Goal: Feedback & Contribution: Contribute content

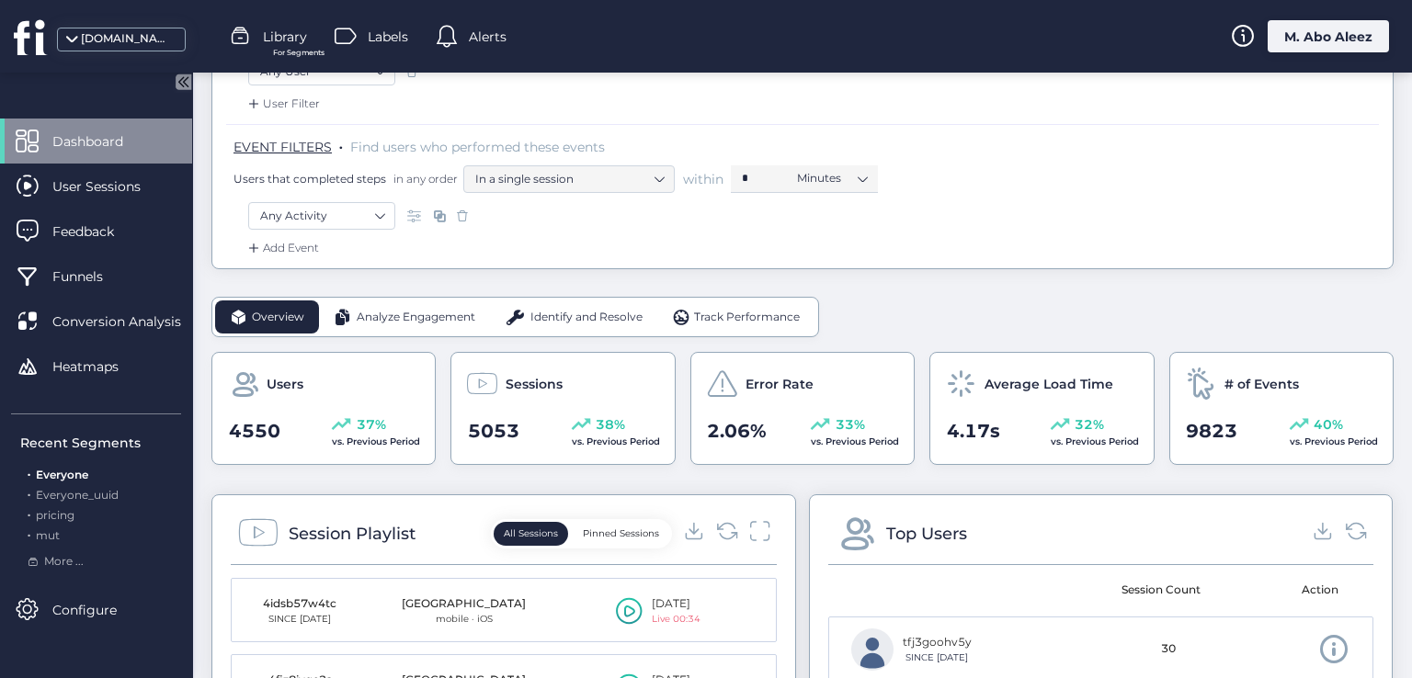
scroll to position [184, 0]
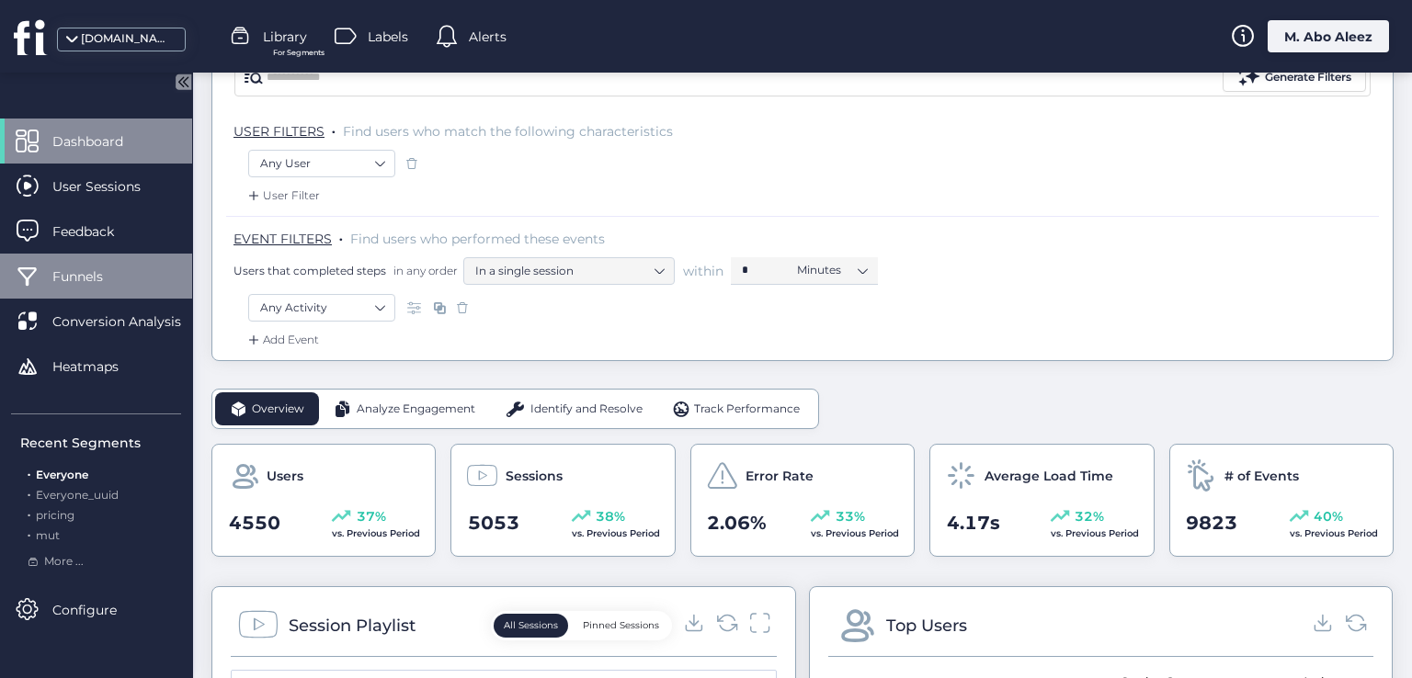
click at [128, 276] on span "Funnels" at bounding box center [91, 277] width 78 height 20
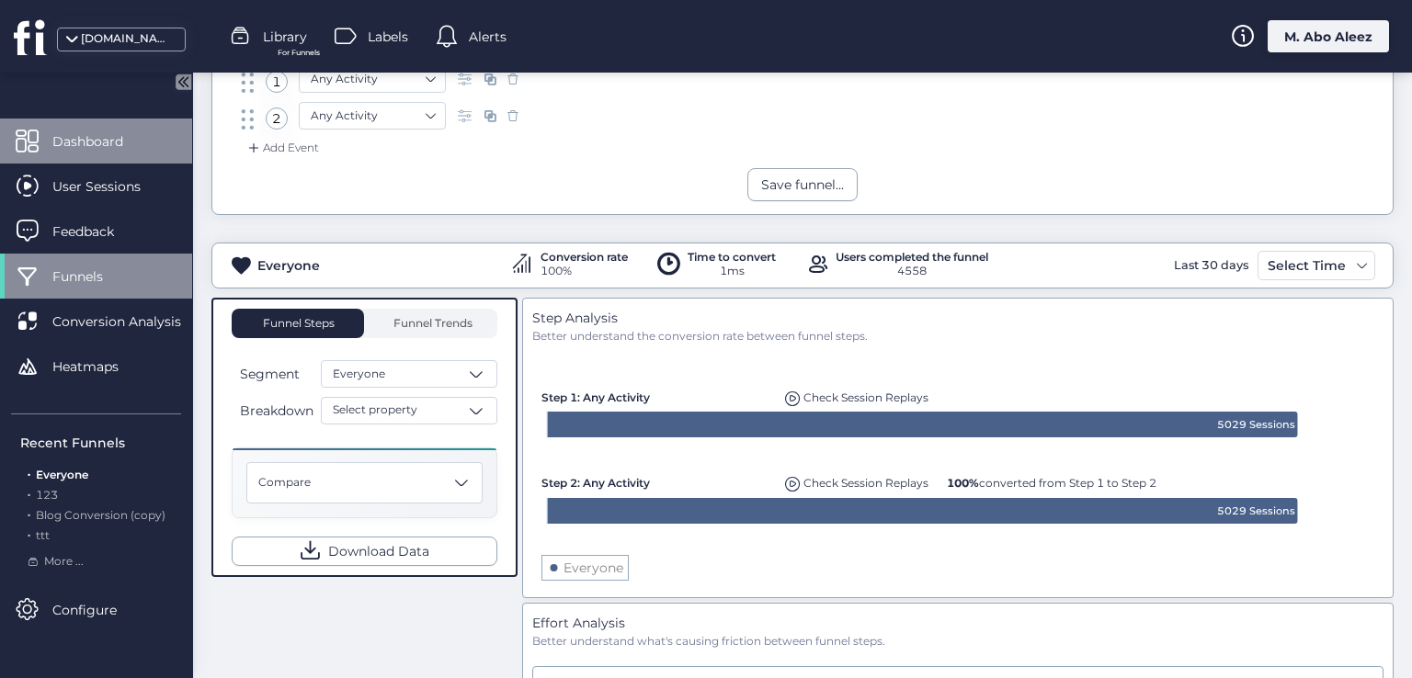
click at [154, 138] on div "Dashboard" at bounding box center [96, 141] width 192 height 45
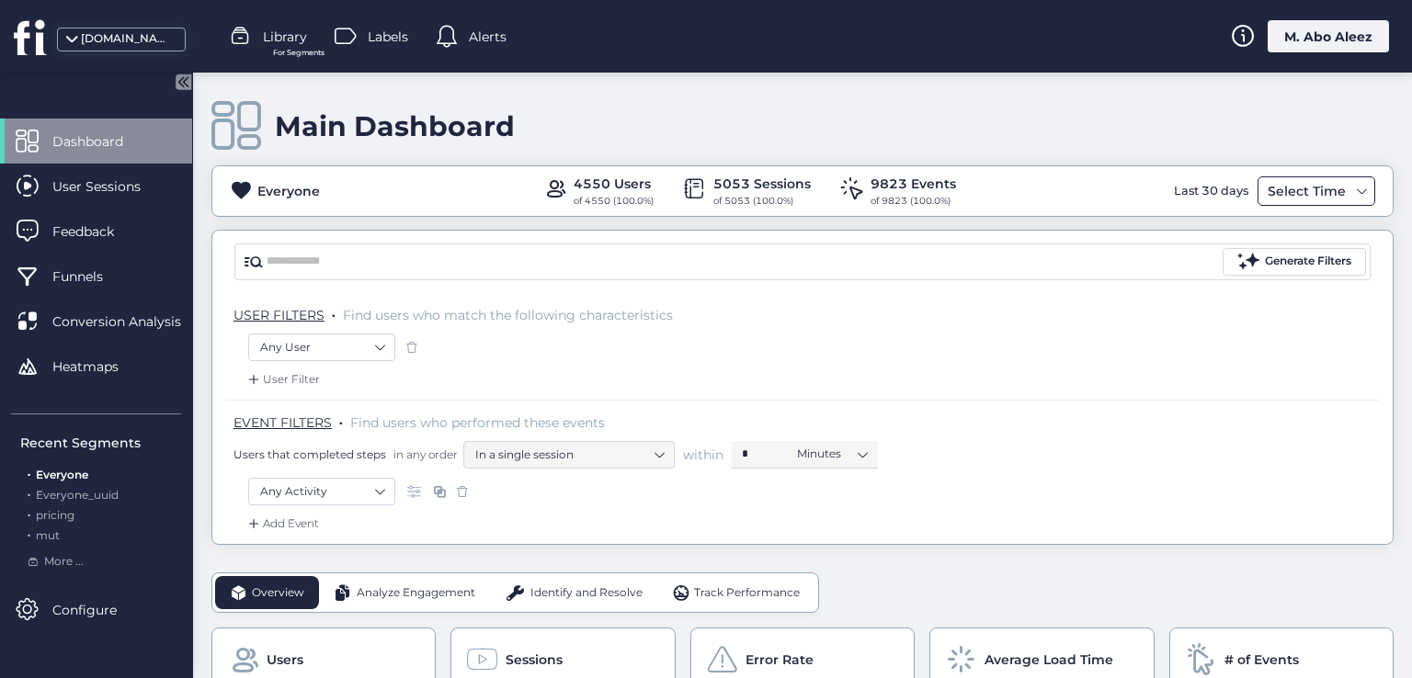
click at [1283, 176] on div "Select Time" at bounding box center [1317, 190] width 118 height 29
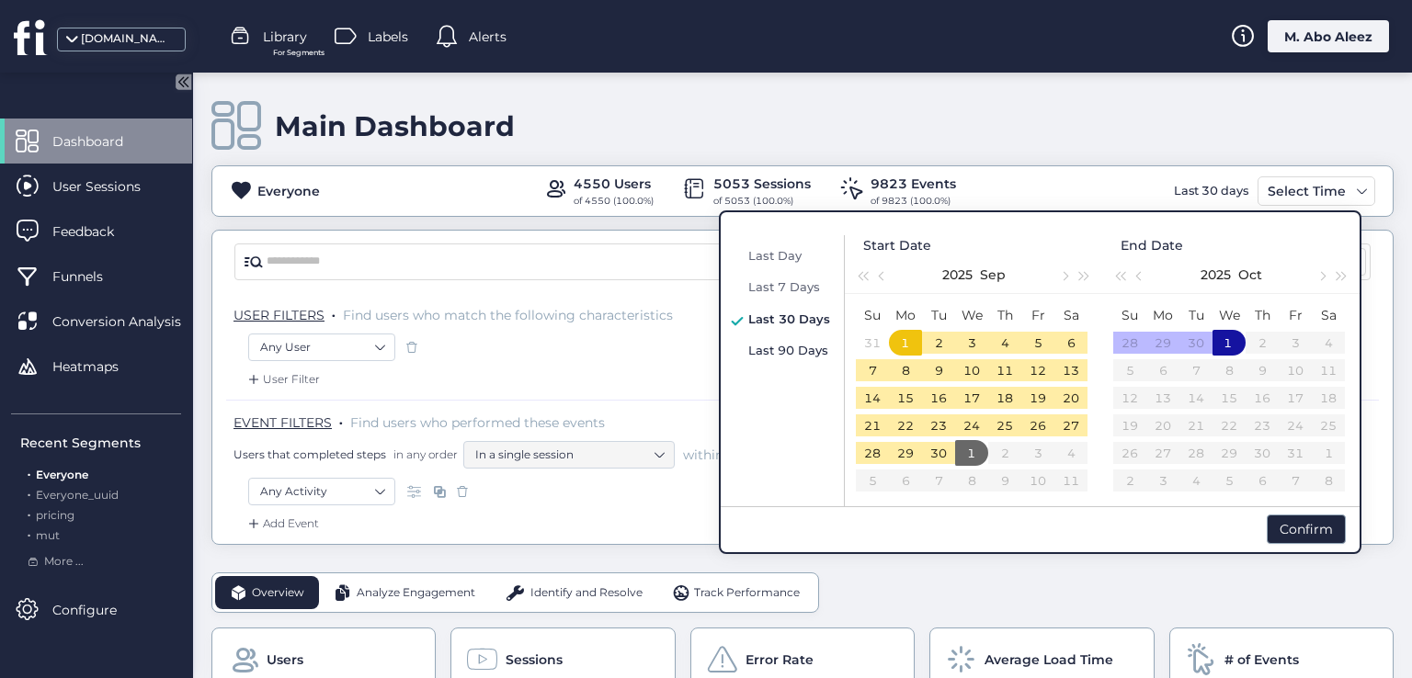
click at [794, 358] on div "Last 90 Days" at bounding box center [789, 350] width 91 height 22
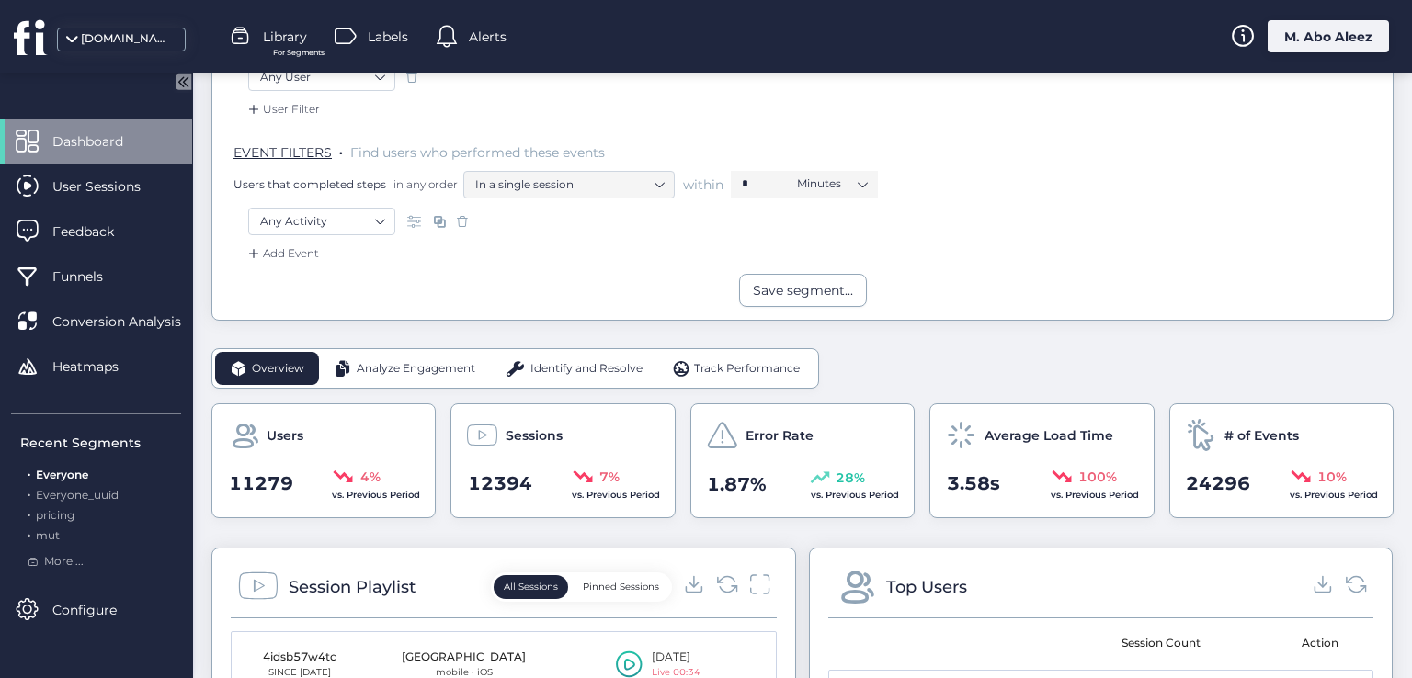
scroll to position [276, 0]
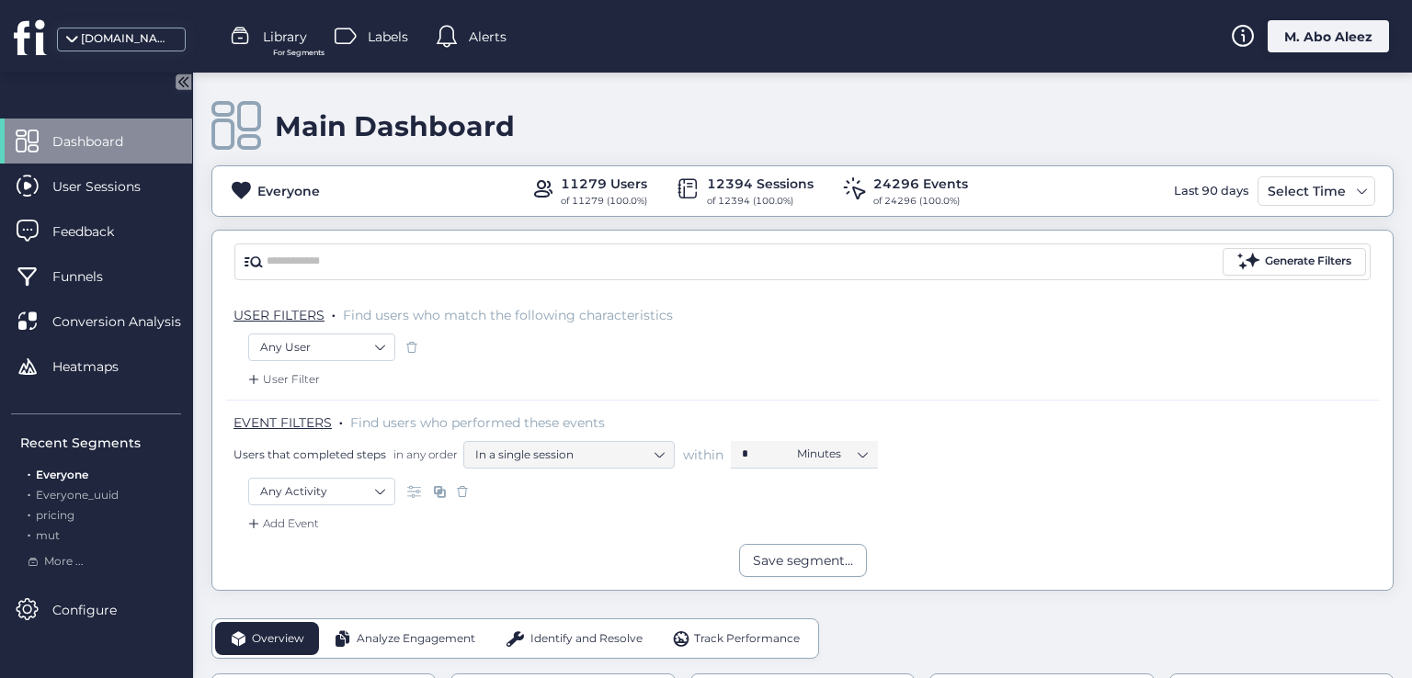
scroll to position [184, 0]
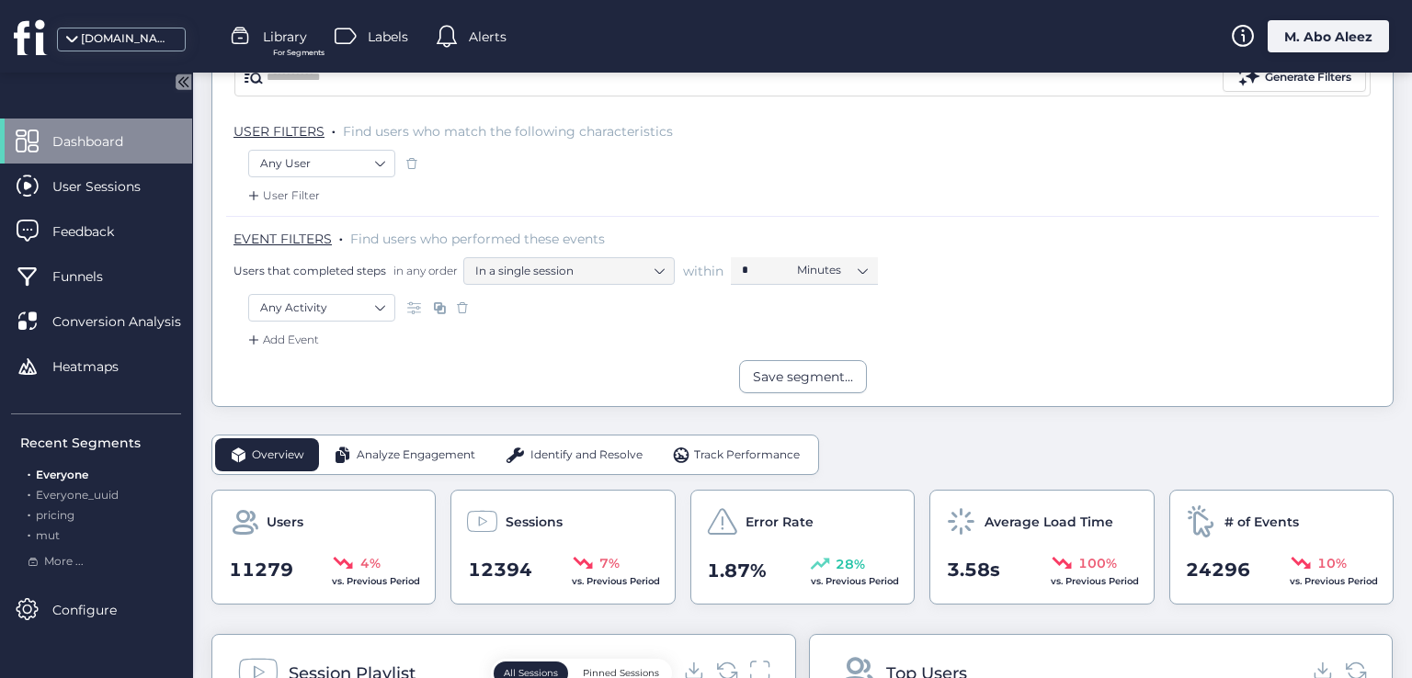
click at [482, 450] on div "Analyze Engagement" at bounding box center [404, 454] width 171 height 33
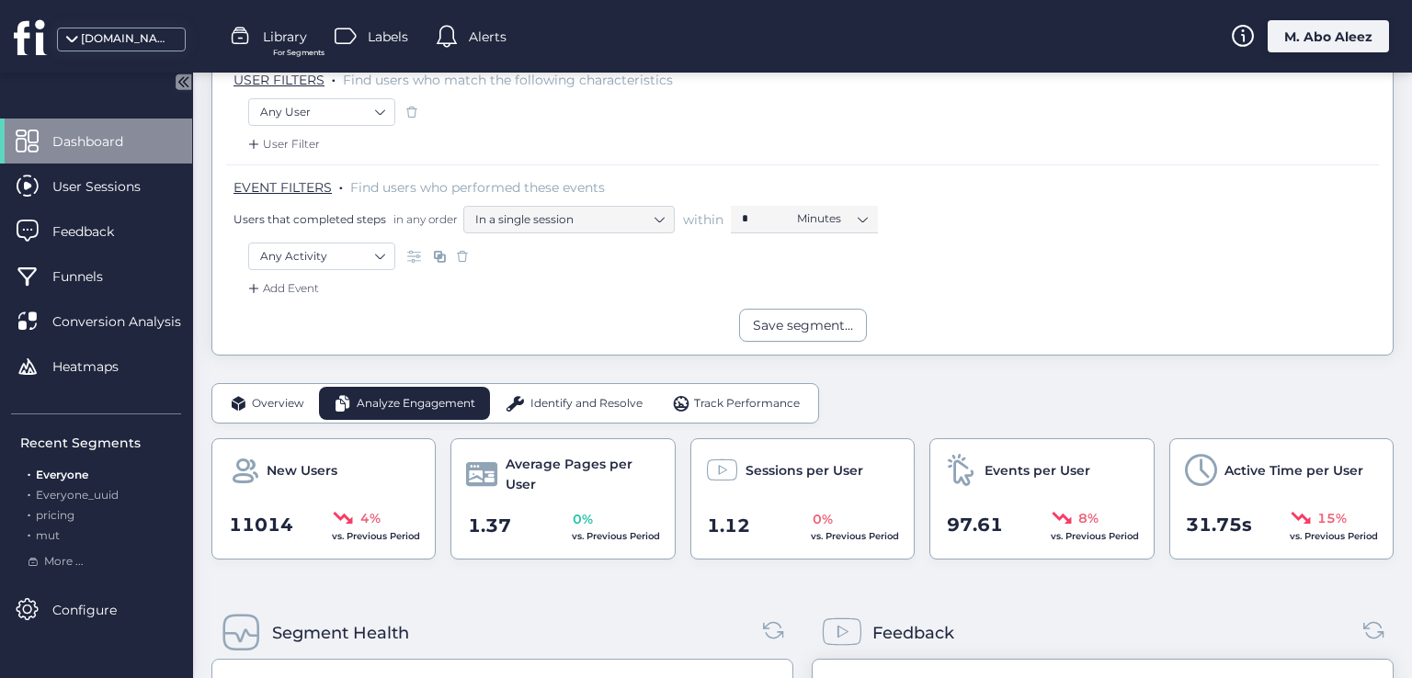
scroll to position [276, 0]
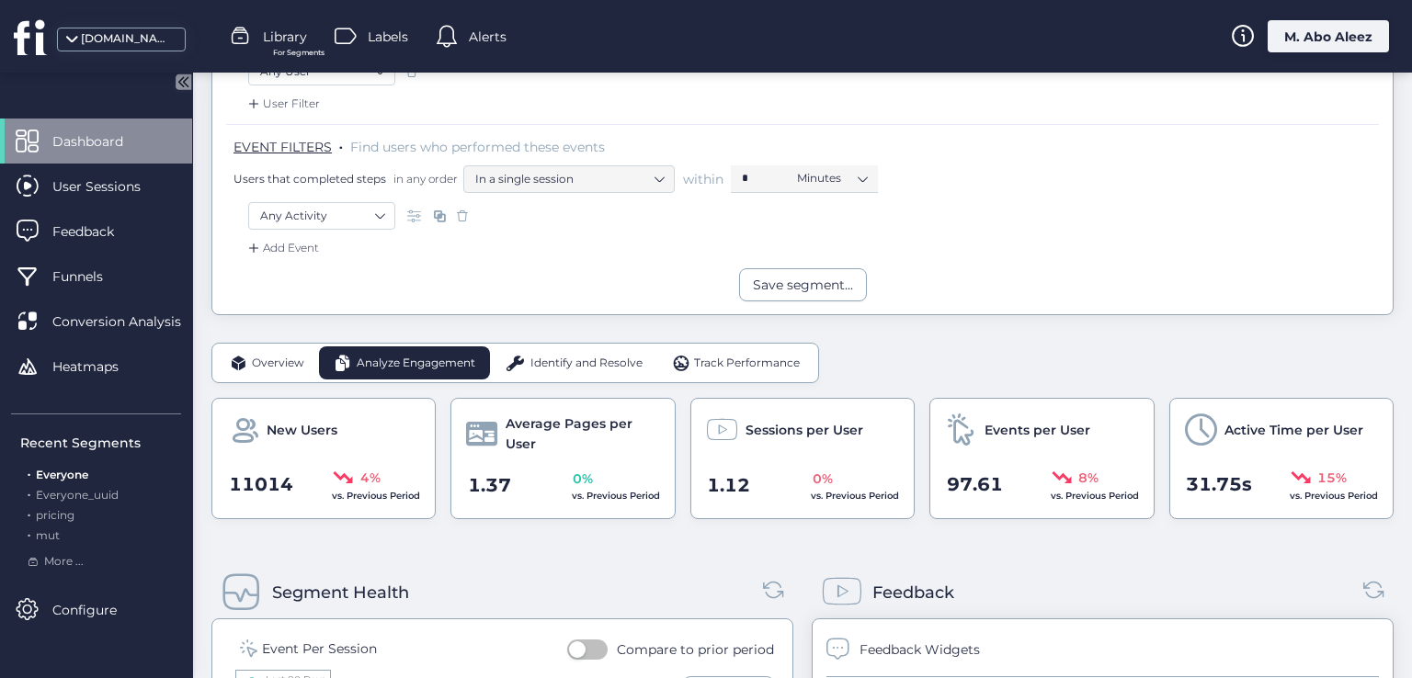
click at [539, 355] on span "Identify and Resolve" at bounding box center [586, 363] width 112 height 17
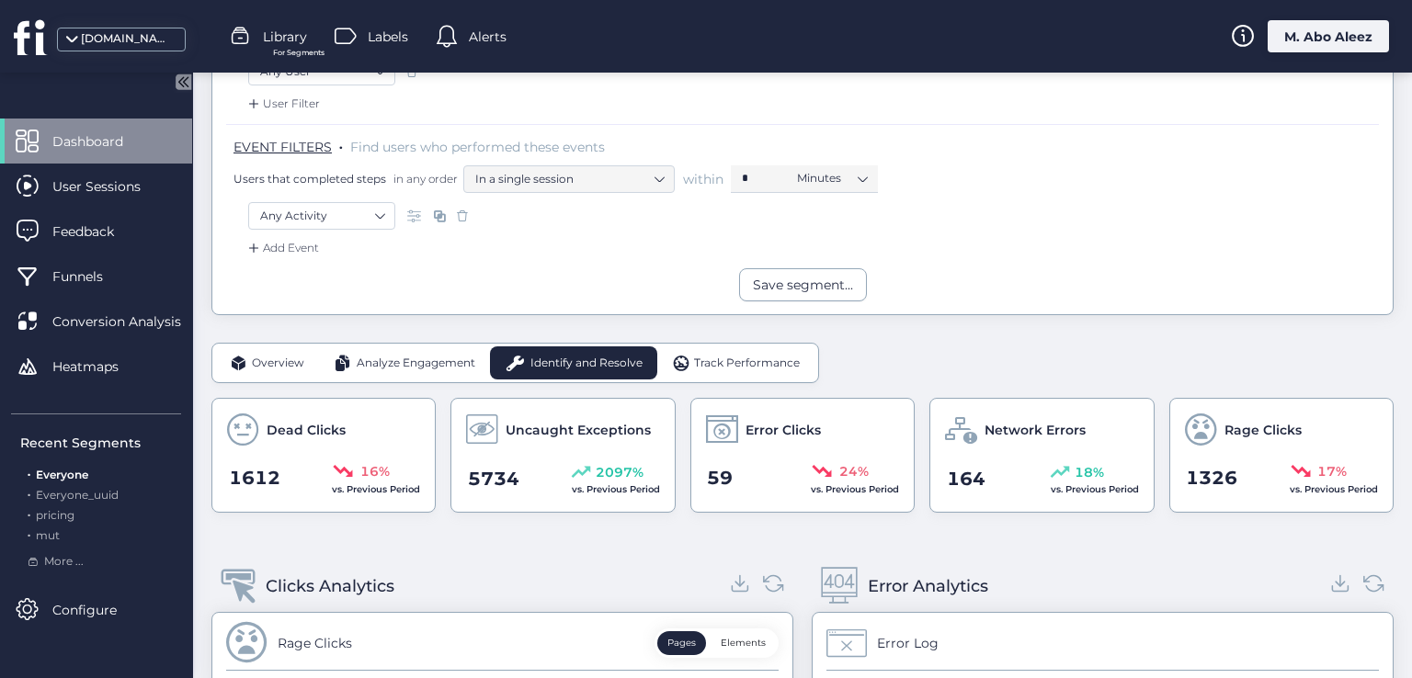
click at [252, 375] on div "Overview" at bounding box center [267, 363] width 104 height 33
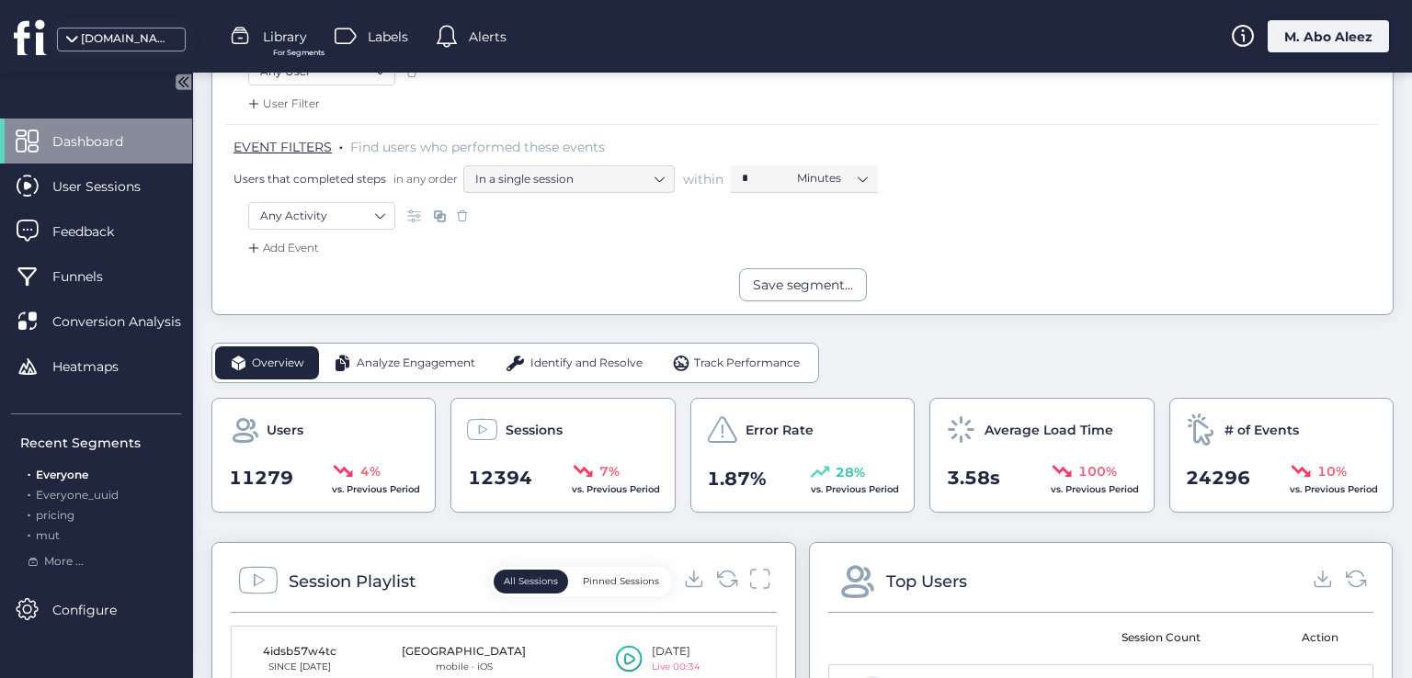
click at [401, 371] on div "Analyze Engagement" at bounding box center [404, 363] width 171 height 33
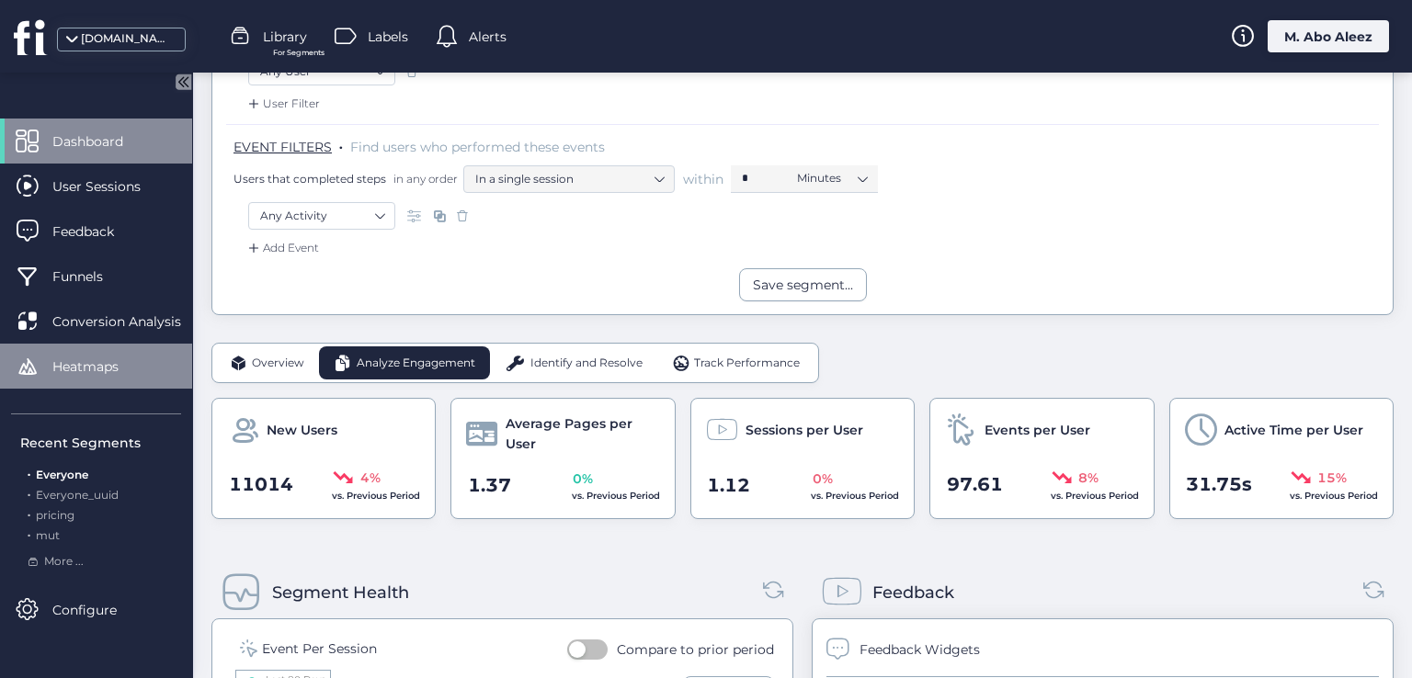
click at [130, 359] on span "Heatmaps" at bounding box center [99, 367] width 94 height 20
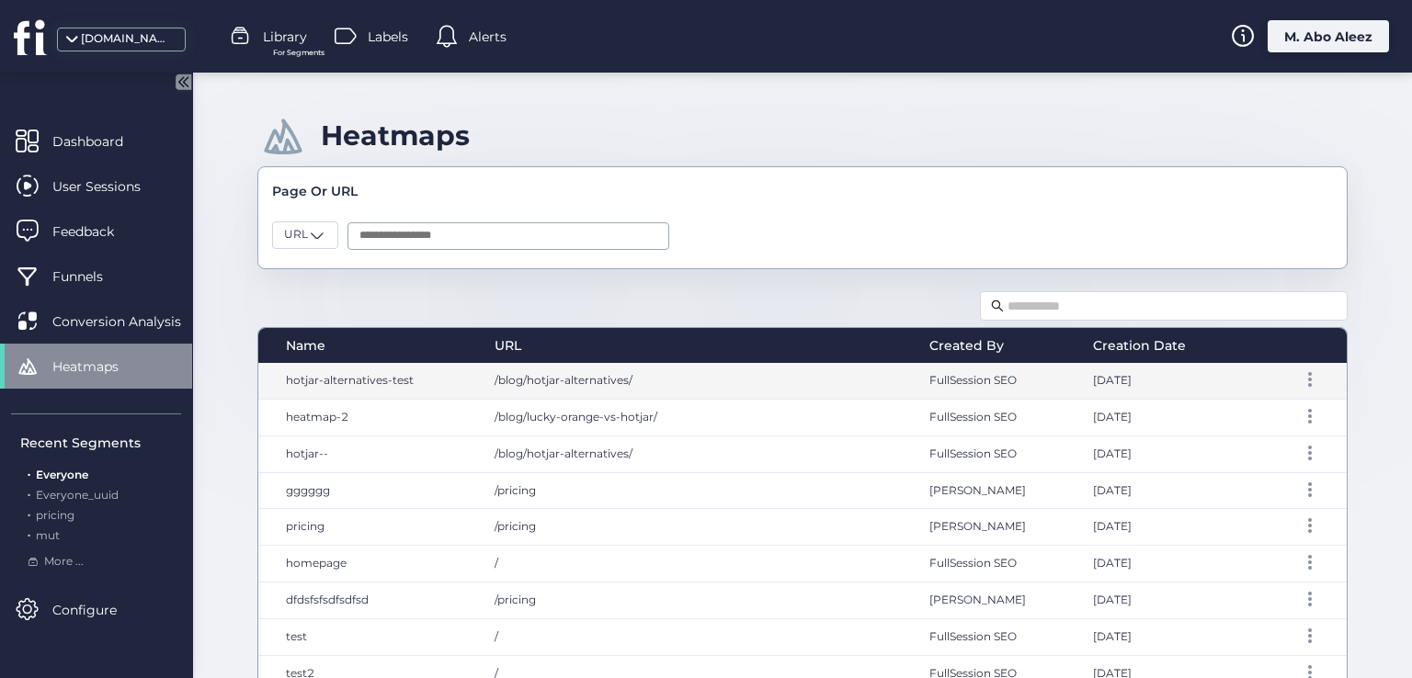
click at [478, 387] on div "/blog/hotjar-alternatives/" at bounding box center [694, 381] width 436 height 36
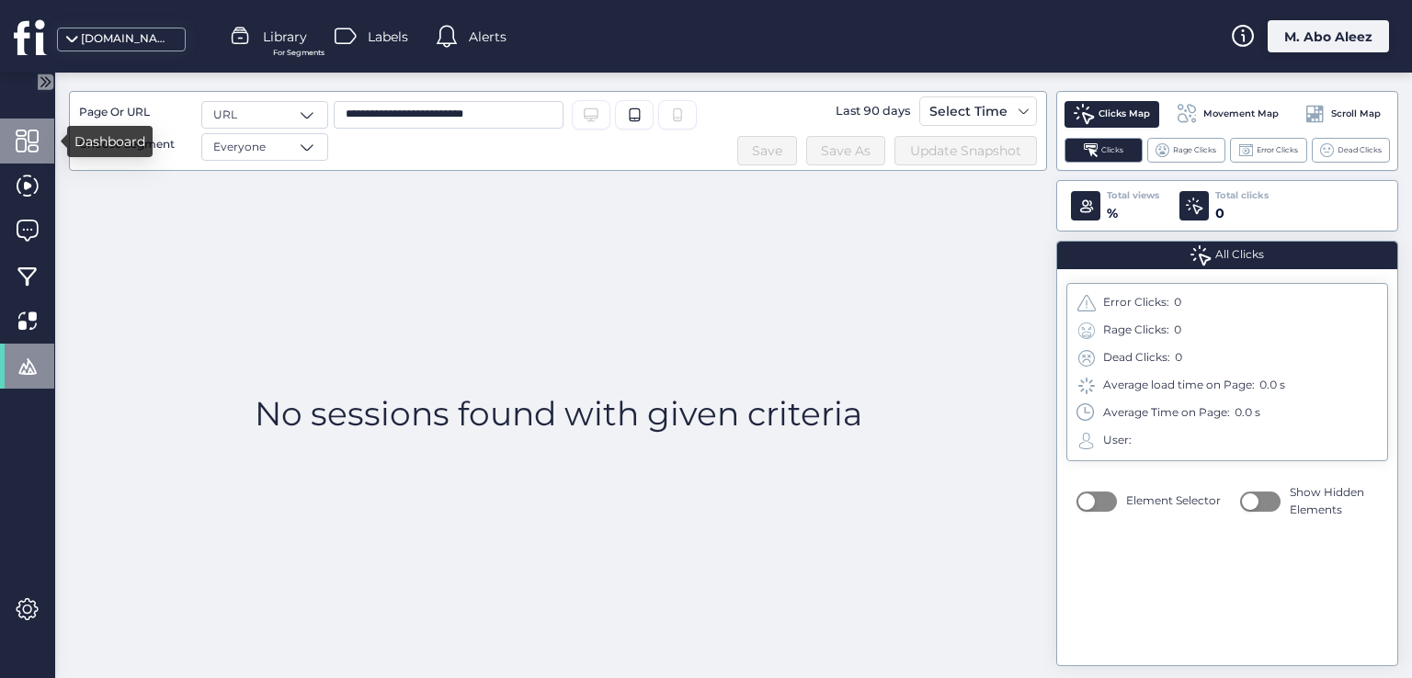
click at [19, 138] on span at bounding box center [27, 141] width 23 height 23
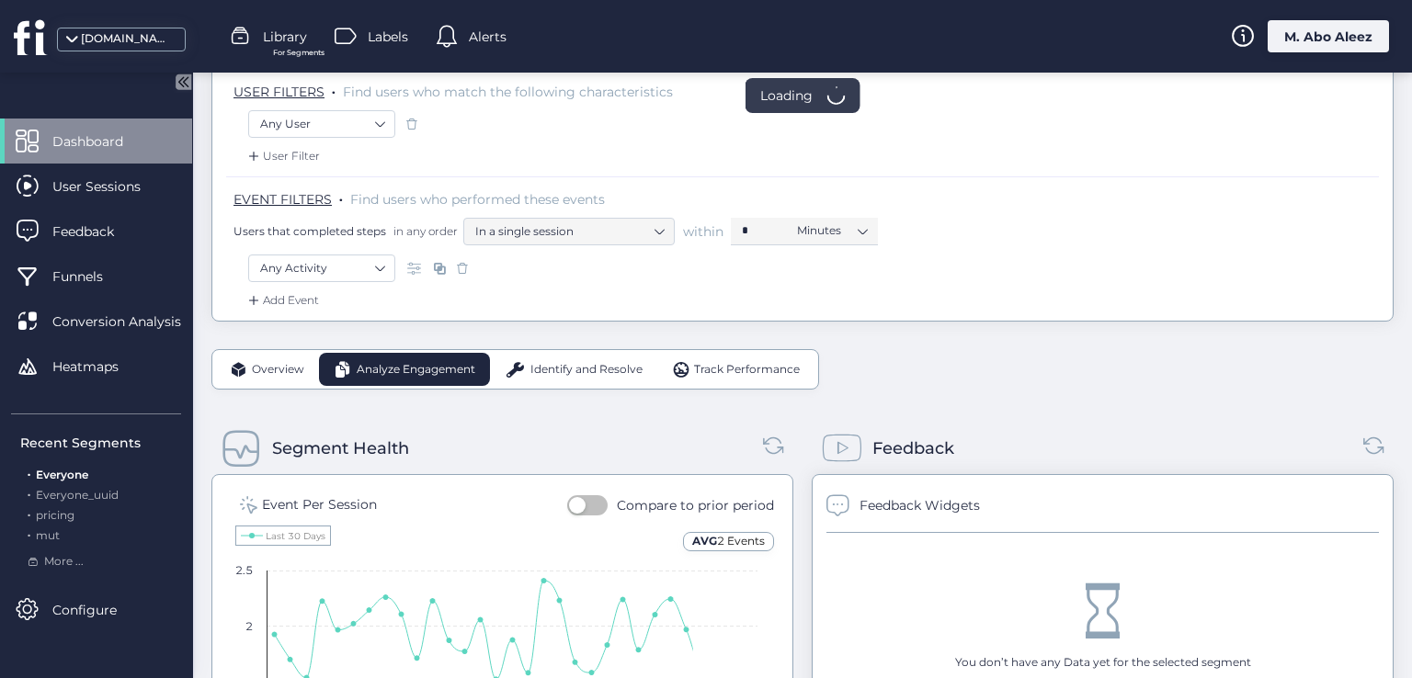
scroll to position [368, 0]
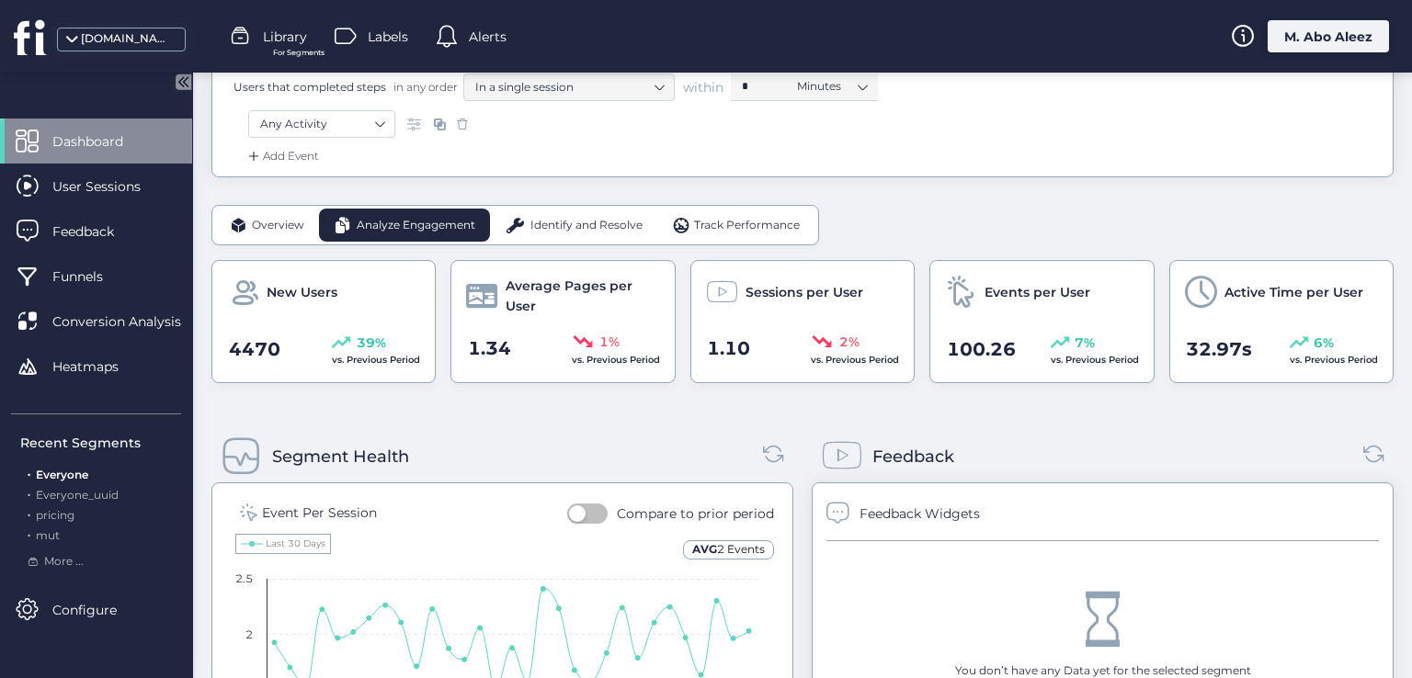
click at [566, 228] on span "Identify and Resolve" at bounding box center [586, 225] width 112 height 17
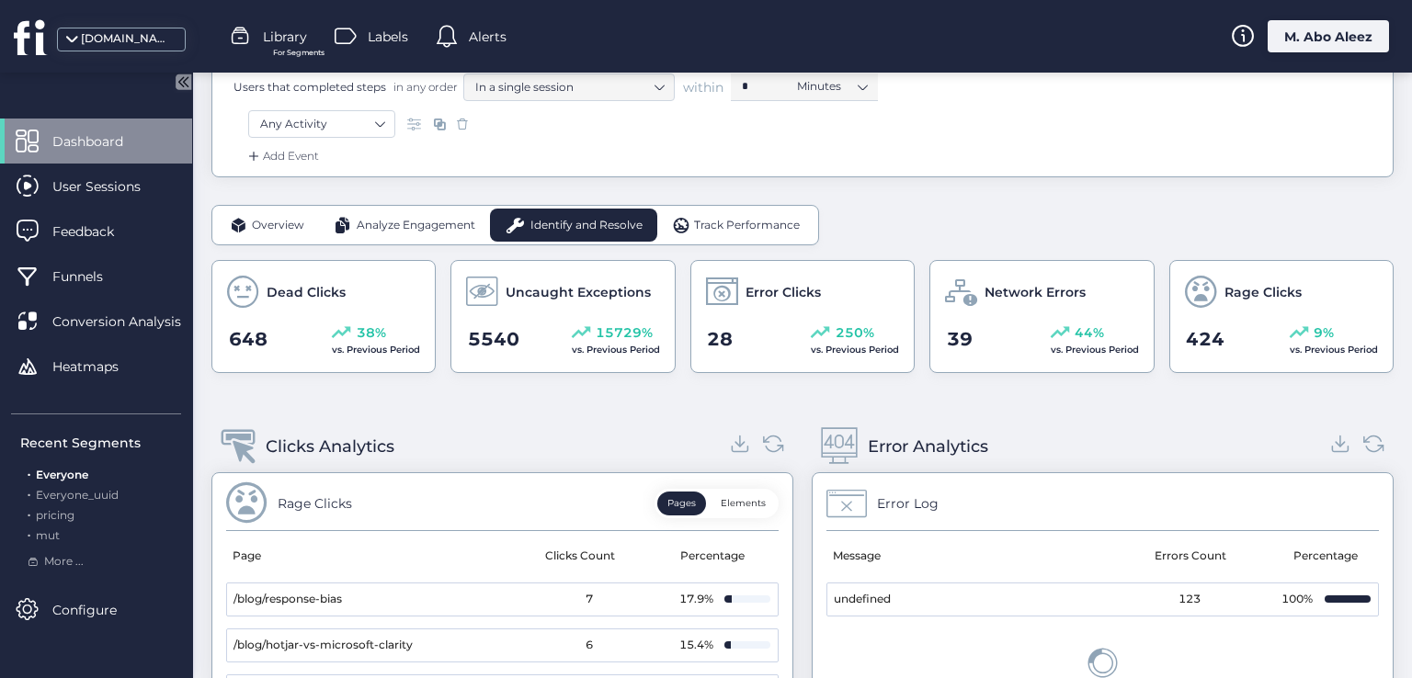
click at [279, 220] on span "Overview" at bounding box center [278, 225] width 52 height 17
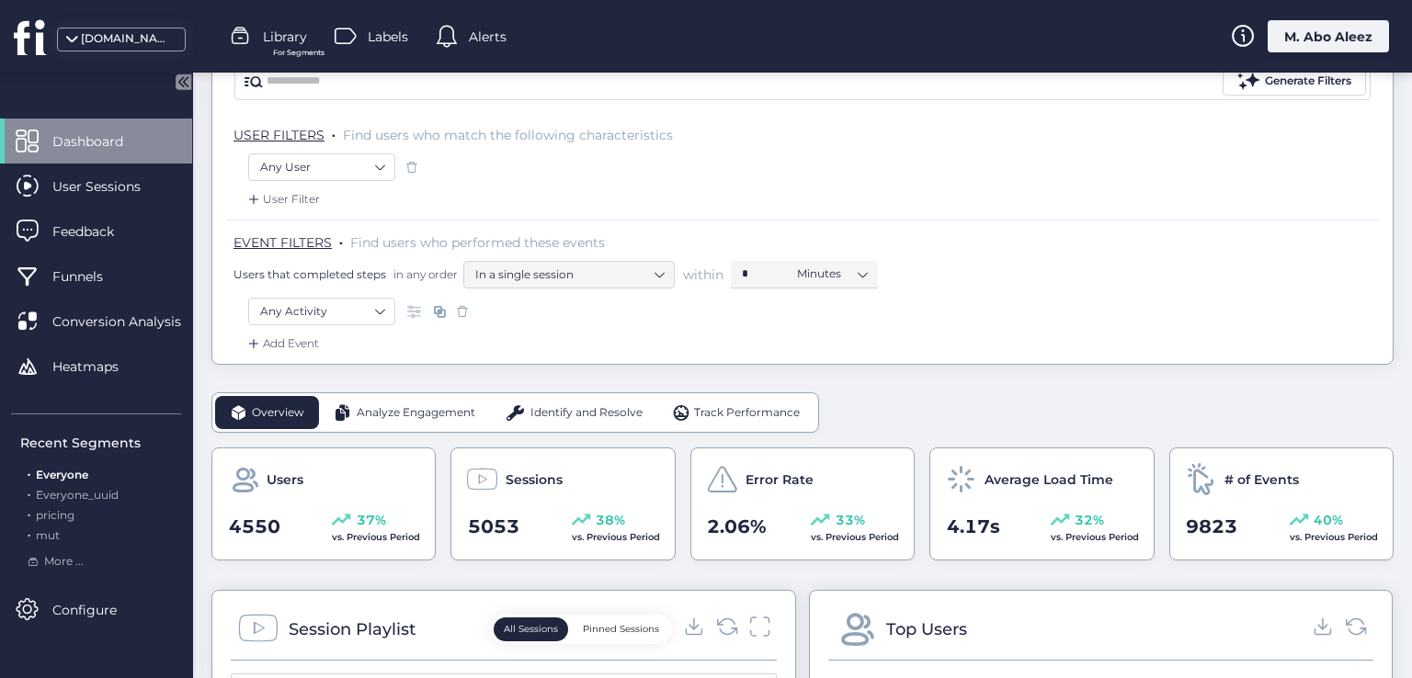
scroll to position [184, 0]
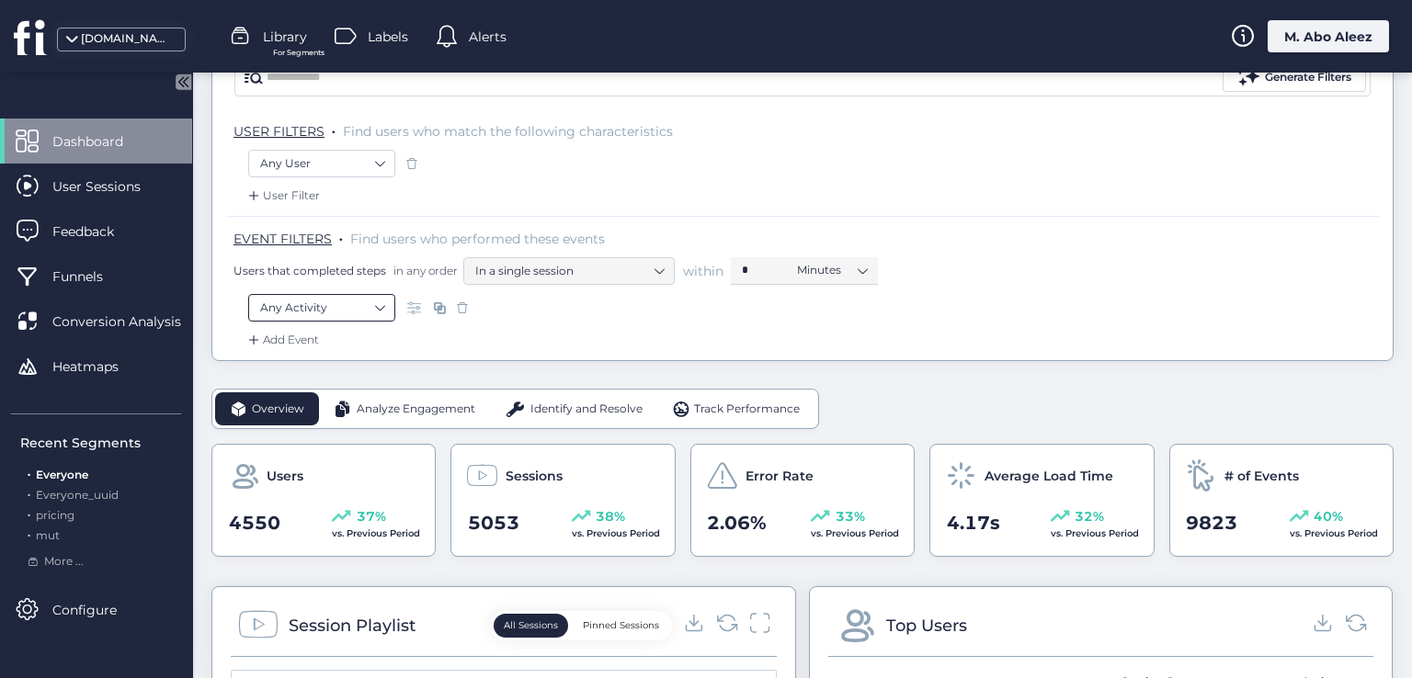
click at [340, 299] on nz-select-item "Any Activity" at bounding box center [321, 308] width 123 height 28
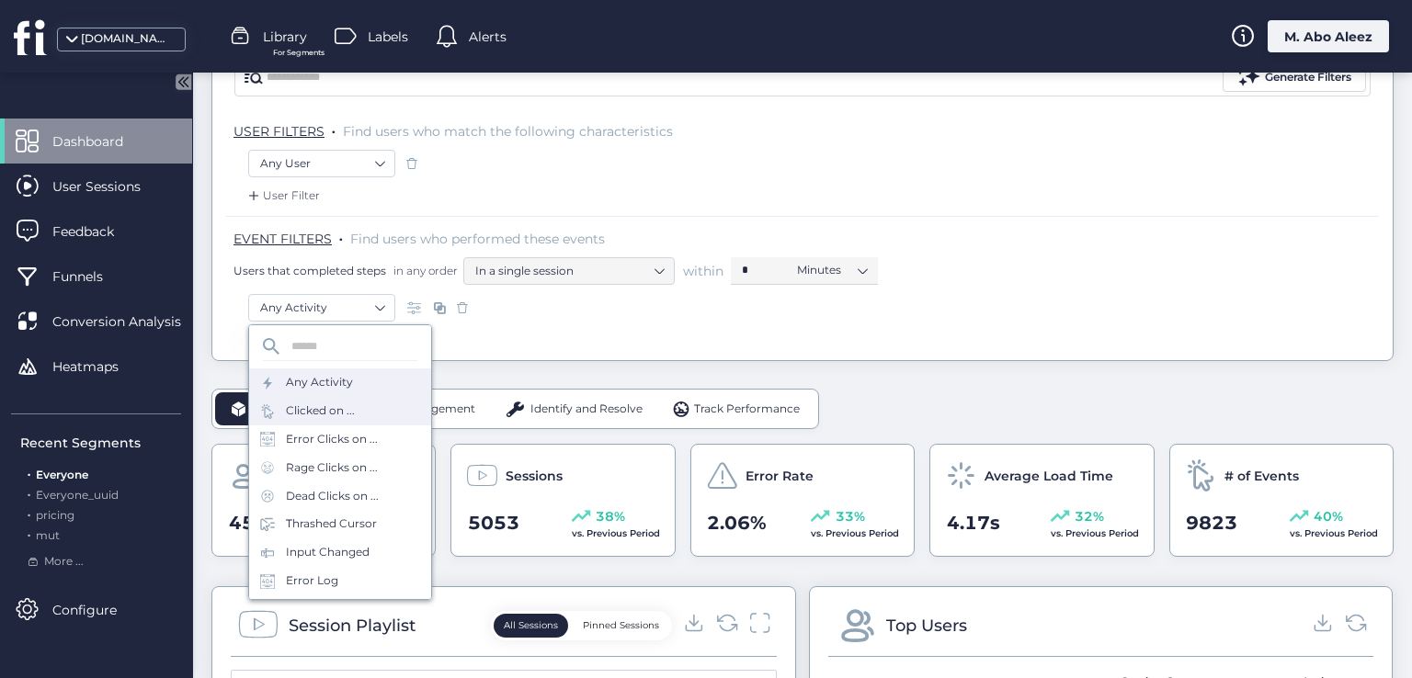
click at [320, 421] on div "Clicked on ..." at bounding box center [340, 411] width 182 height 28
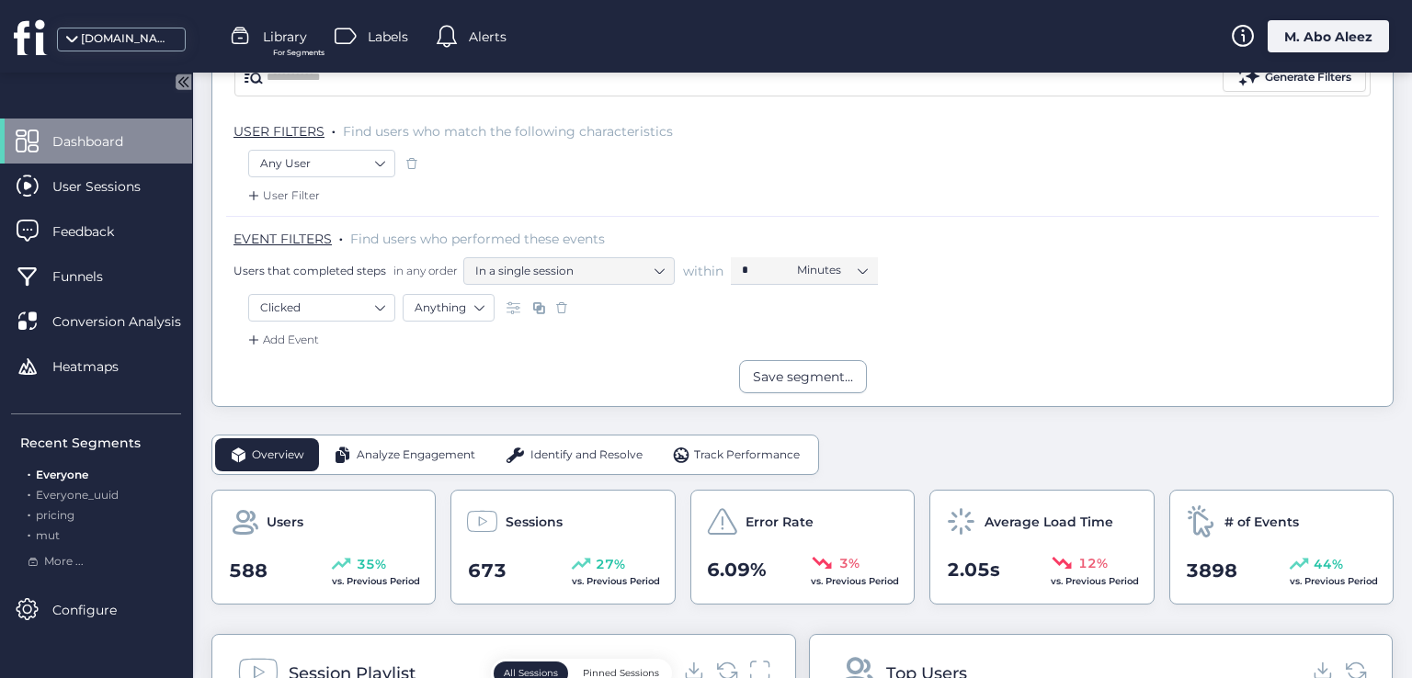
click at [302, 342] on div "Add Event" at bounding box center [282, 340] width 74 height 18
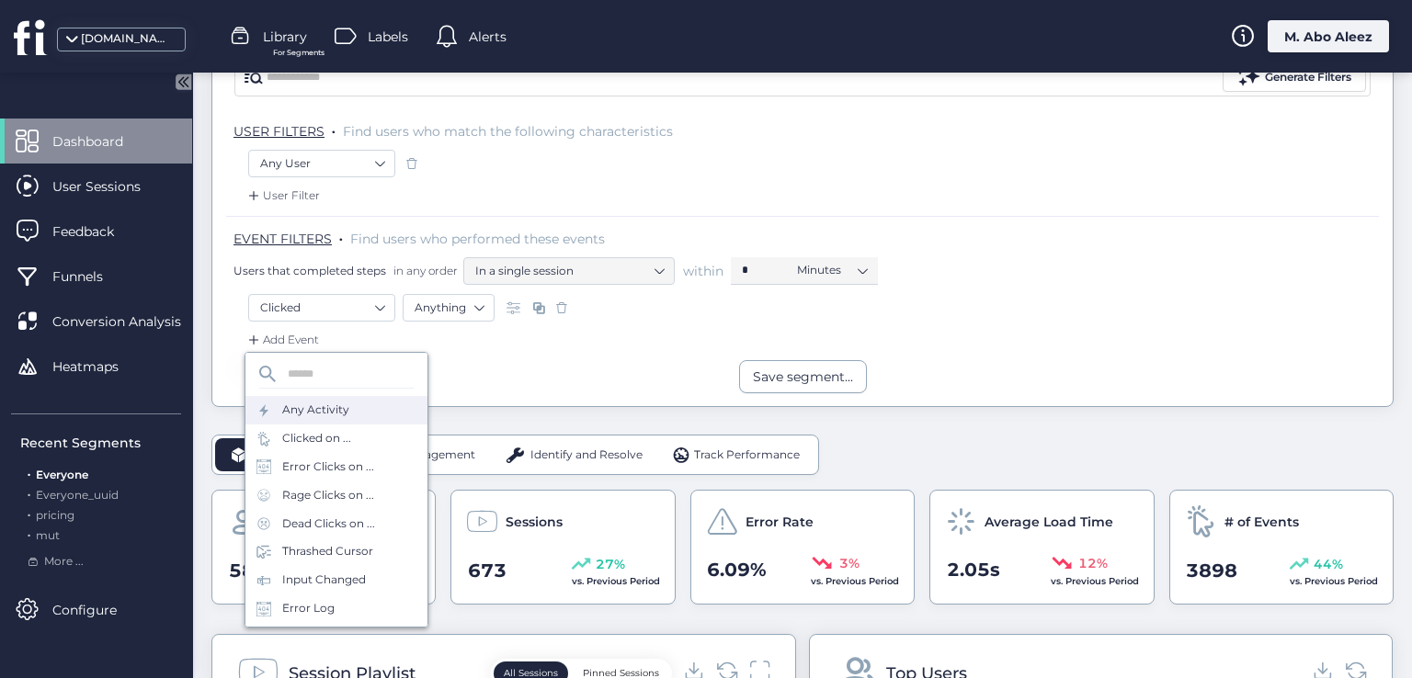
click at [309, 402] on div "Any Activity" at bounding box center [315, 410] width 67 height 17
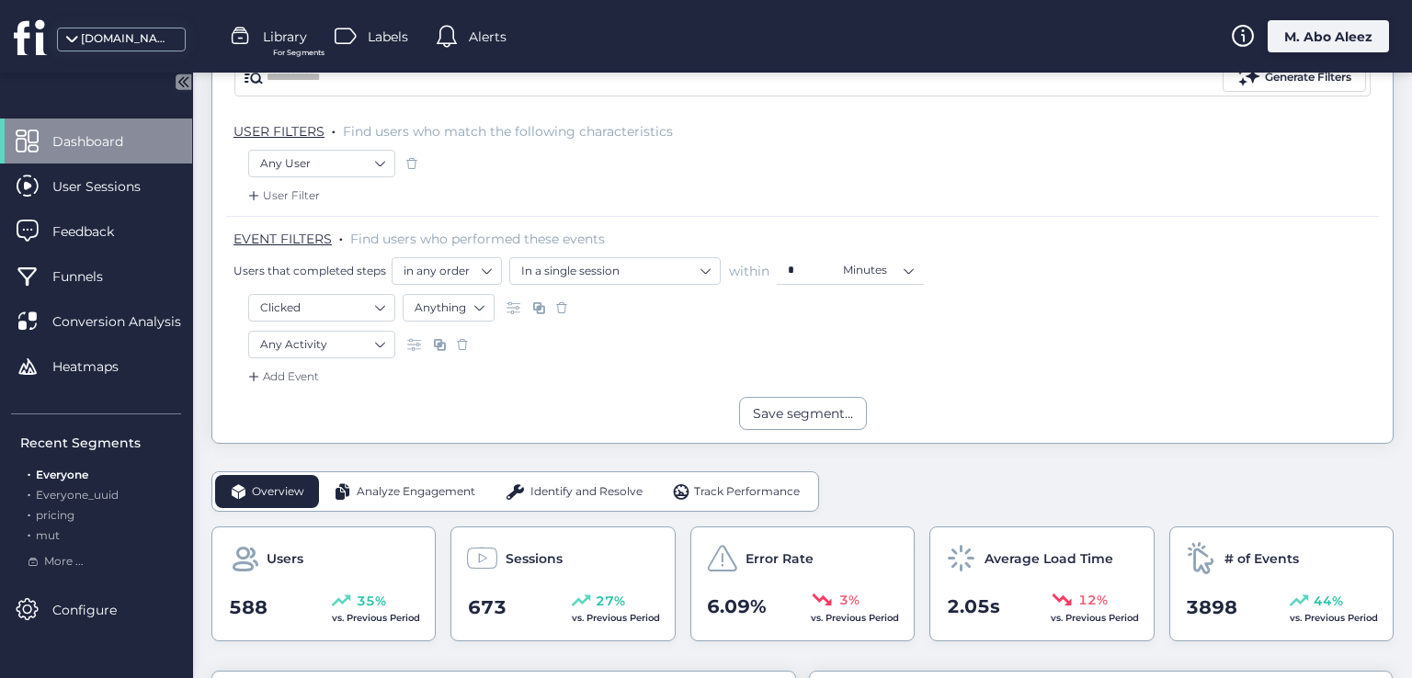
scroll to position [368, 0]
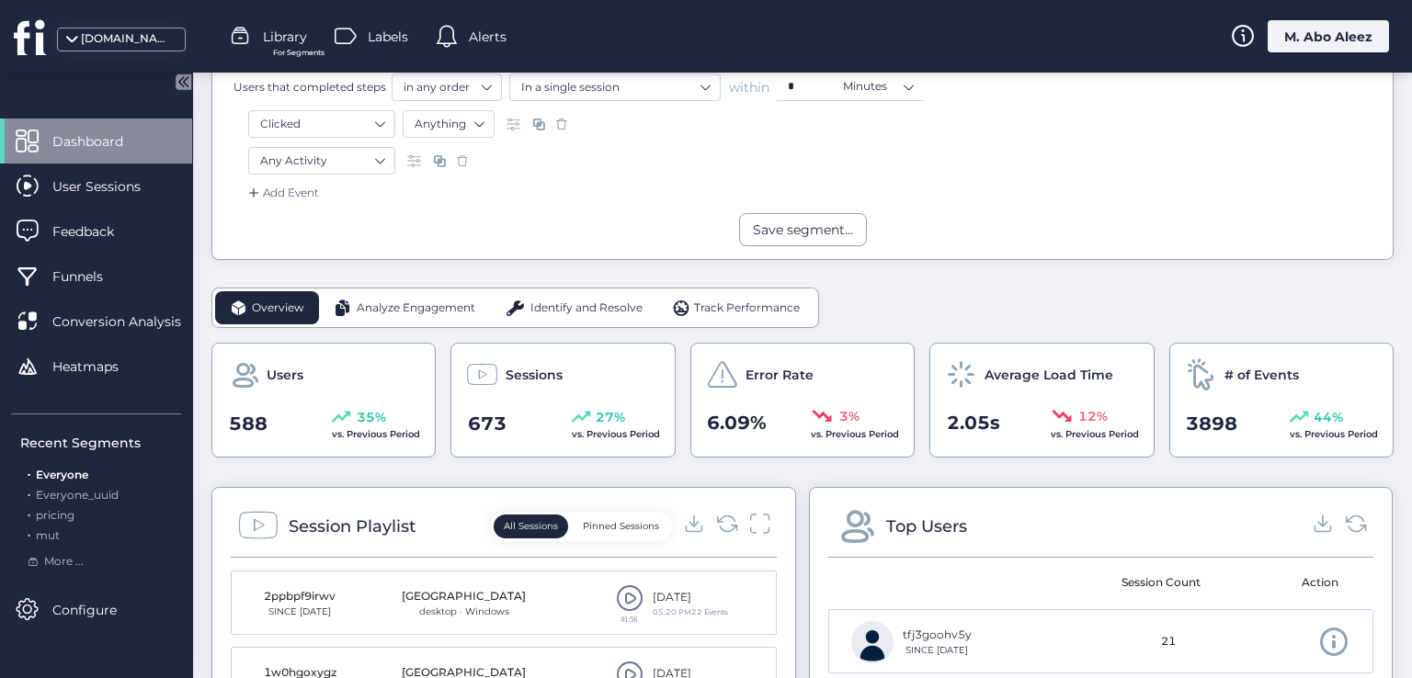
click at [427, 319] on div "Analyze Engagement" at bounding box center [404, 307] width 171 height 33
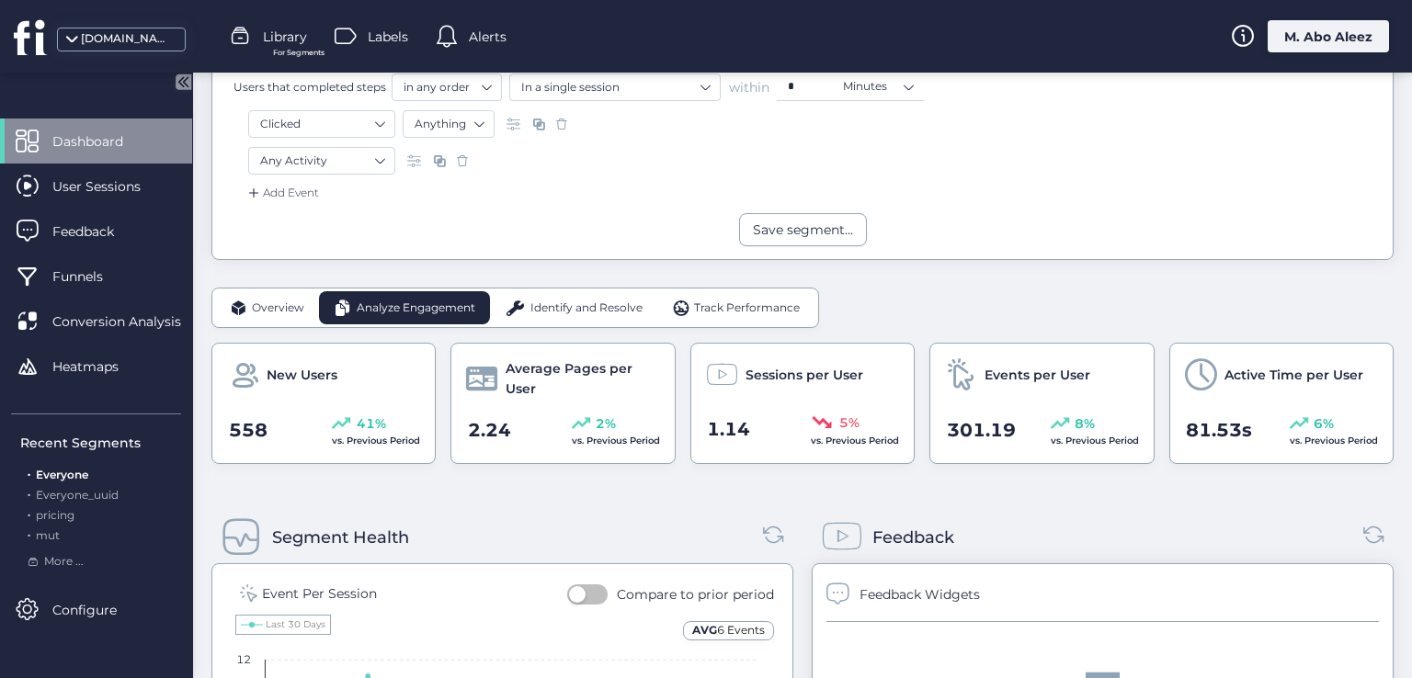
click at [517, 311] on span at bounding box center [515, 308] width 21 height 18
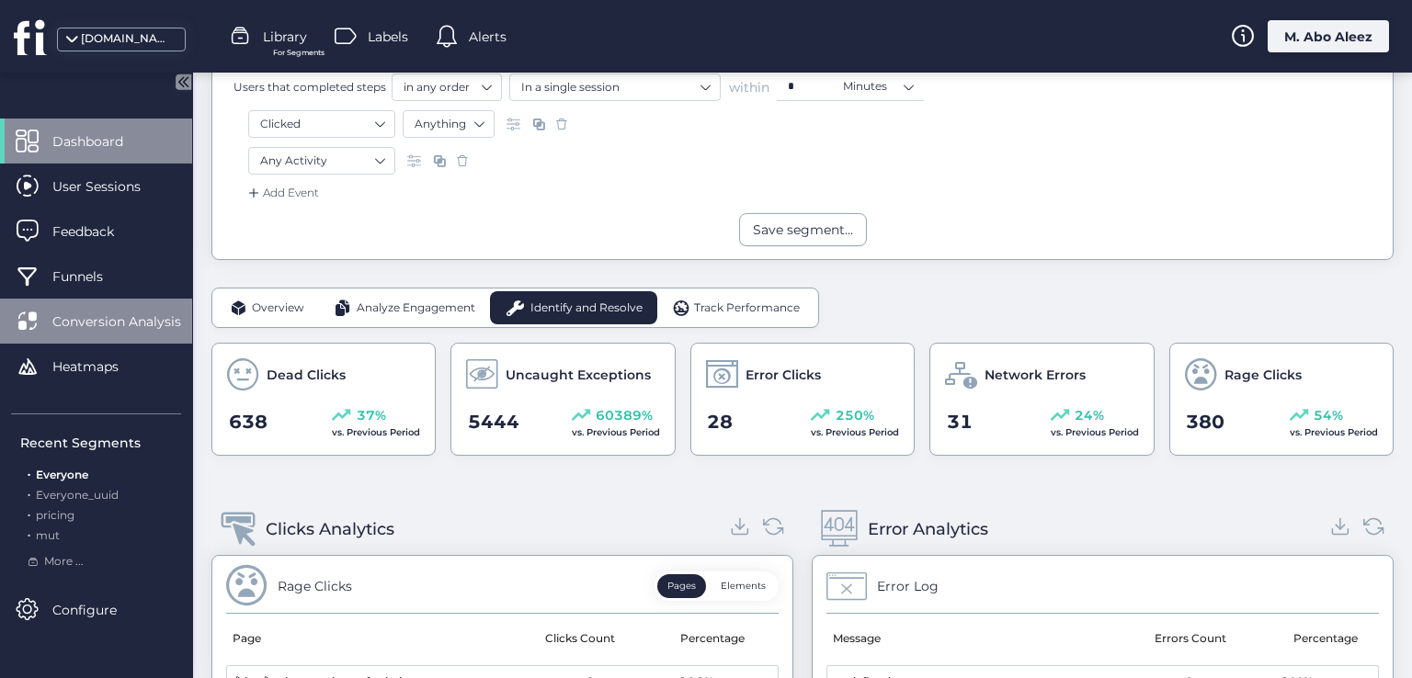
click at [102, 339] on div "Conversion Analysis" at bounding box center [96, 321] width 192 height 45
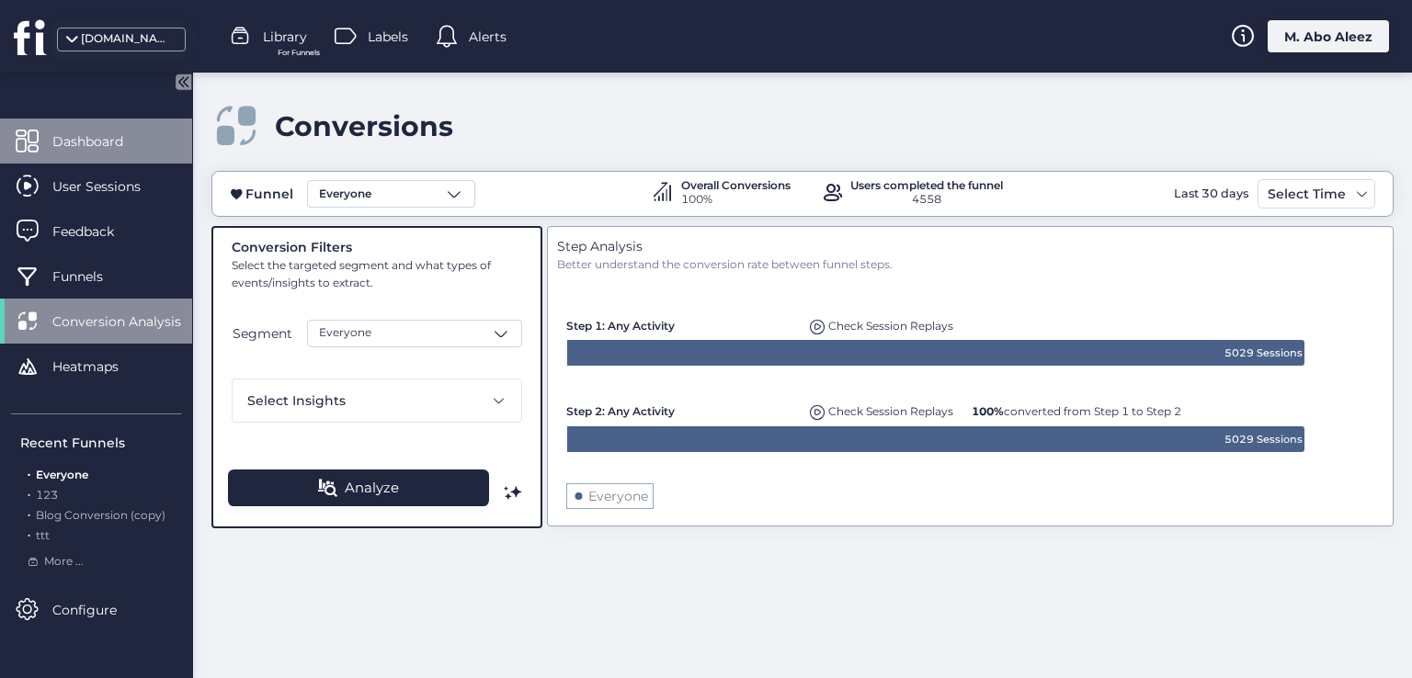
click at [146, 143] on span "Dashboard" at bounding box center [101, 141] width 98 height 20
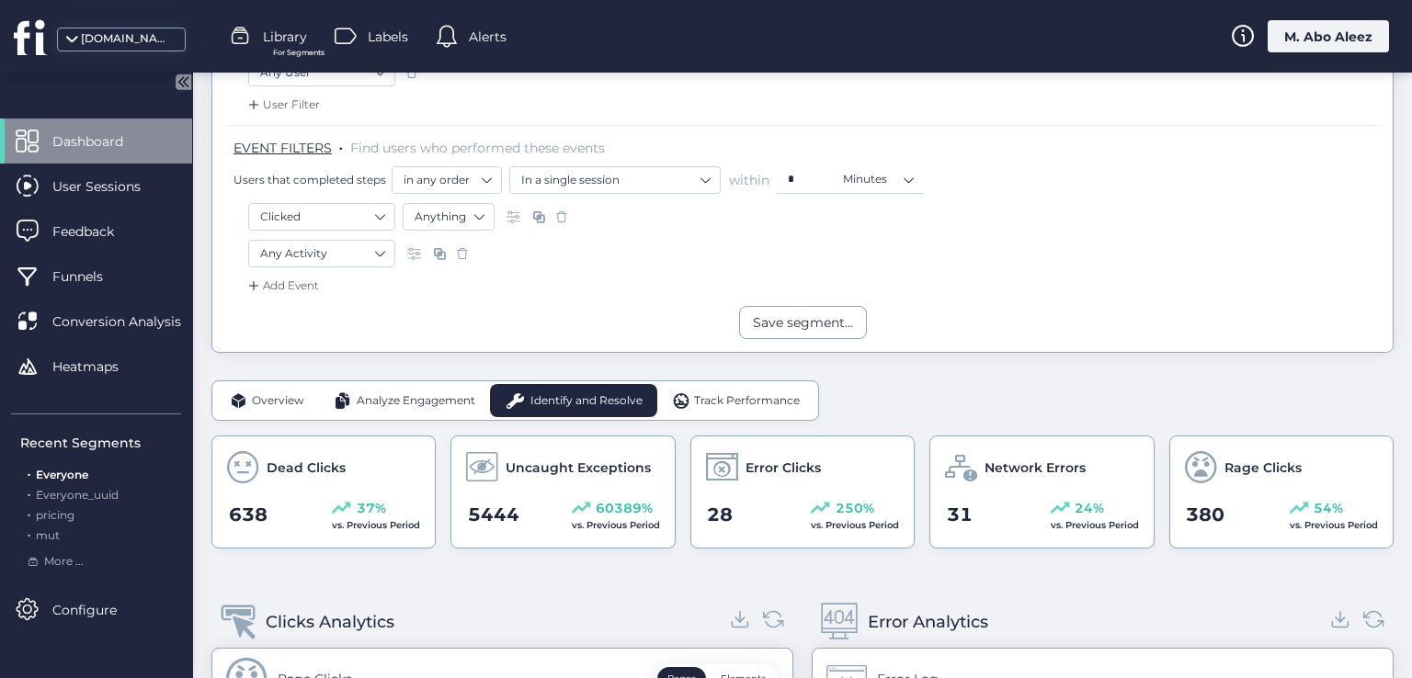
scroll to position [276, 0]
click at [283, 399] on span "Overview" at bounding box center [278, 400] width 52 height 17
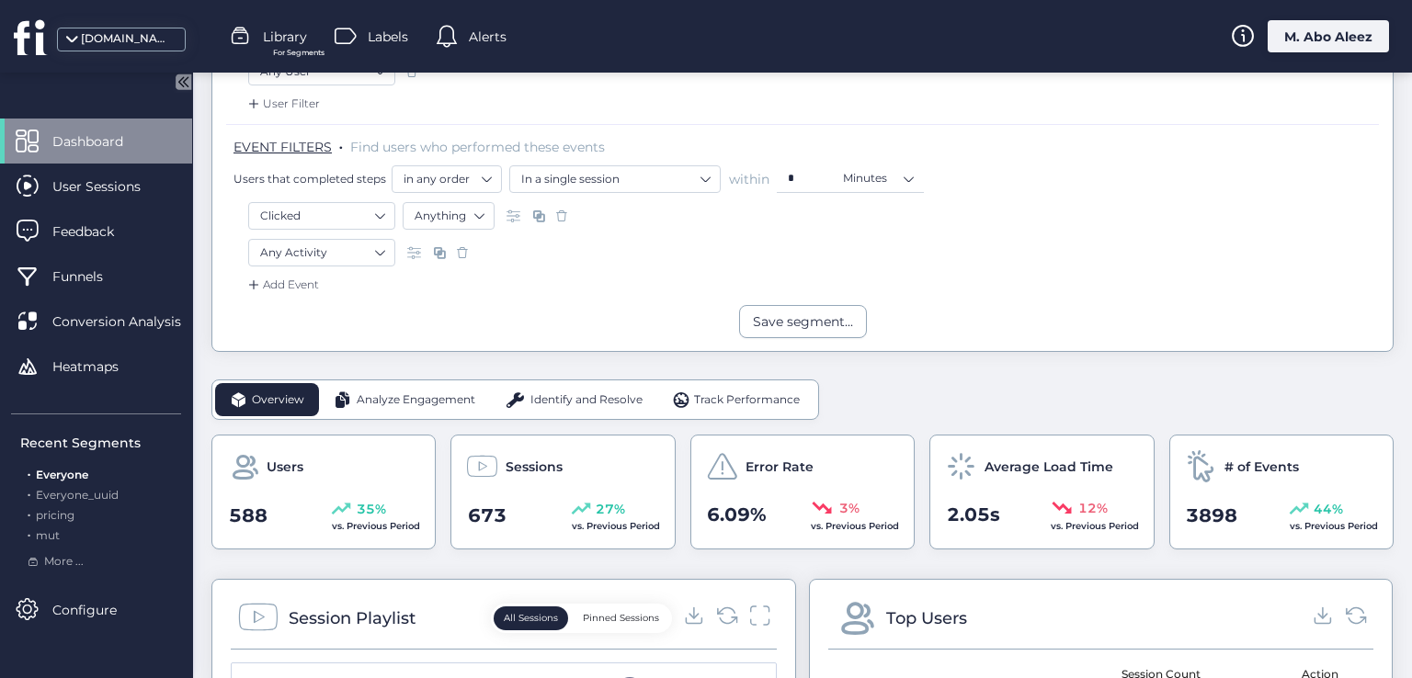
click at [1346, 44] on div "M. Abo Aleez" at bounding box center [1328, 36] width 121 height 32
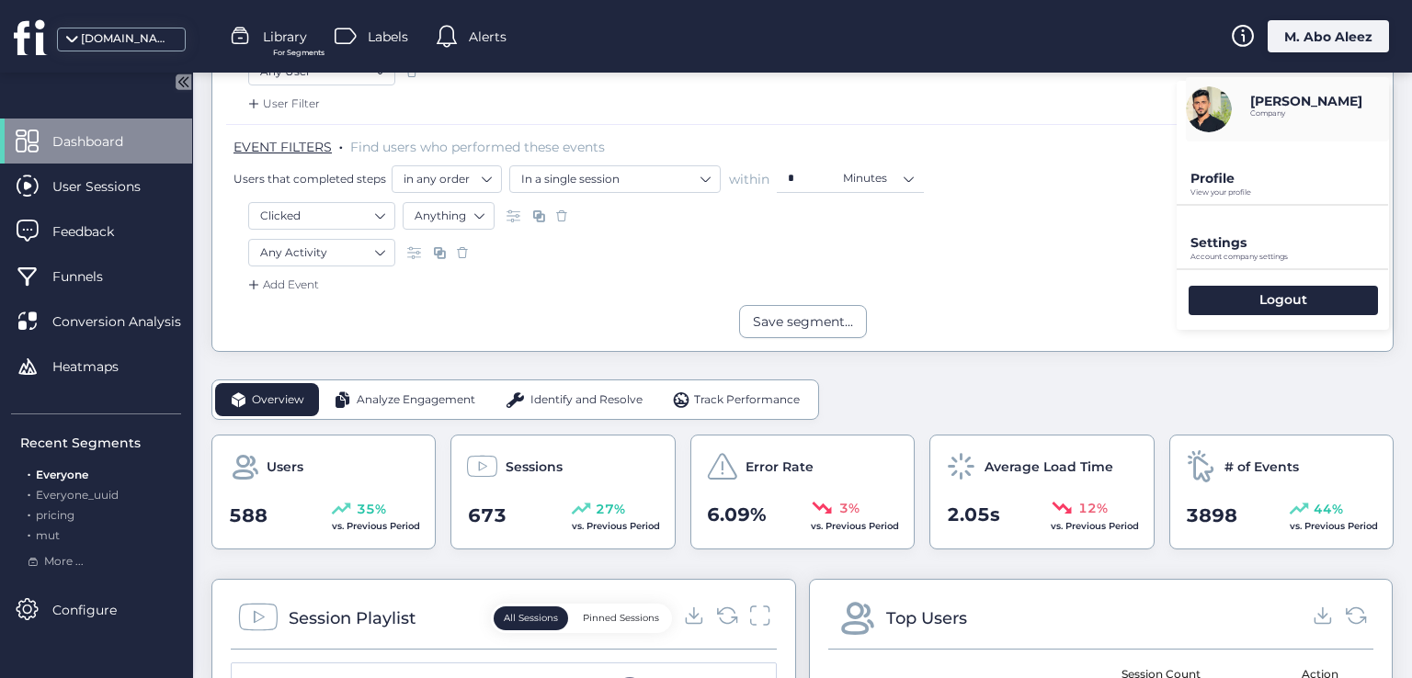
click at [1177, 182] on div "Muthana Abo Aleez Company Profile View your profile Settings Account company se…" at bounding box center [1283, 194] width 212 height 272
click at [1191, 185] on p "Profile" at bounding box center [1289, 178] width 199 height 17
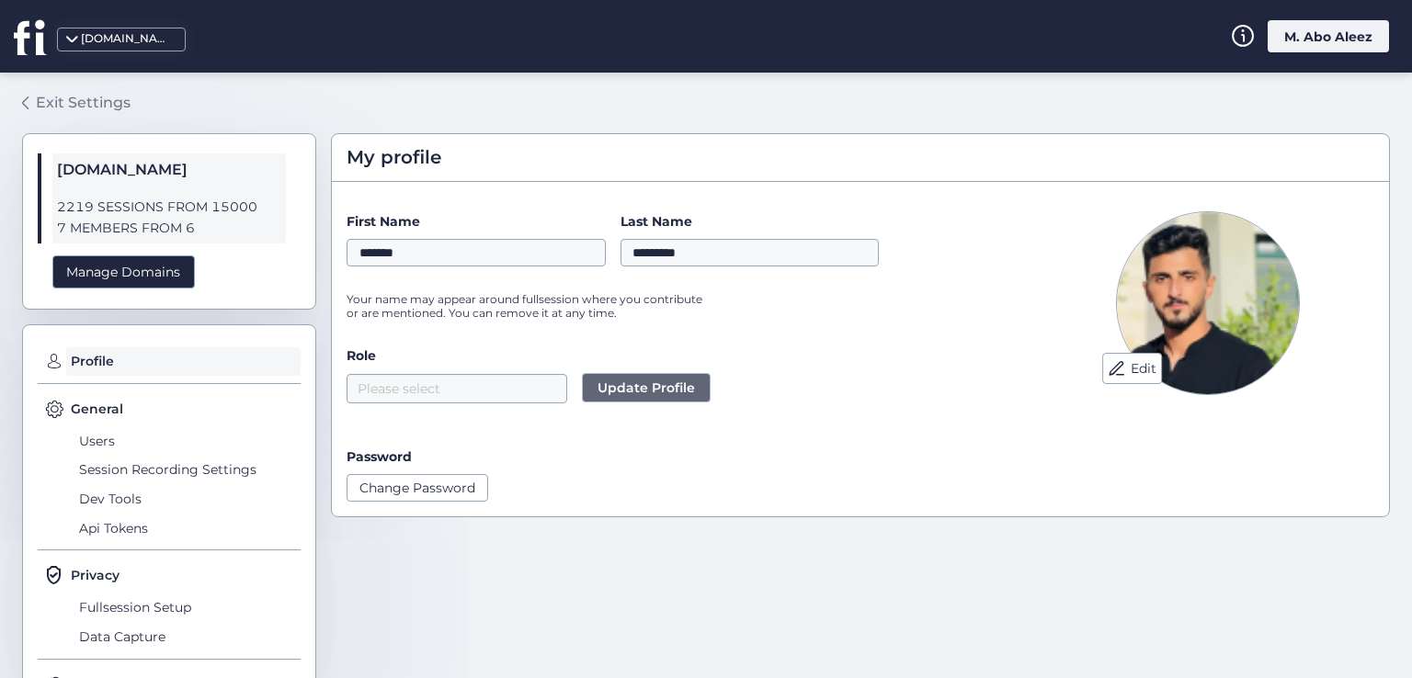
click at [84, 103] on div "Exit Settings" at bounding box center [83, 102] width 95 height 23
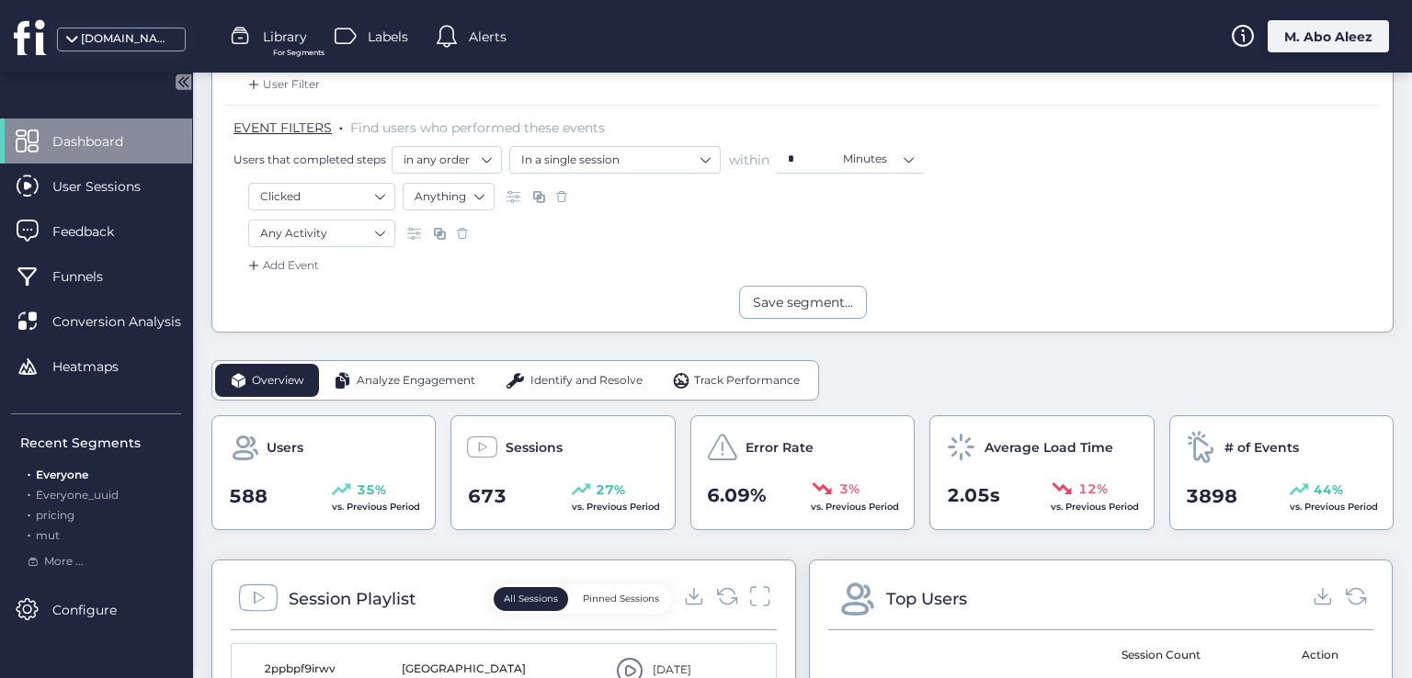
scroll to position [368, 0]
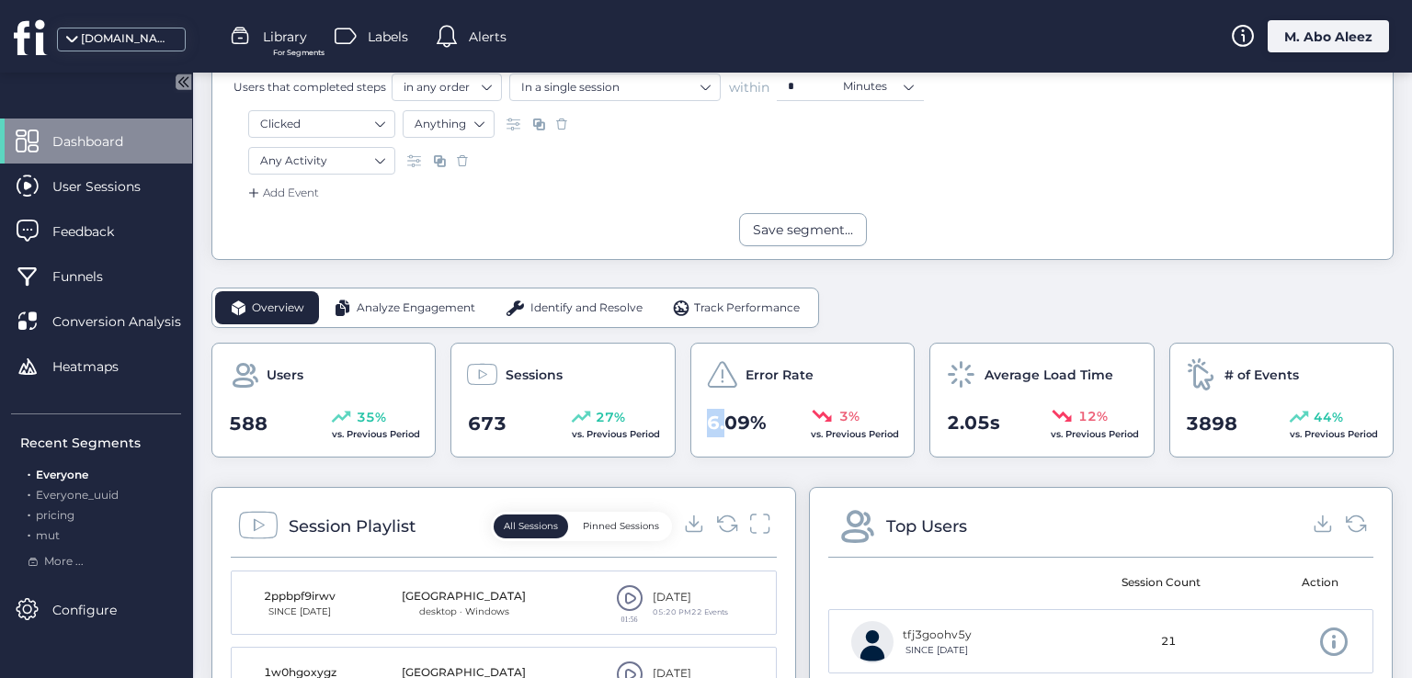
drag, startPoint x: 705, startPoint y: 427, endPoint x: 720, endPoint y: 427, distance: 14.7
click at [720, 427] on span "6.09%" at bounding box center [737, 423] width 60 height 28
click at [721, 427] on span "6.09%" at bounding box center [737, 423] width 60 height 28
click at [524, 310] on span at bounding box center [515, 308] width 21 height 18
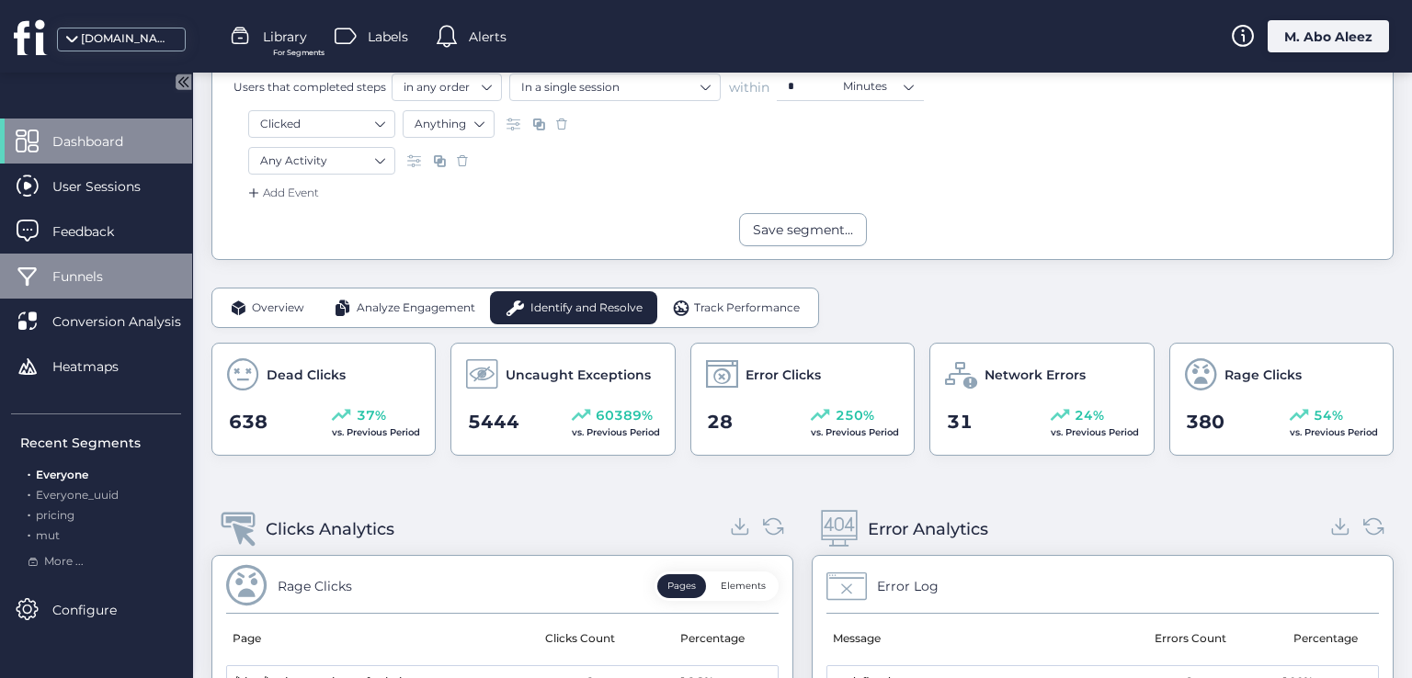
click at [77, 258] on div "Funnels" at bounding box center [96, 276] width 192 height 45
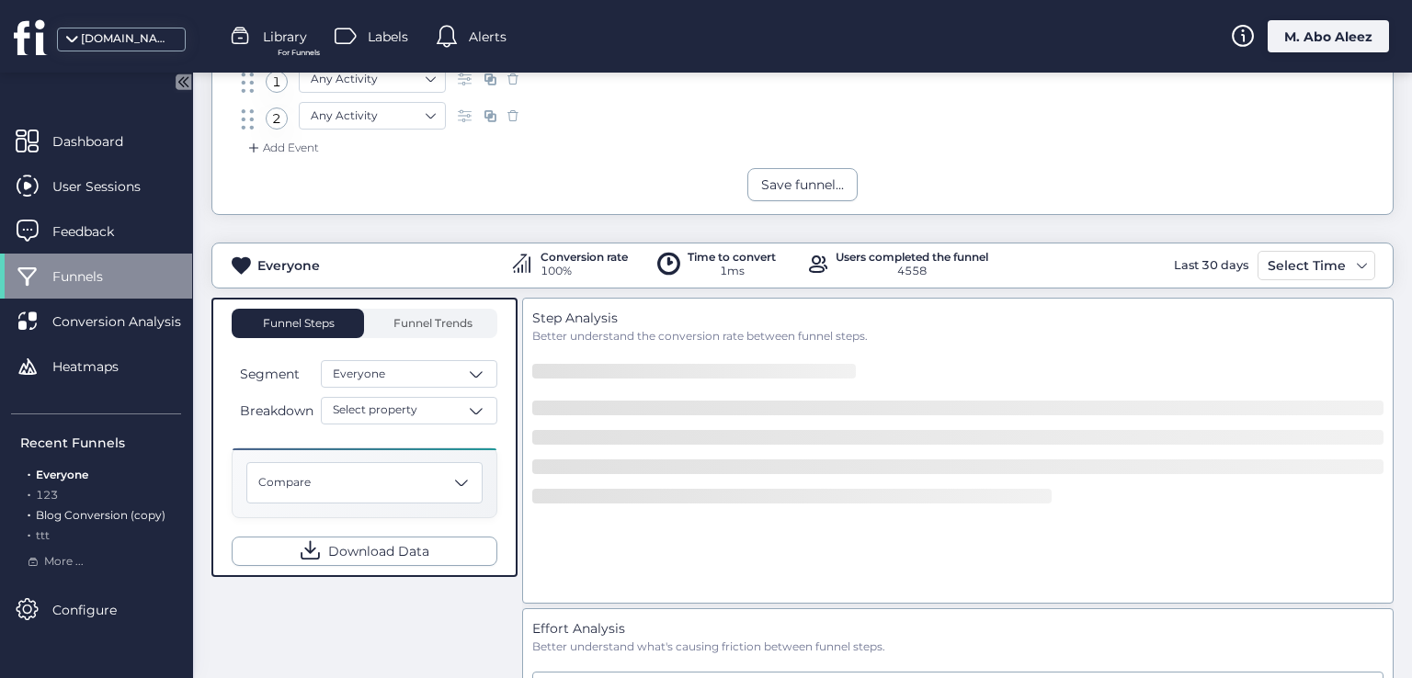
click at [96, 516] on span "Blog Conversion (copy)" at bounding box center [101, 515] width 130 height 14
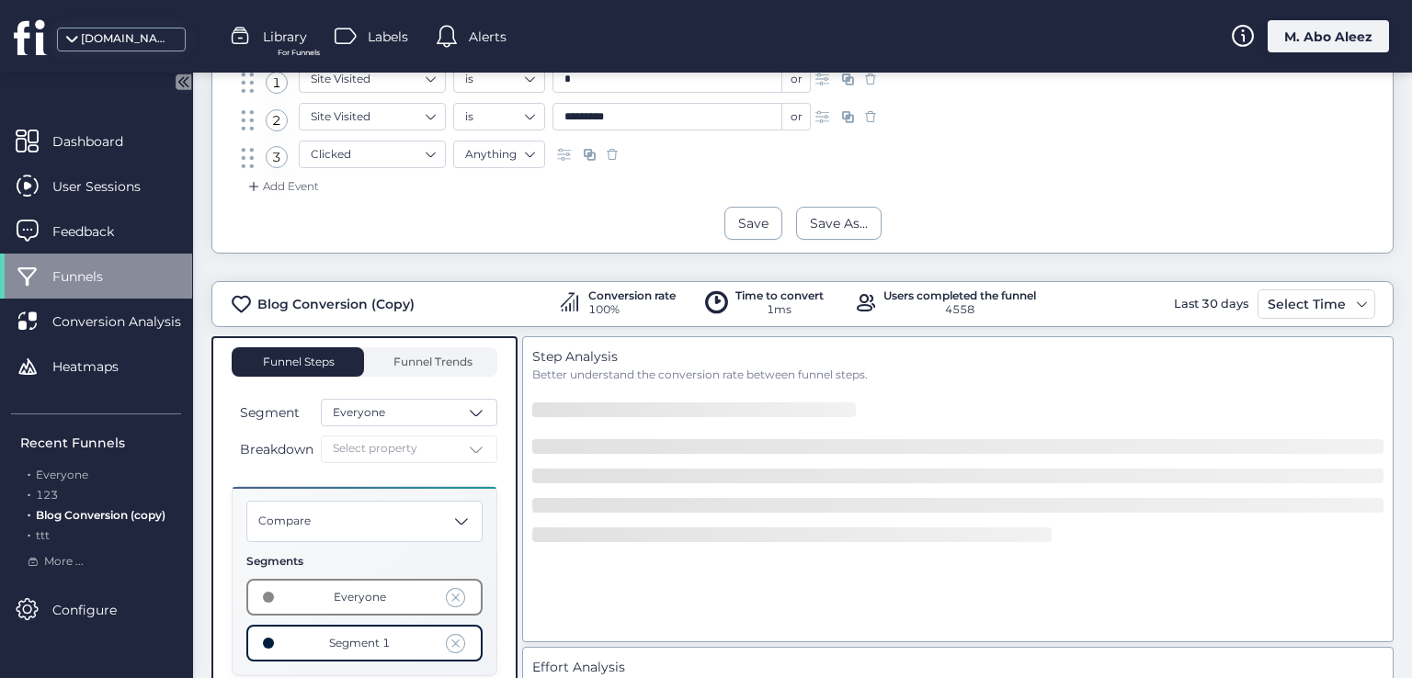
scroll to position [184, 0]
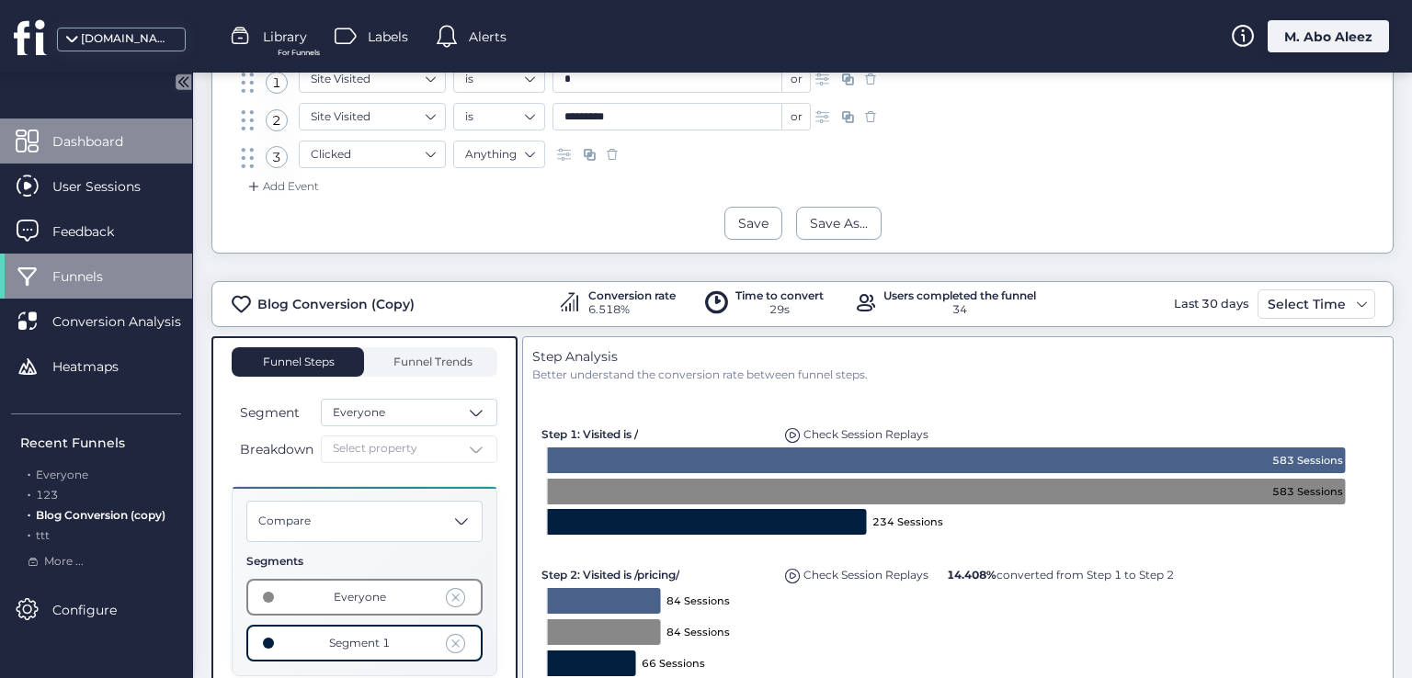
click at [142, 144] on span "Dashboard" at bounding box center [101, 141] width 98 height 20
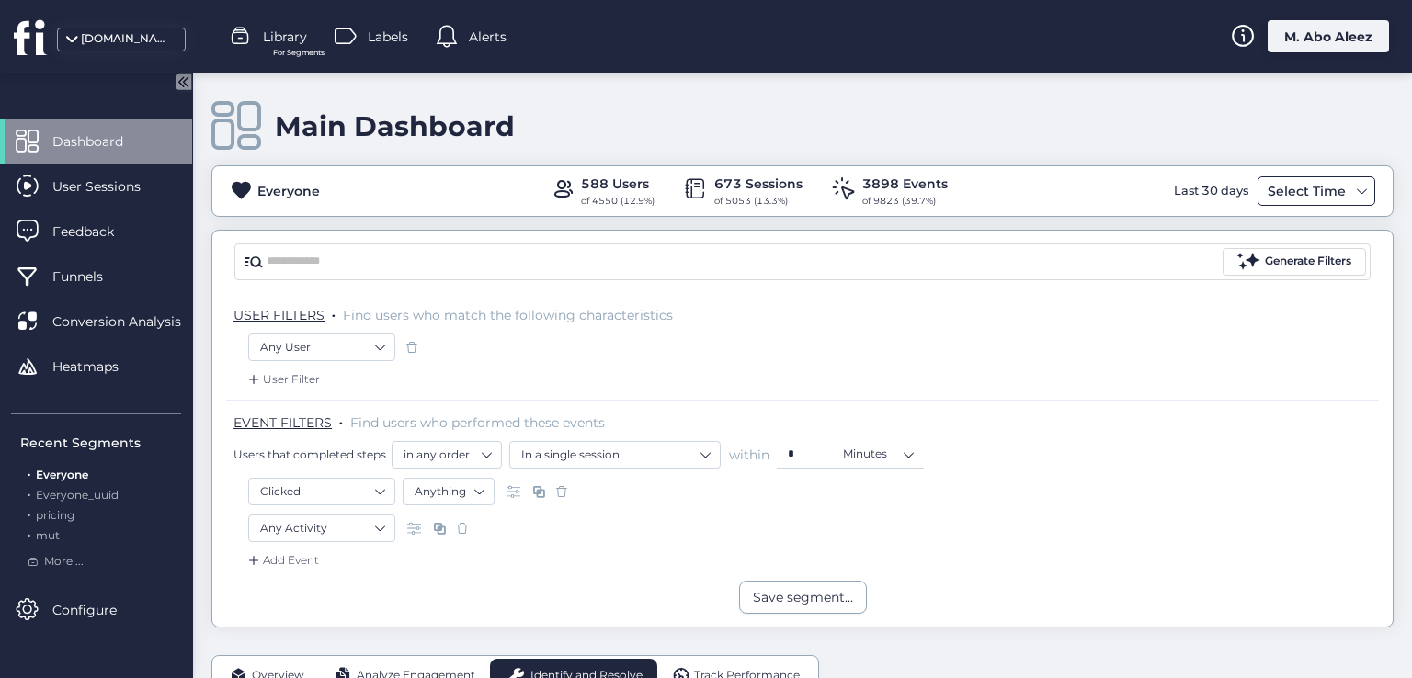
click at [1305, 189] on div "Select Time" at bounding box center [1306, 191] width 87 height 22
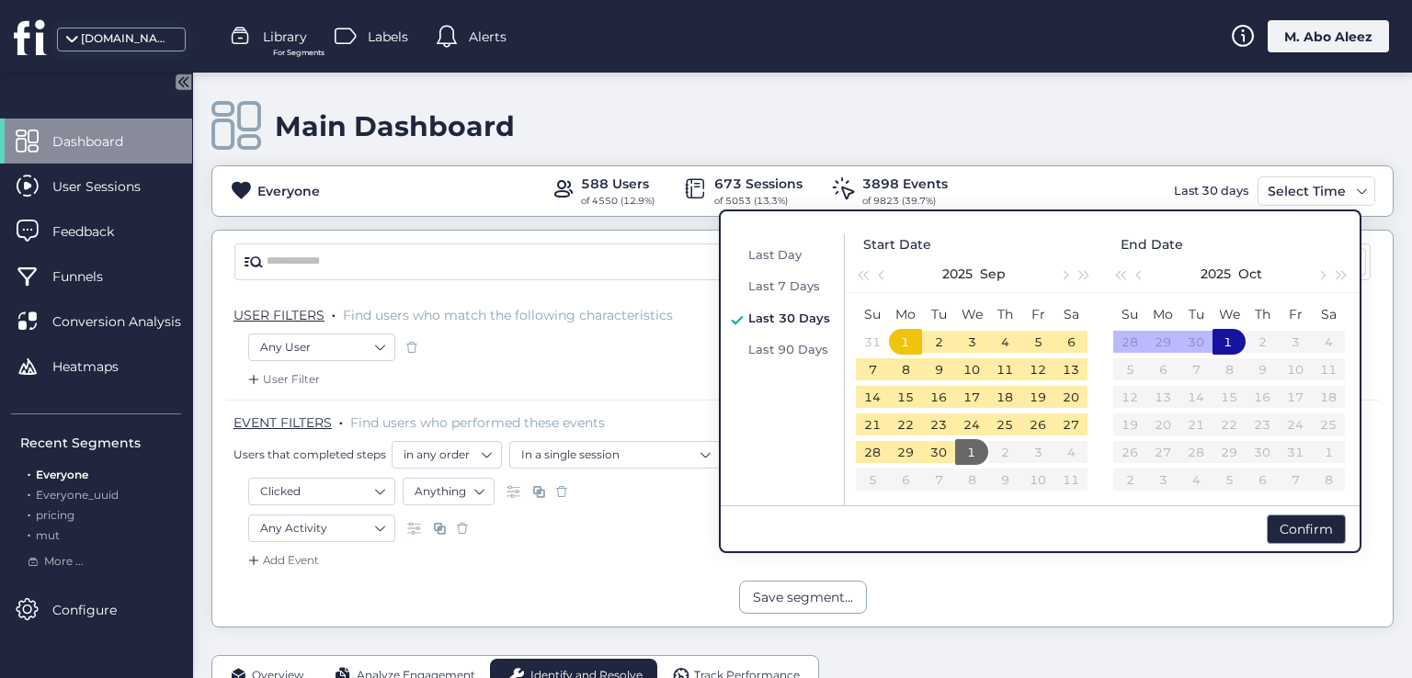
click at [960, 347] on td "3" at bounding box center [971, 342] width 33 height 28
click at [1291, 522] on div "Confirm" at bounding box center [1306, 529] width 79 height 29
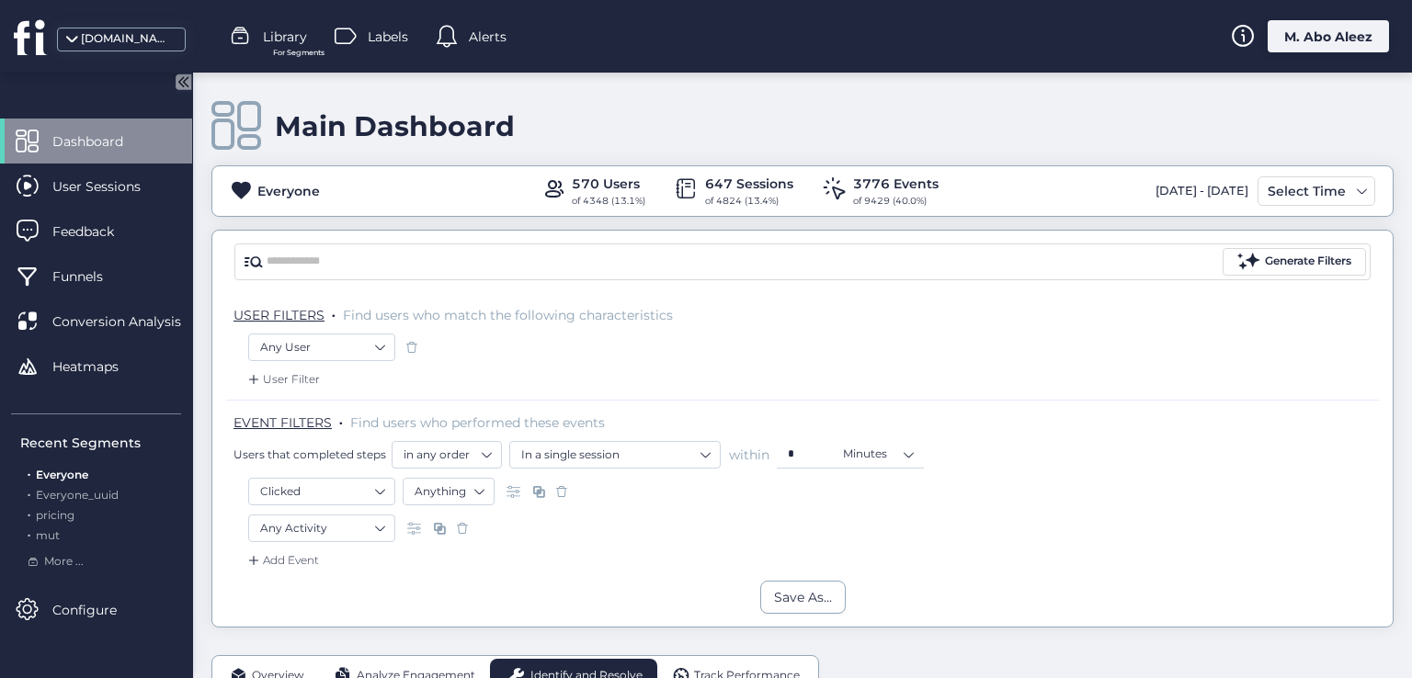
scroll to position [276, 0]
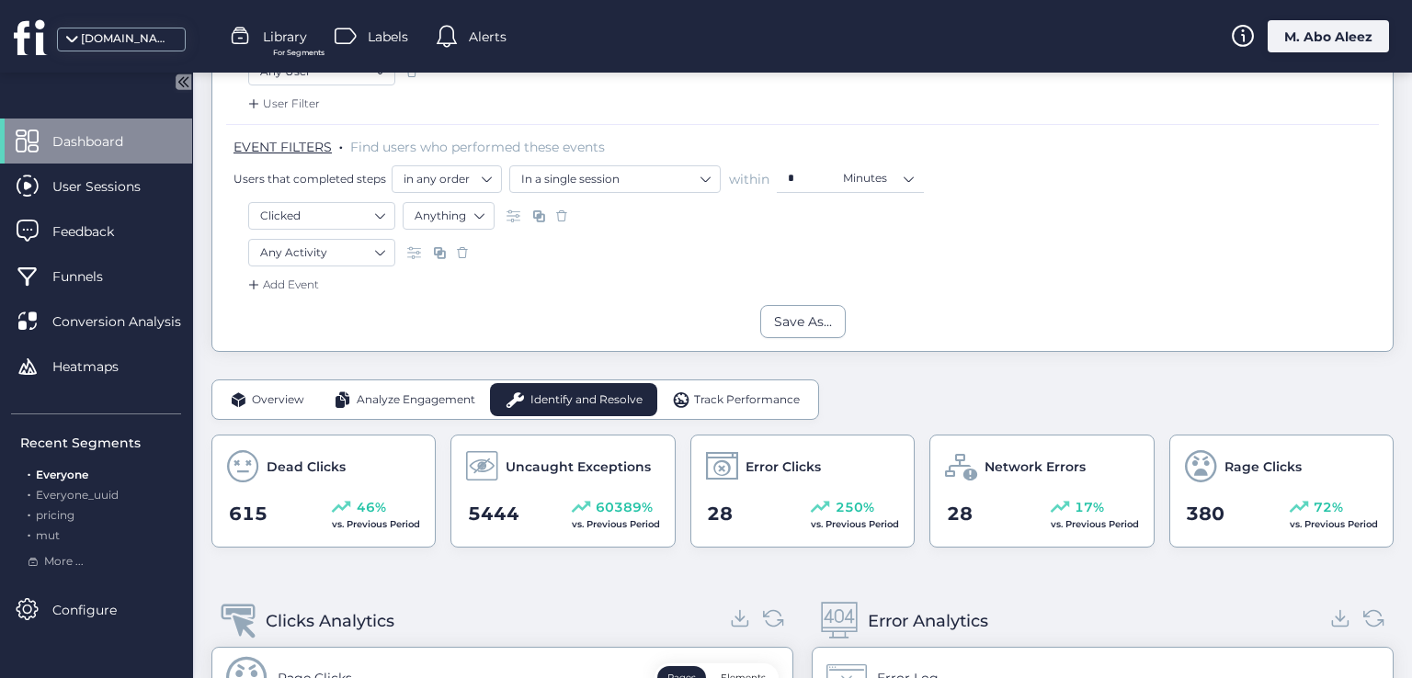
click at [306, 395] on div "Overview" at bounding box center [267, 399] width 104 height 33
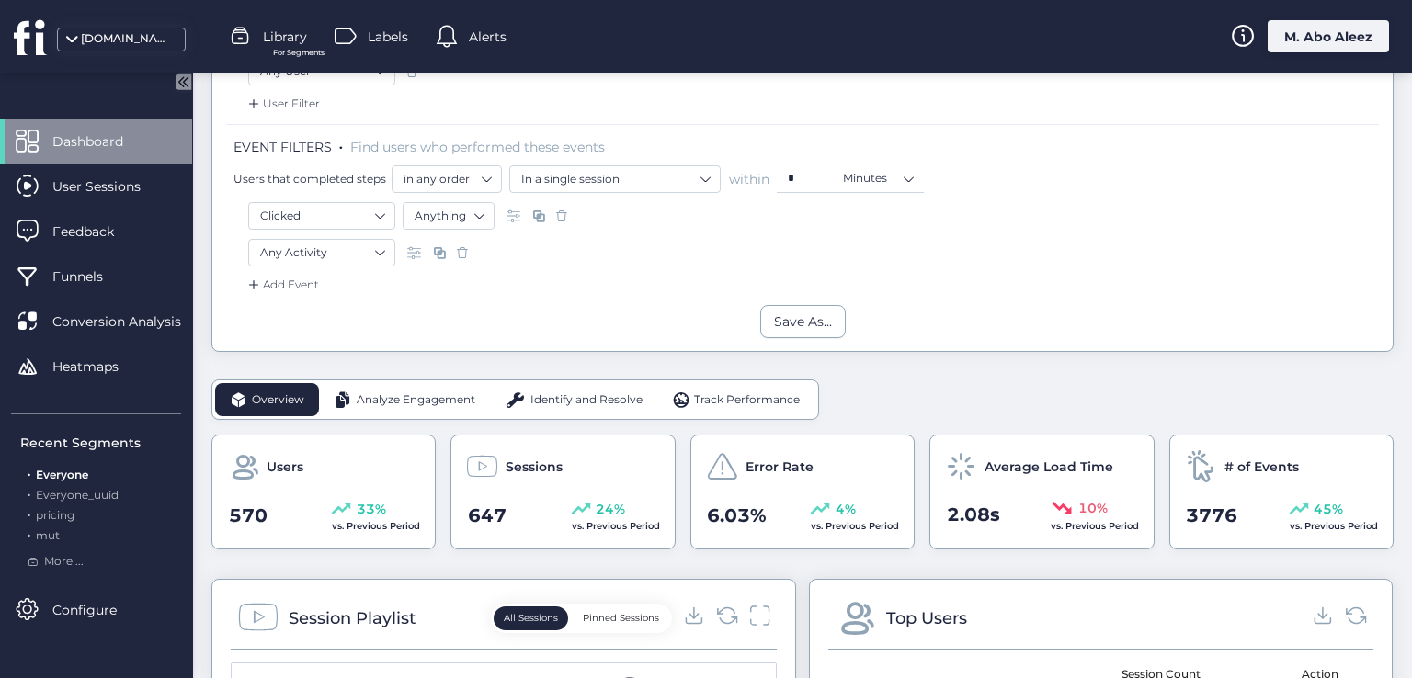
click at [373, 393] on span "Analyze Engagement" at bounding box center [416, 400] width 119 height 17
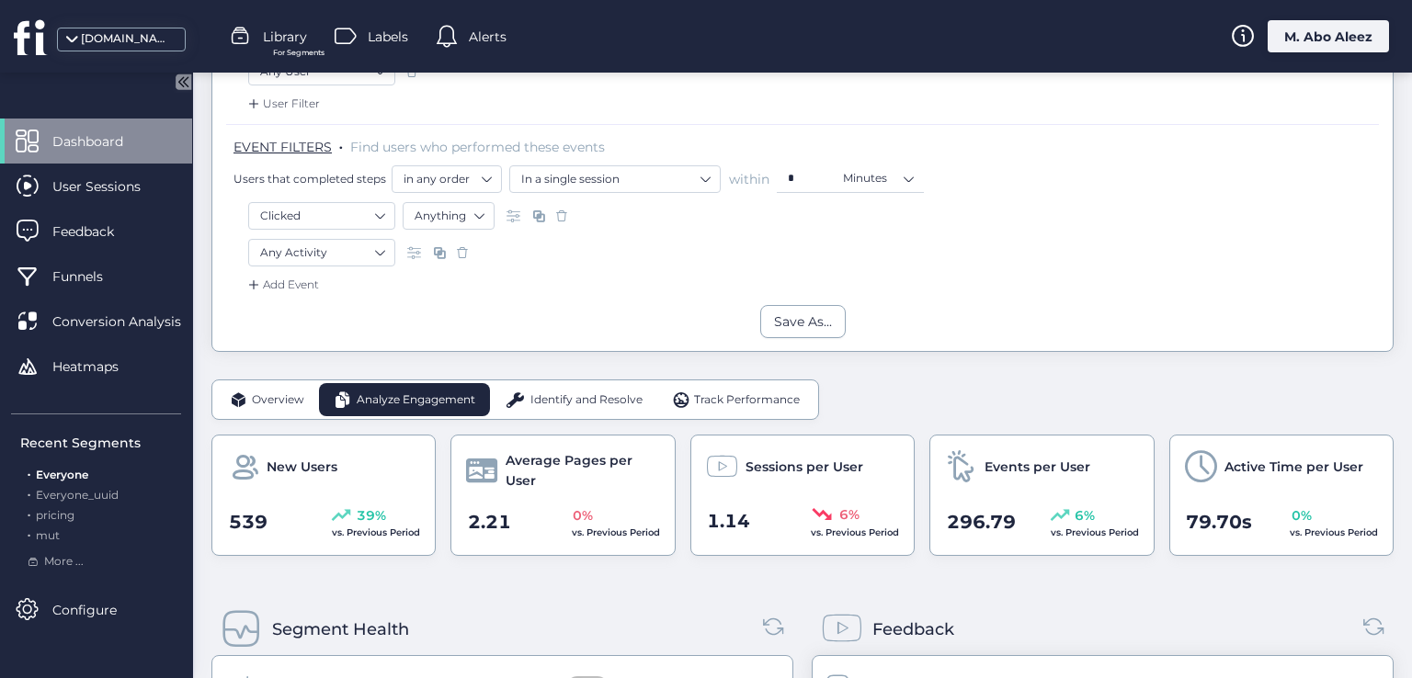
click at [574, 407] on div "Identify and Resolve" at bounding box center [573, 399] width 167 height 33
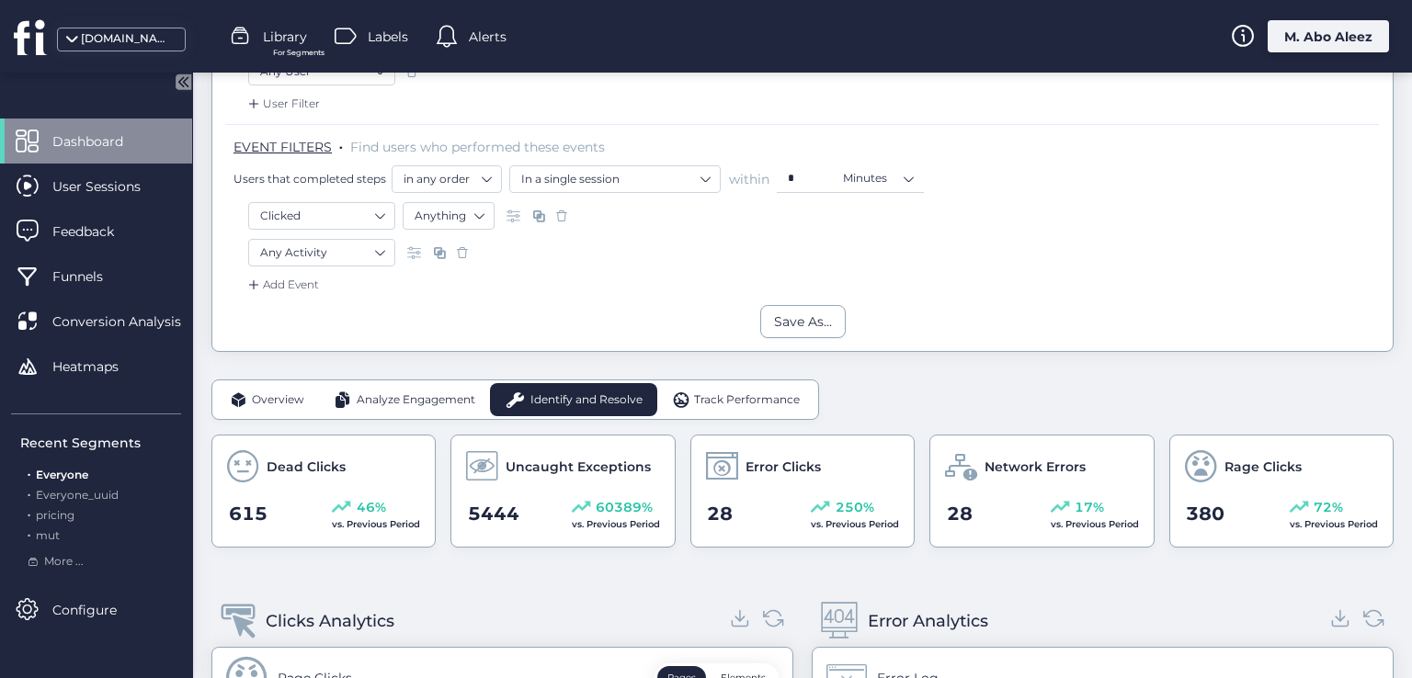
click at [727, 398] on span "Track Performance" at bounding box center [747, 400] width 106 height 17
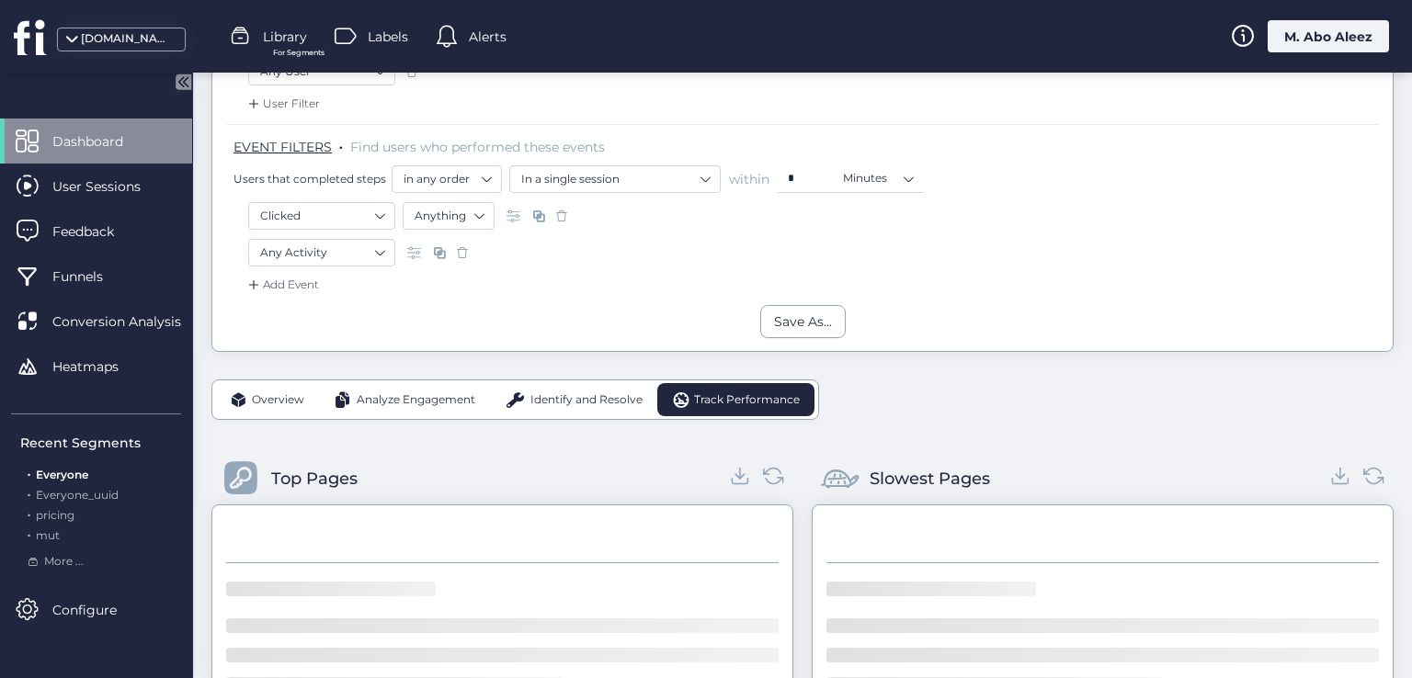
click at [252, 392] on span "Overview" at bounding box center [278, 400] width 52 height 17
click at [153, 369] on div "Heatmaps" at bounding box center [96, 366] width 192 height 45
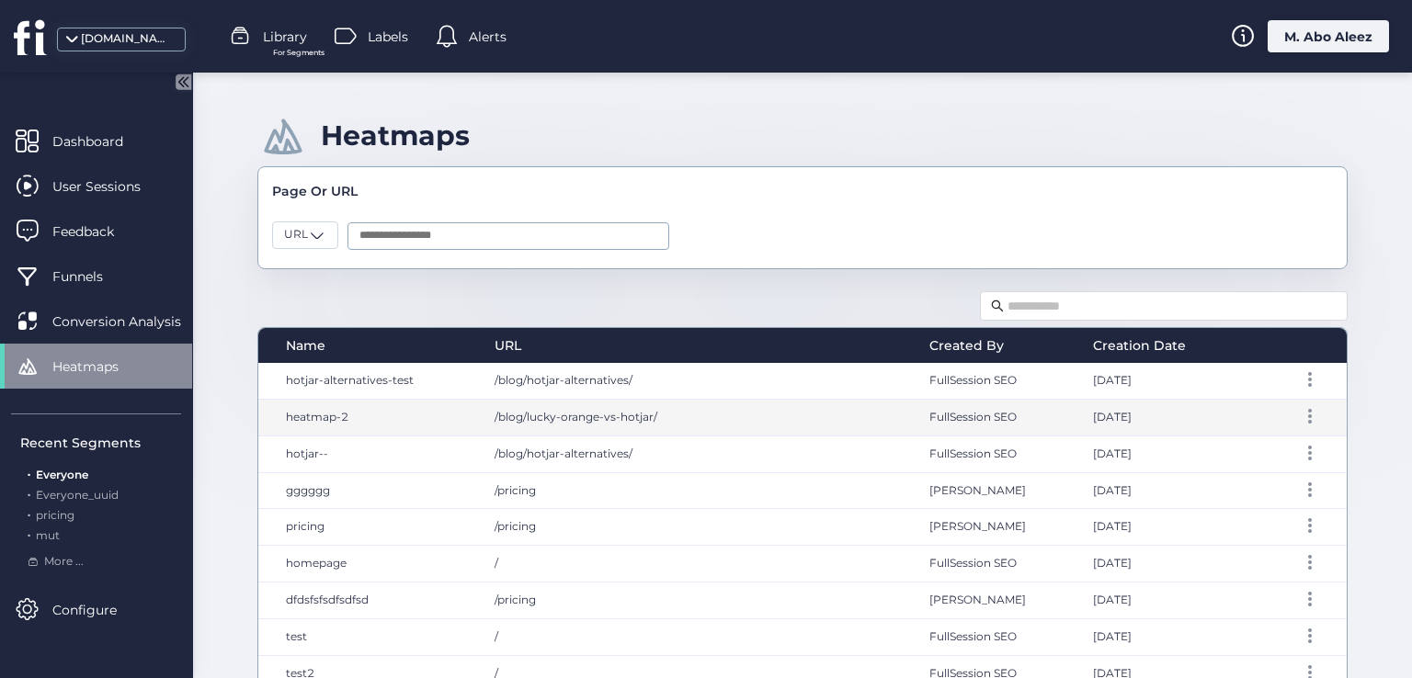
click at [437, 403] on div "heatmap-2" at bounding box center [367, 418] width 218 height 36
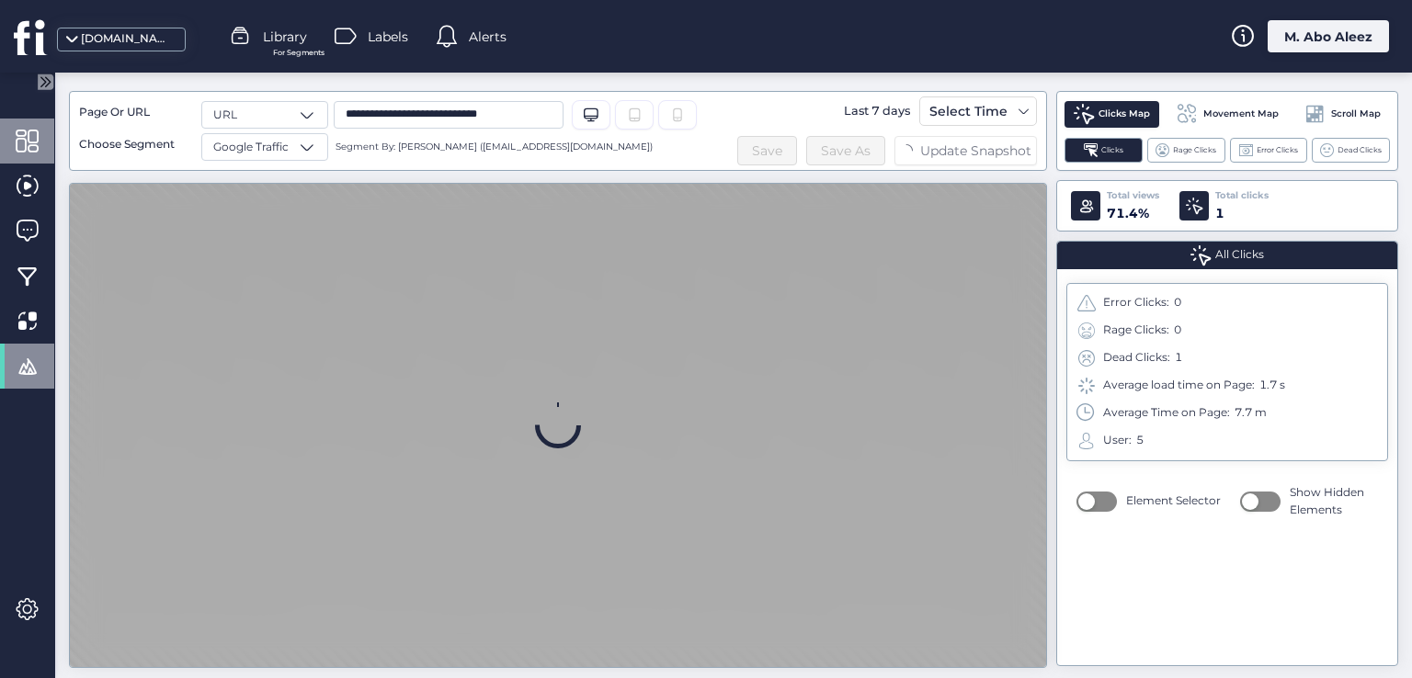
click at [0, 138] on div at bounding box center [27, 141] width 54 height 45
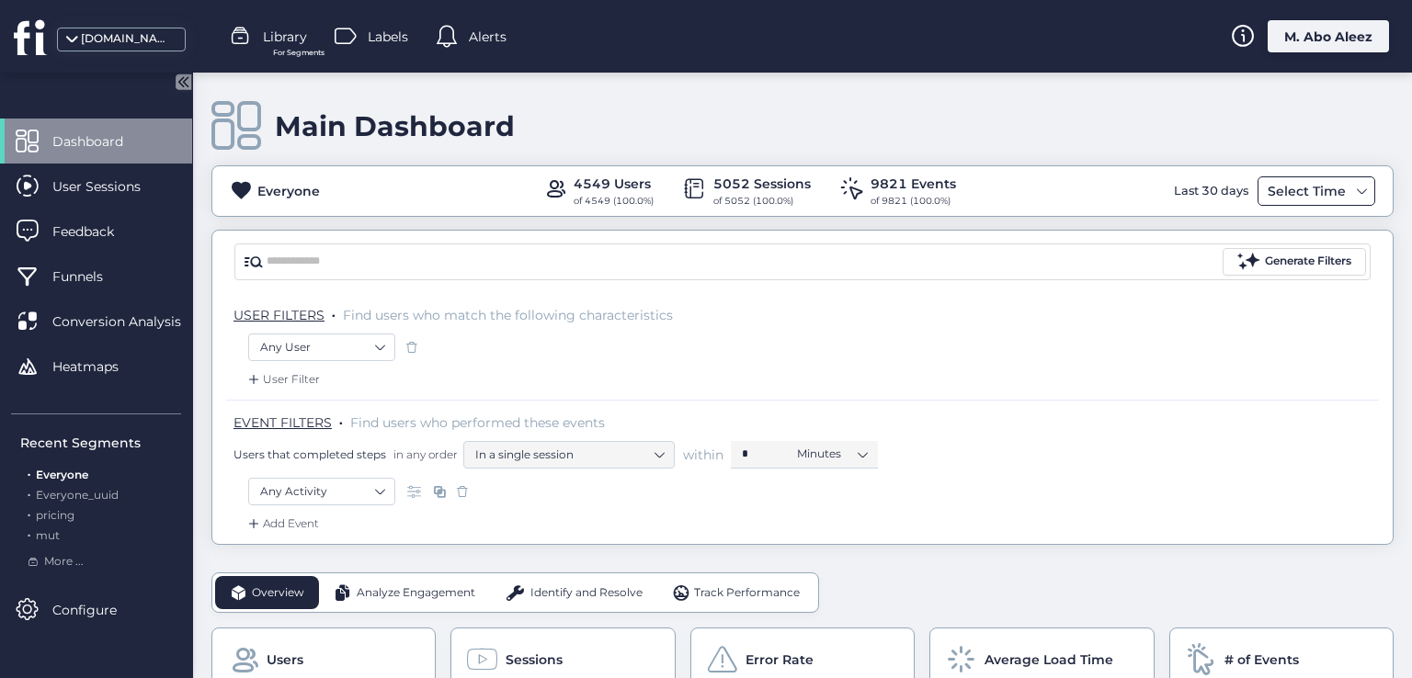
click at [1303, 195] on div "Select Time" at bounding box center [1306, 191] width 87 height 22
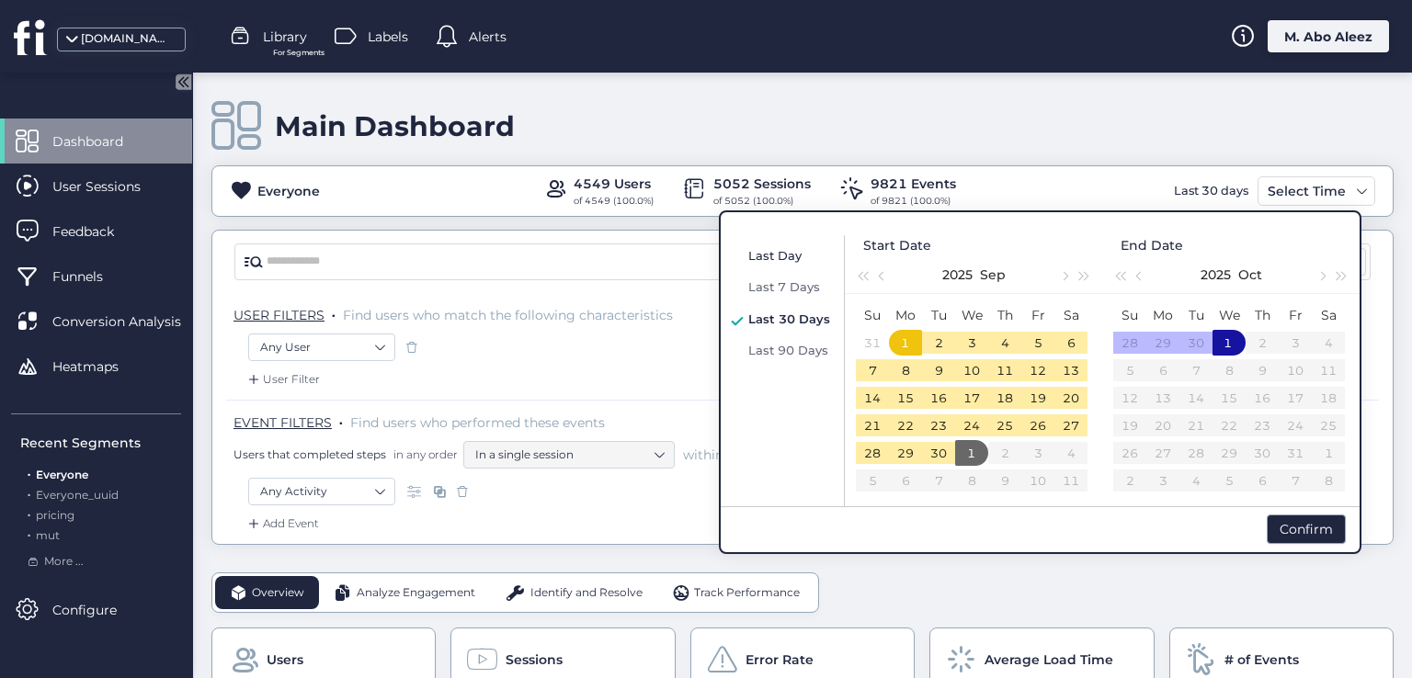
click at [790, 256] on span "Last Day" at bounding box center [774, 255] width 53 height 15
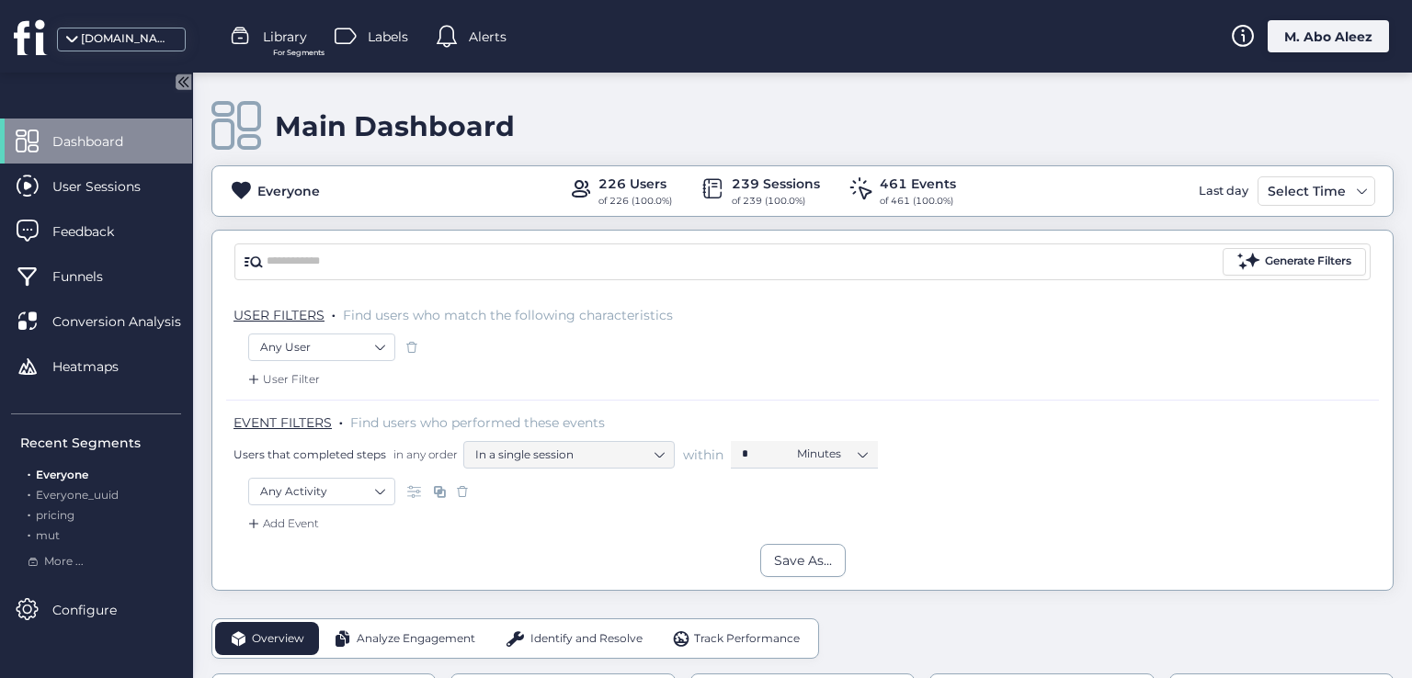
scroll to position [276, 0]
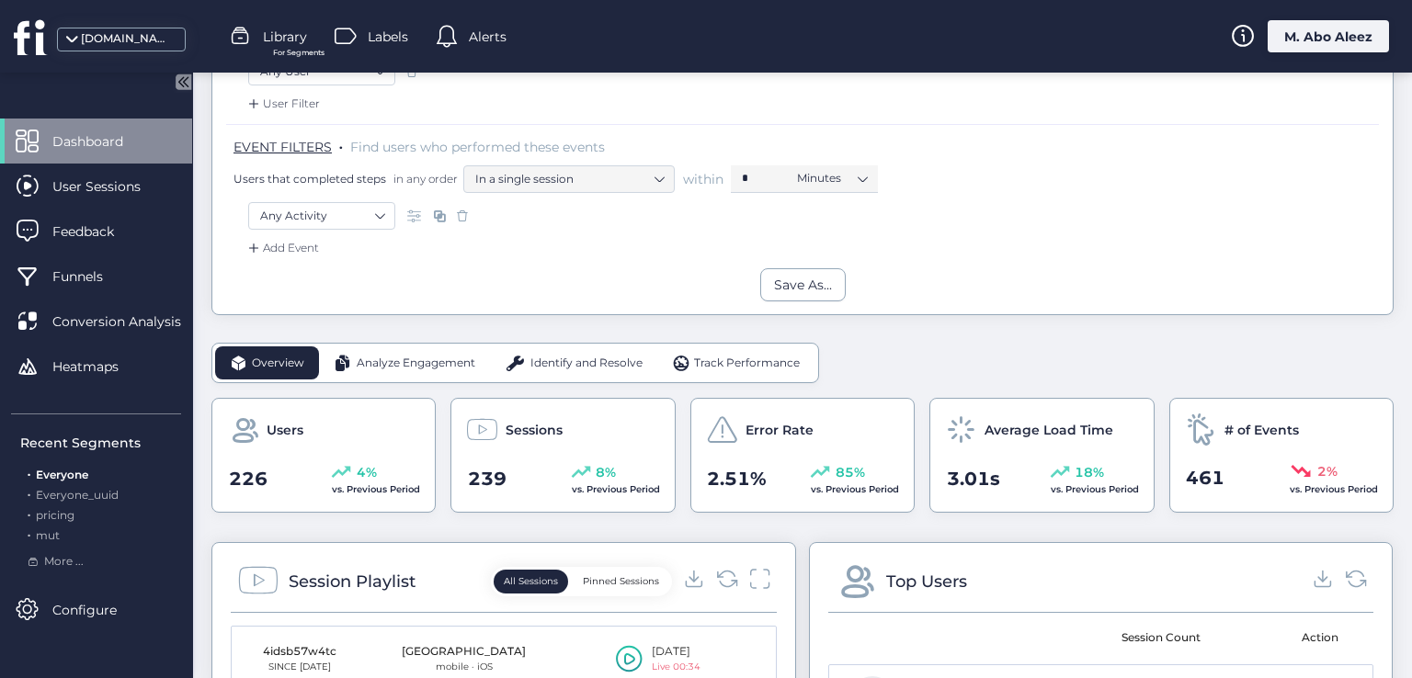
click at [435, 347] on div "Analyze Engagement" at bounding box center [404, 363] width 171 height 33
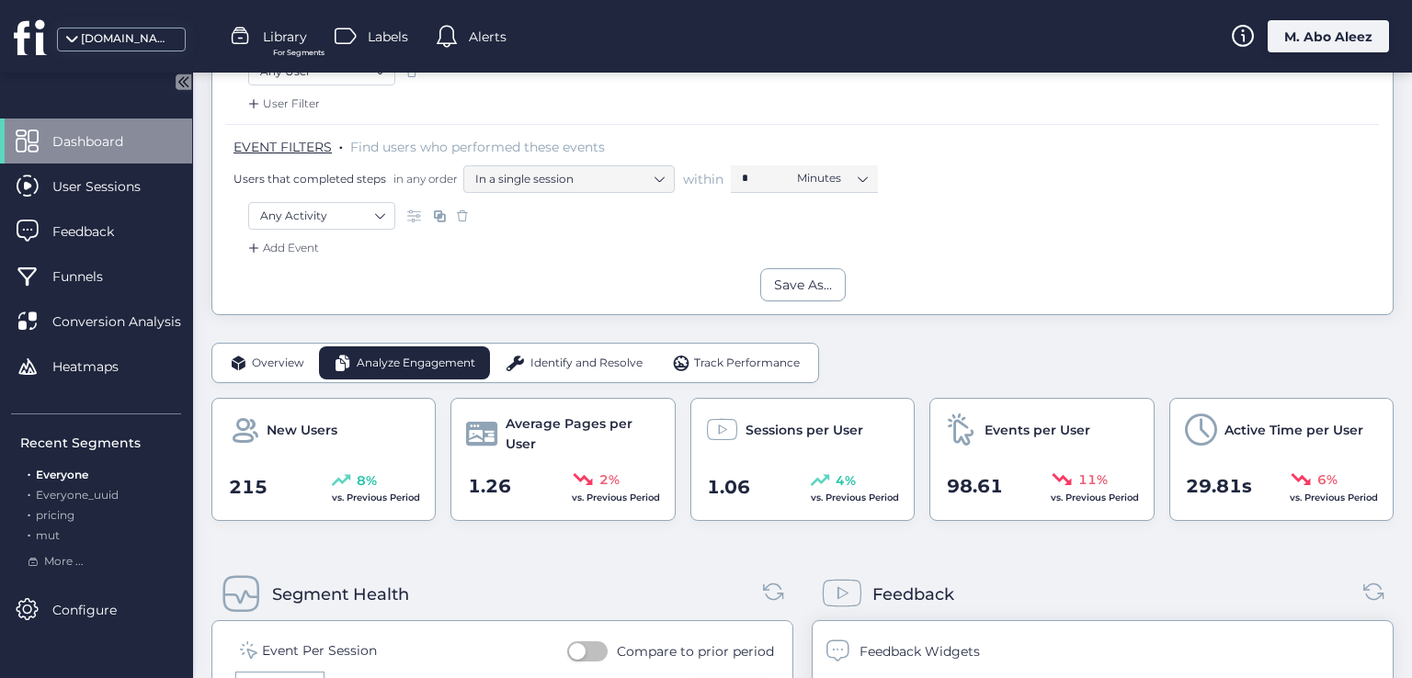
click at [588, 370] on div "Identify and Resolve" at bounding box center [573, 363] width 167 height 33
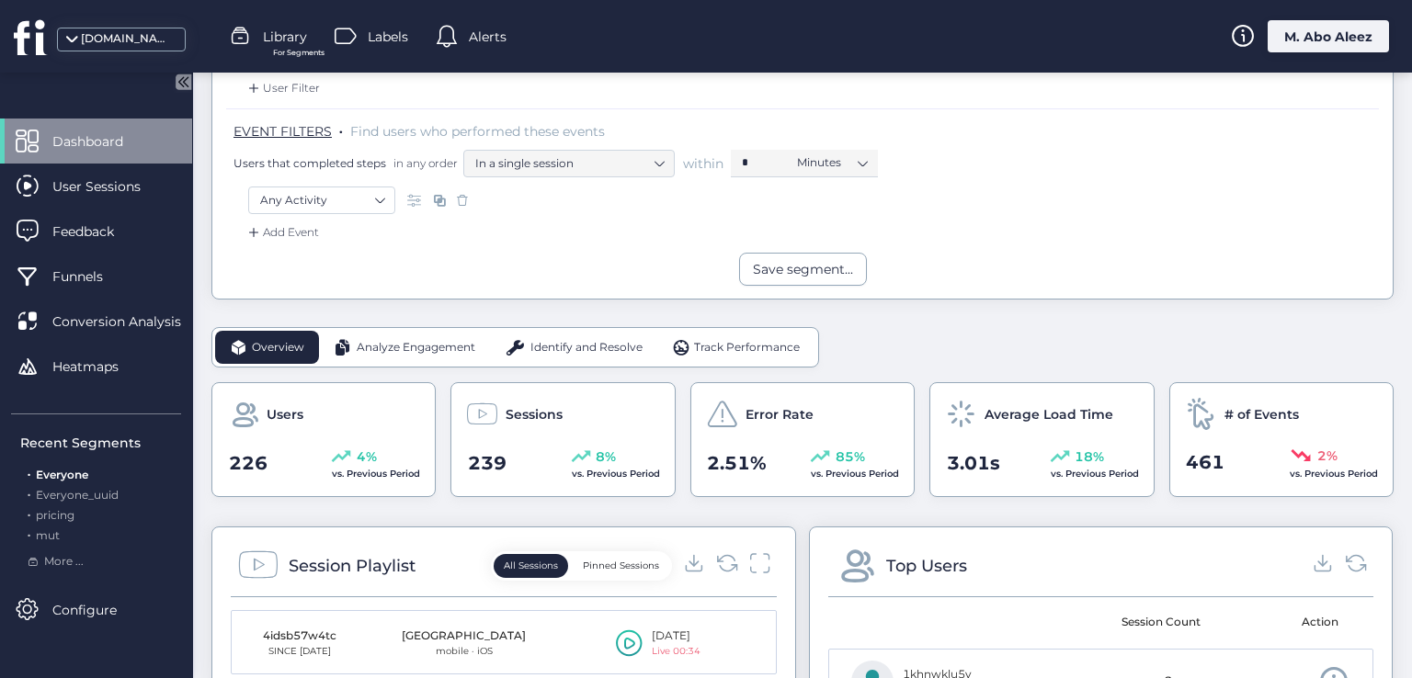
scroll to position [184, 0]
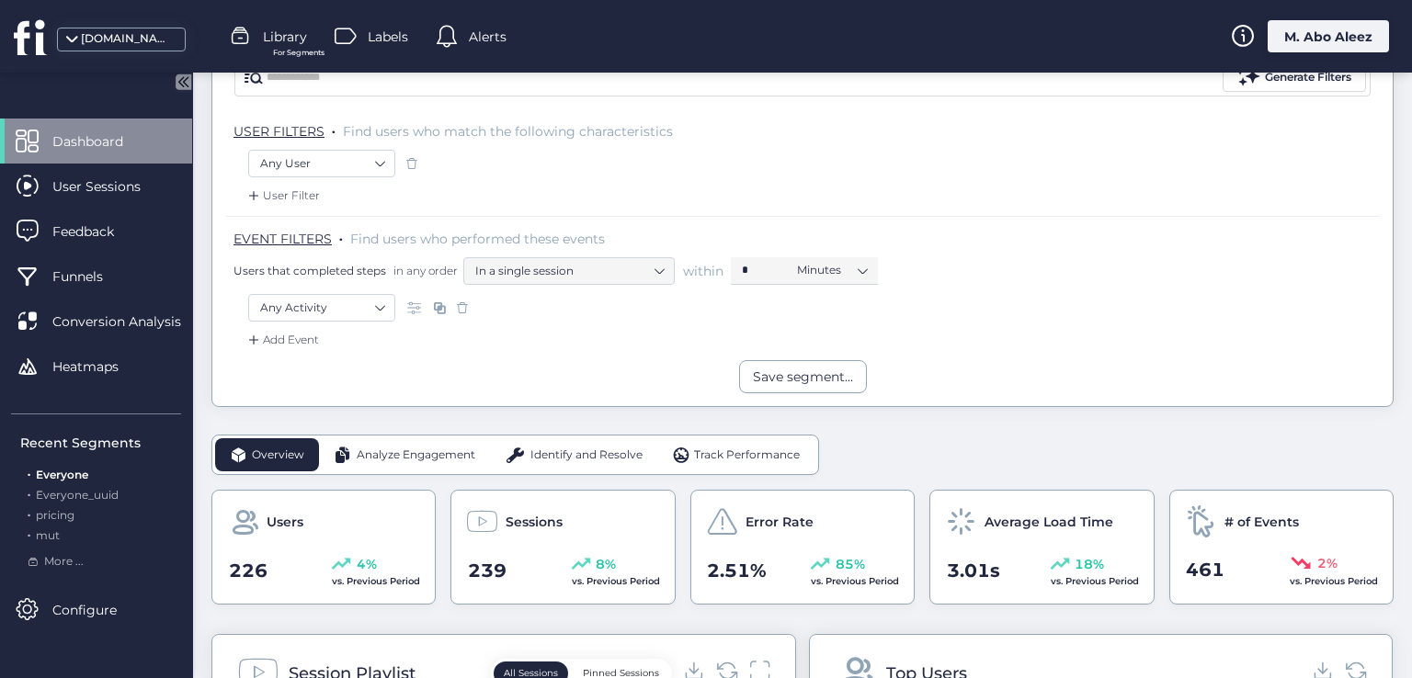
click at [136, 24] on div "[DOMAIN_NAME]" at bounding box center [105, 36] width 211 height 73
click at [136, 30] on div "[DOMAIN_NAME]" at bounding box center [127, 38] width 92 height 17
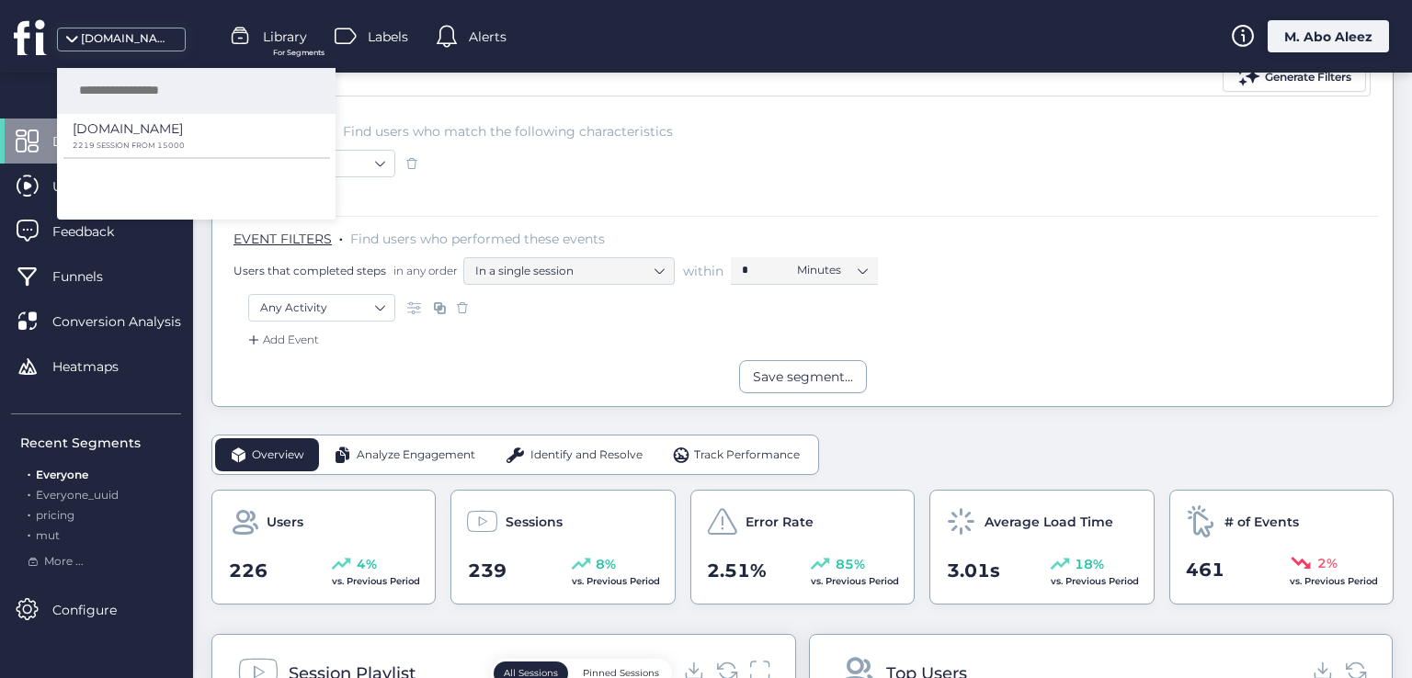
click at [594, 200] on div "User Filter" at bounding box center [802, 201] width 1153 height 29
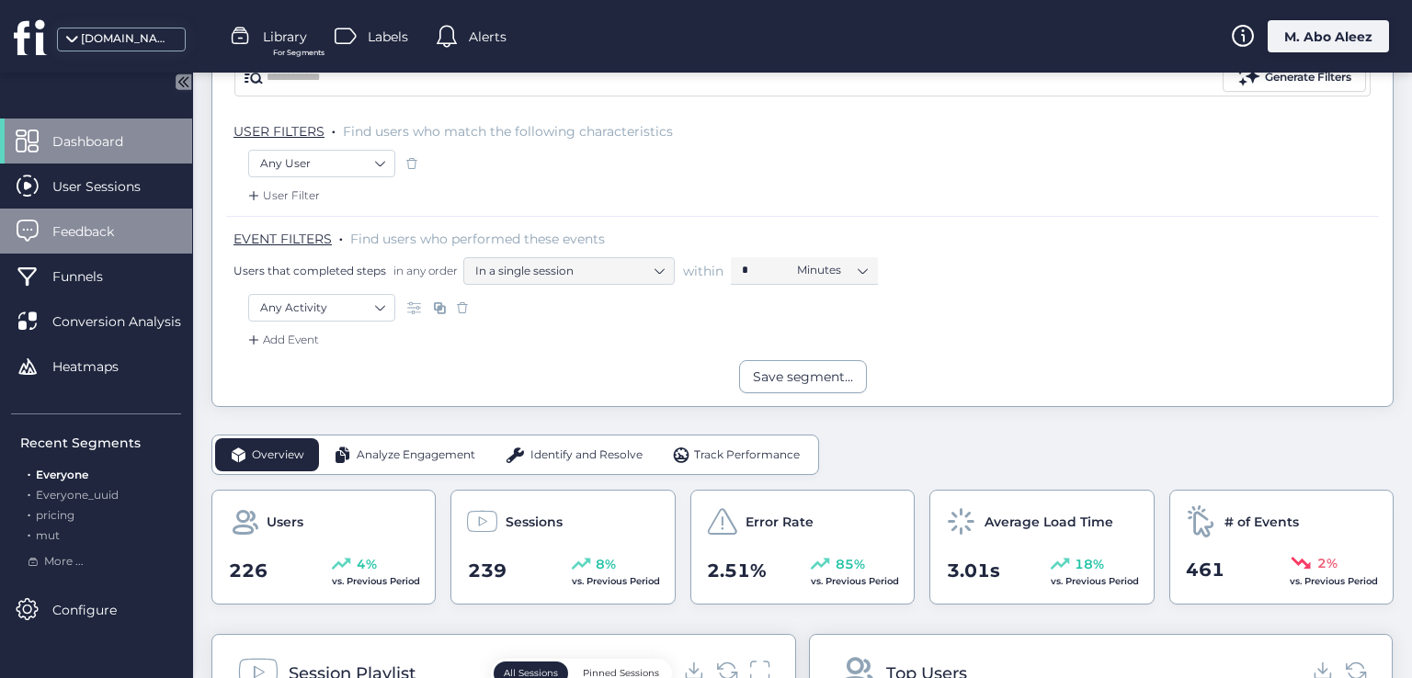
click at [111, 243] on div "Feedback" at bounding box center [96, 231] width 192 height 45
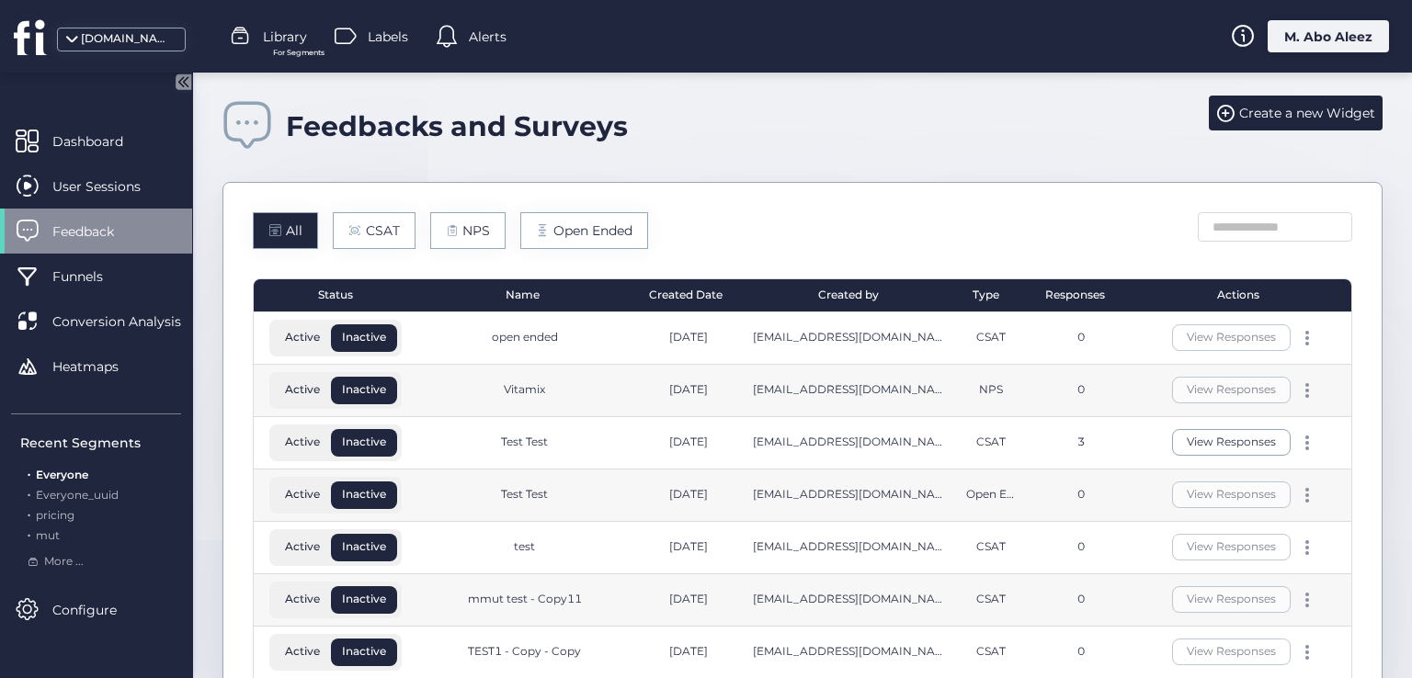
scroll to position [92, 0]
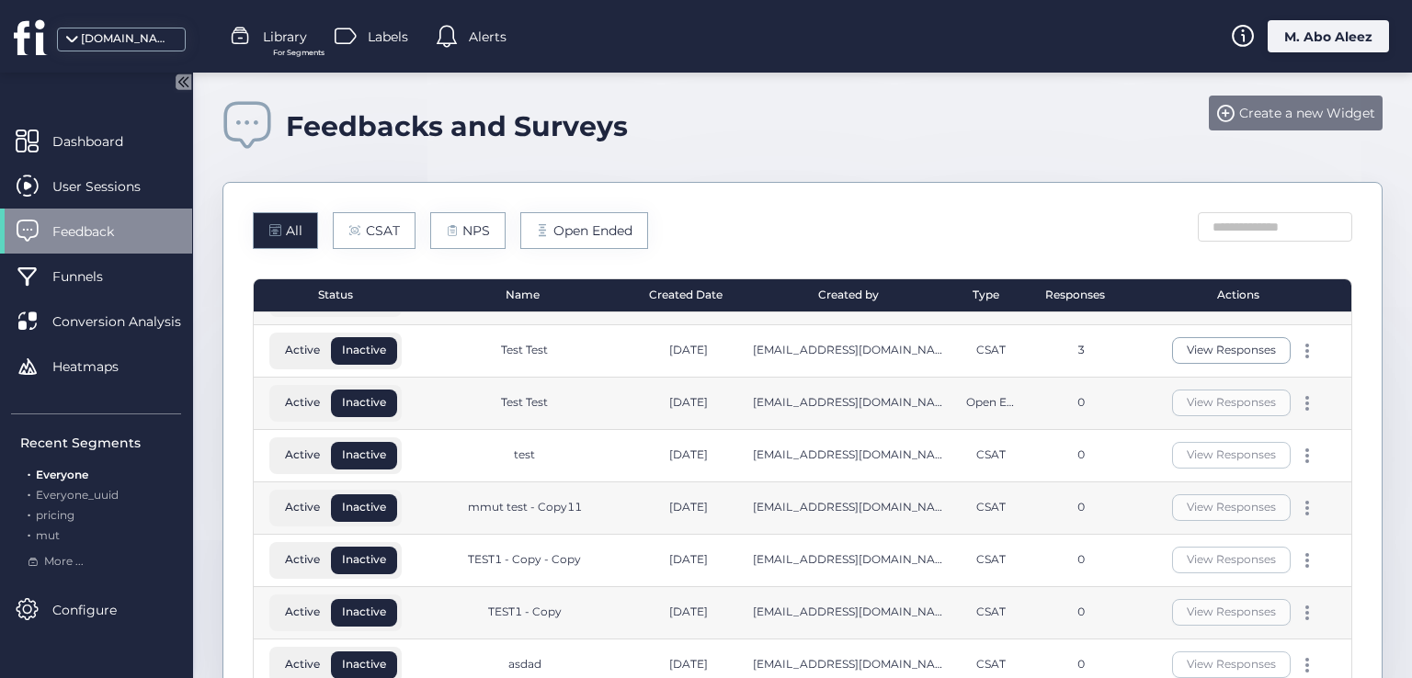
click at [1315, 108] on span "Create a new Widget" at bounding box center [1307, 113] width 136 height 20
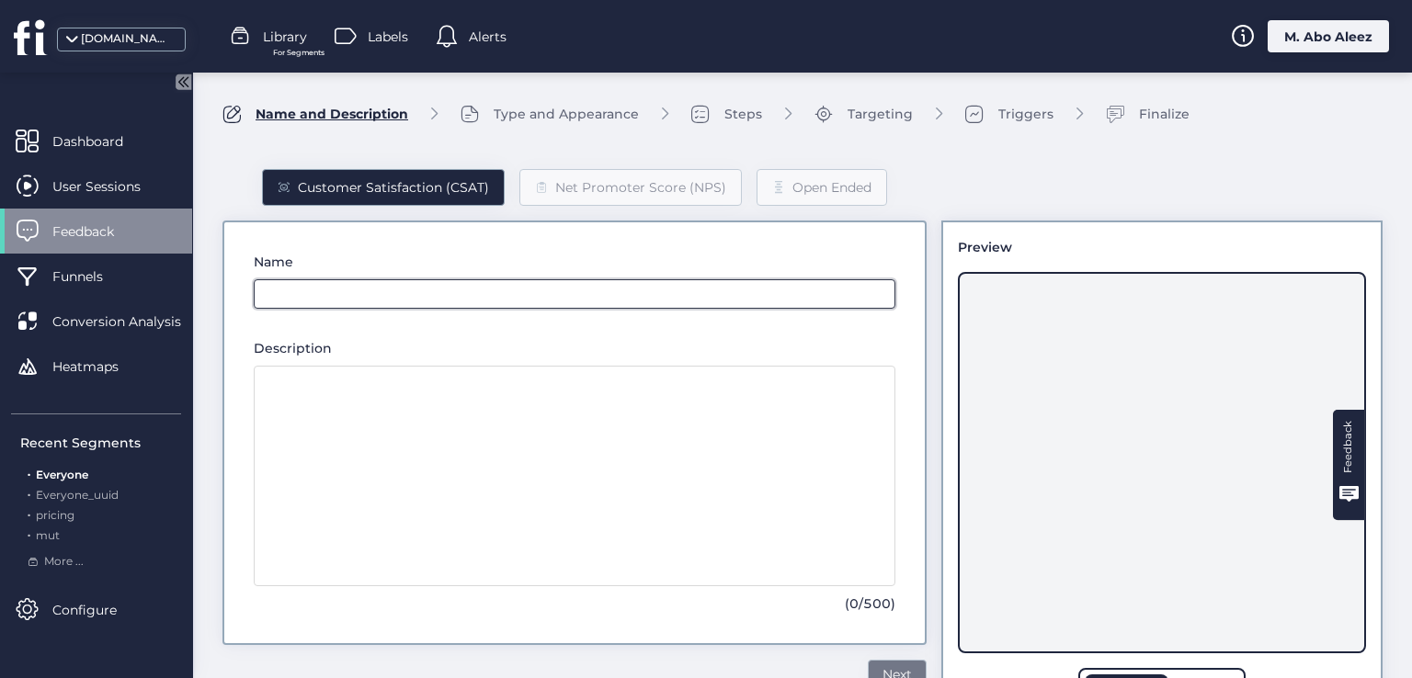
click at [409, 284] on input "text" at bounding box center [575, 293] width 642 height 29
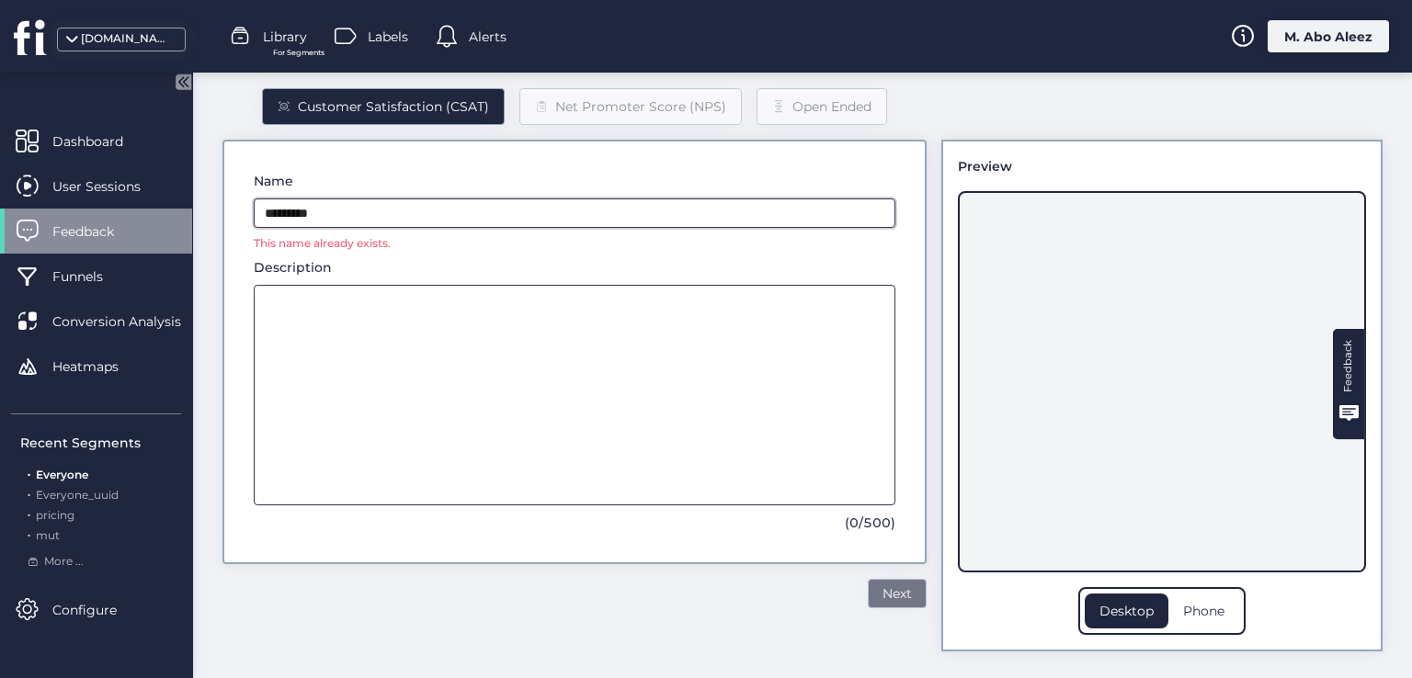
scroll to position [82, 0]
type input "**********"
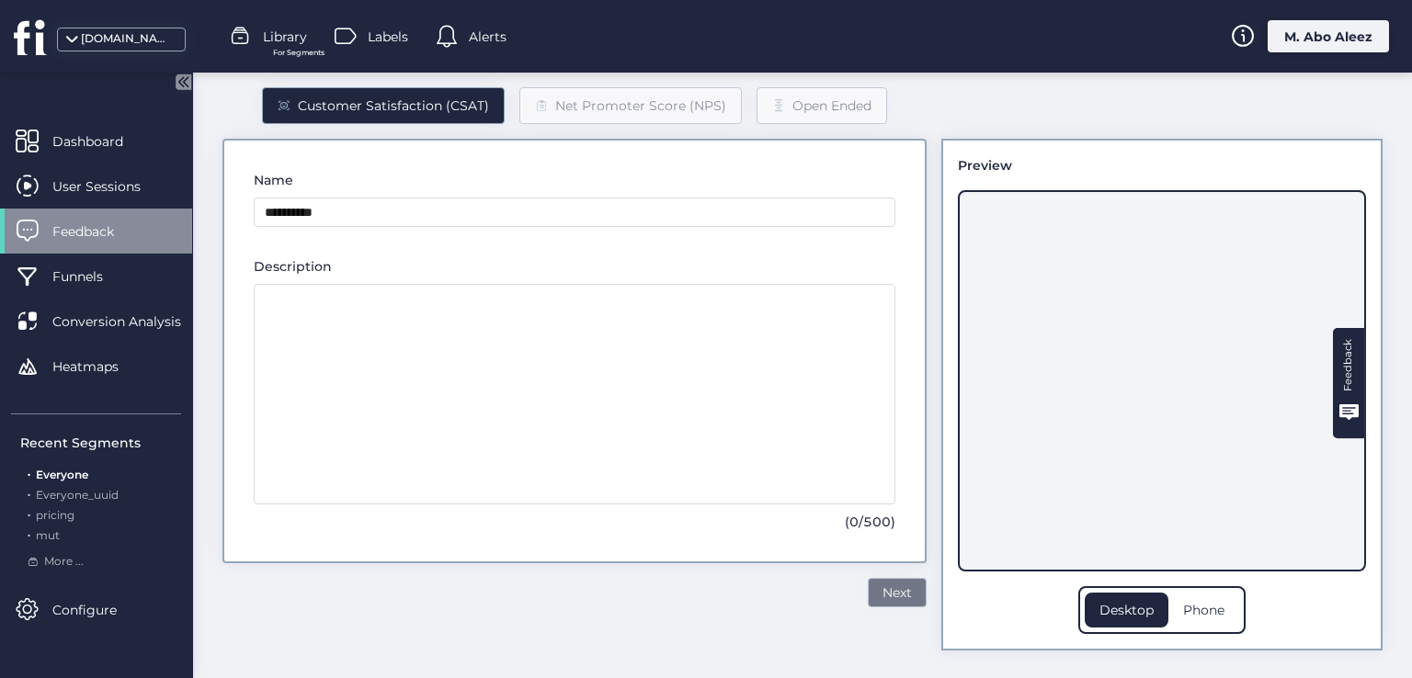
click at [882, 588] on span "Next" at bounding box center [896, 593] width 29 height 20
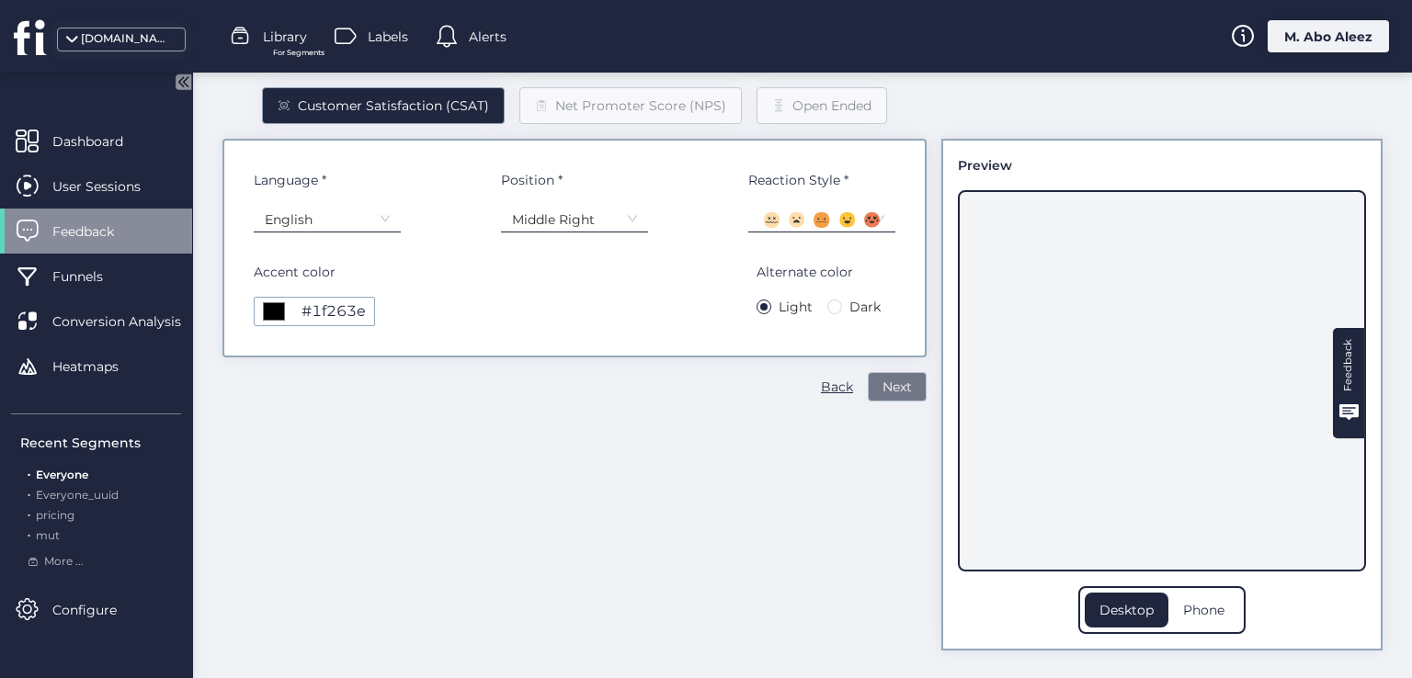
click at [868, 383] on button "Next" at bounding box center [897, 386] width 59 height 29
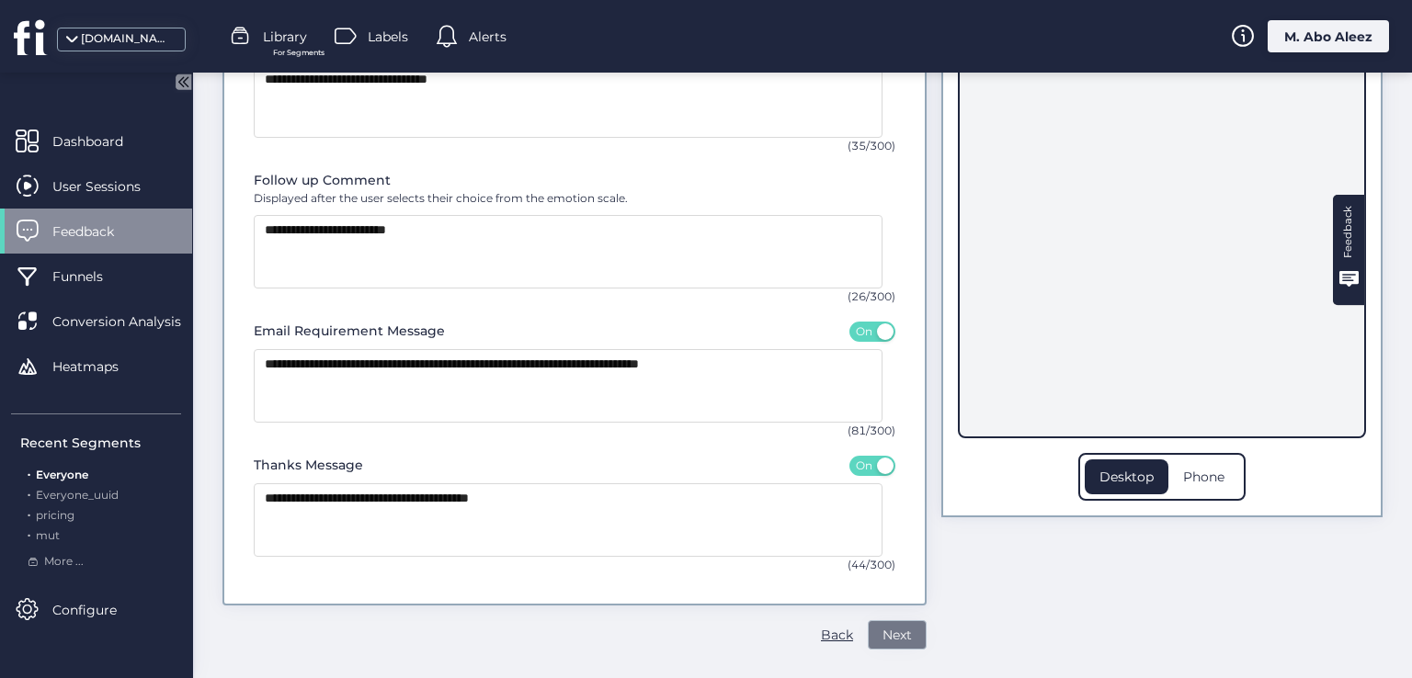
click at [890, 631] on span "Next" at bounding box center [896, 635] width 29 height 20
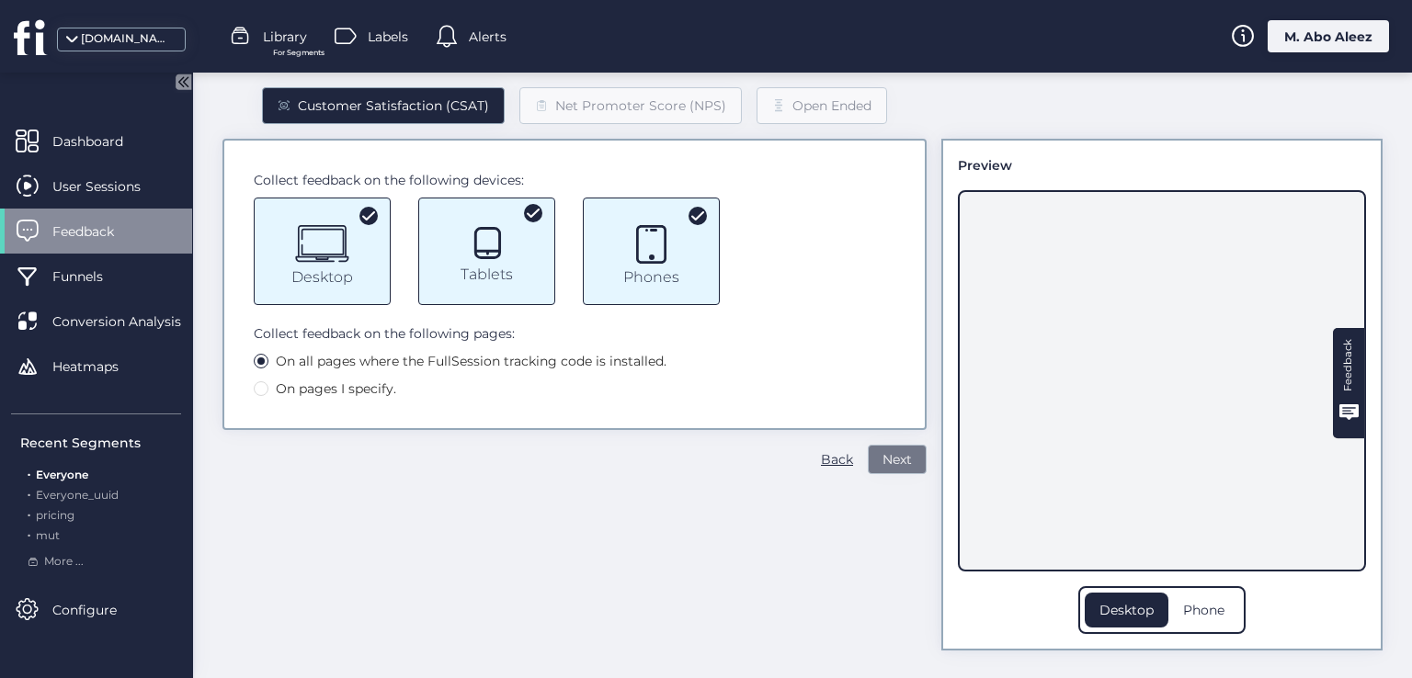
click at [886, 468] on span "Next" at bounding box center [896, 460] width 29 height 20
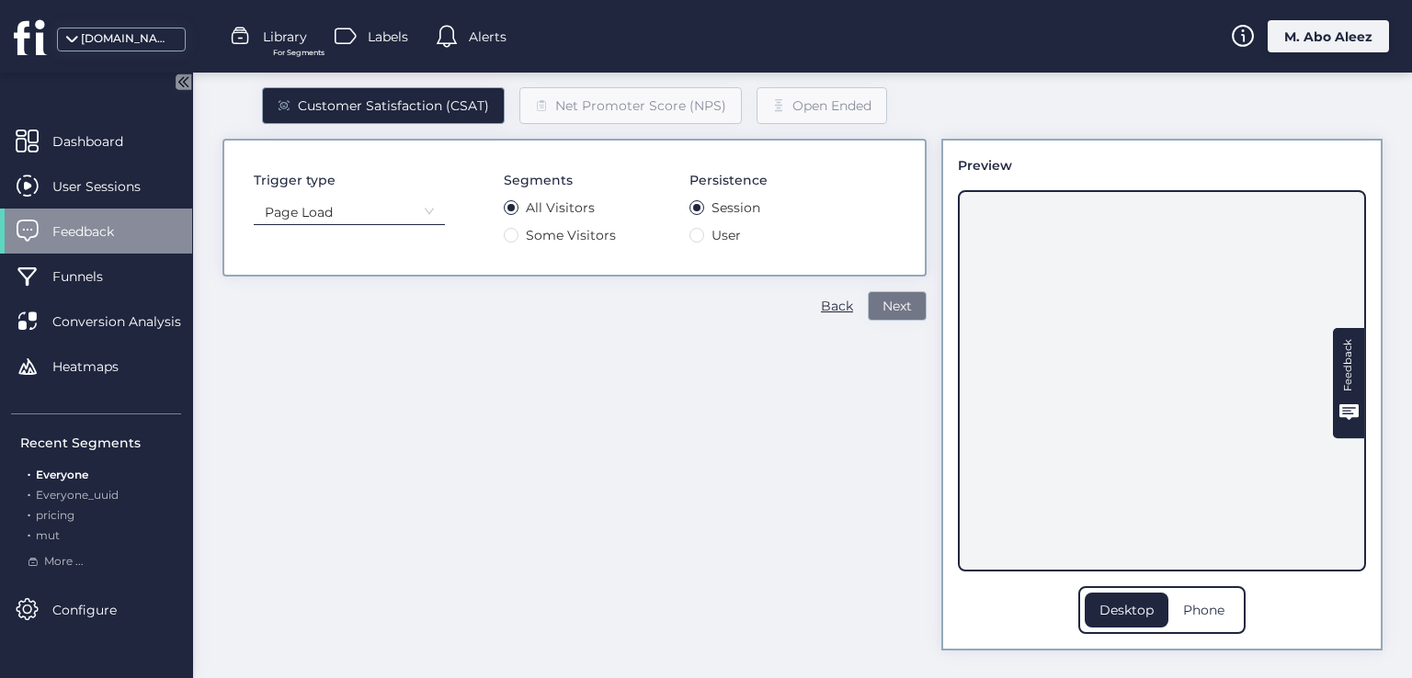
click at [882, 307] on span "Next" at bounding box center [896, 306] width 29 height 20
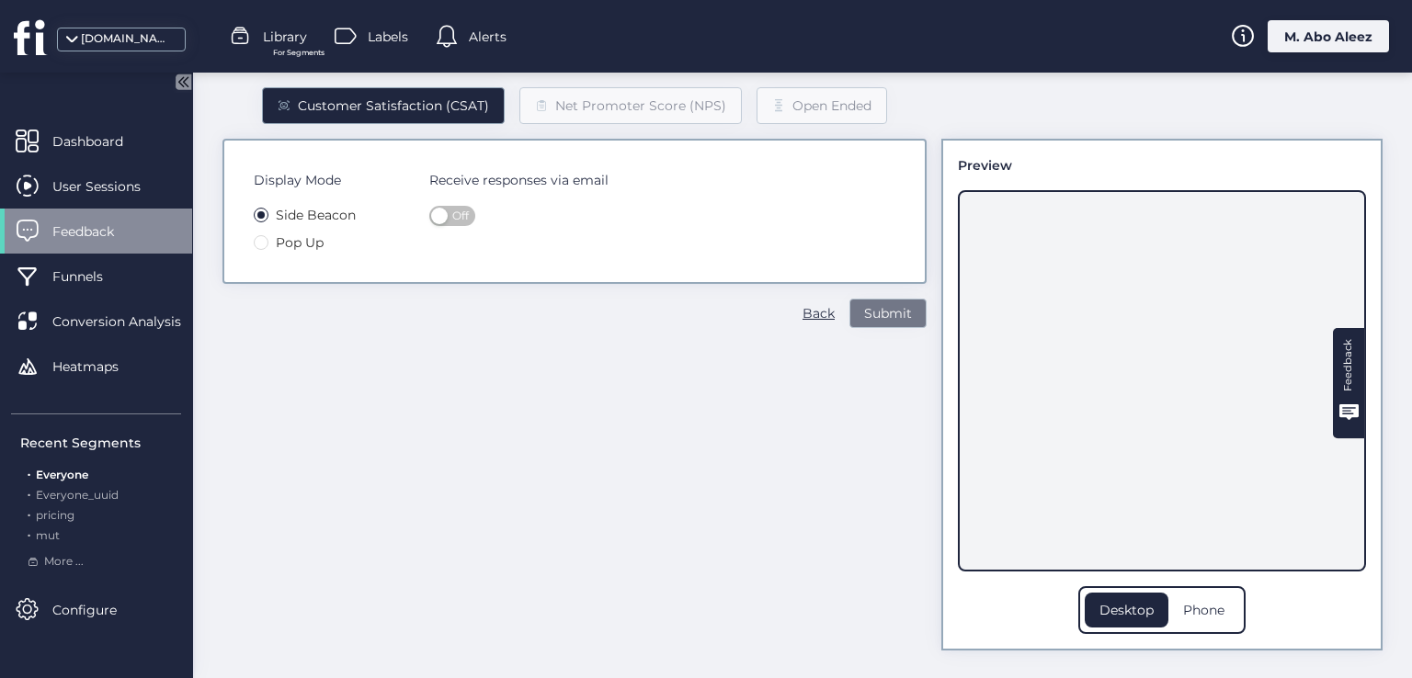
click at [867, 317] on span "Submit" at bounding box center [888, 313] width 48 height 20
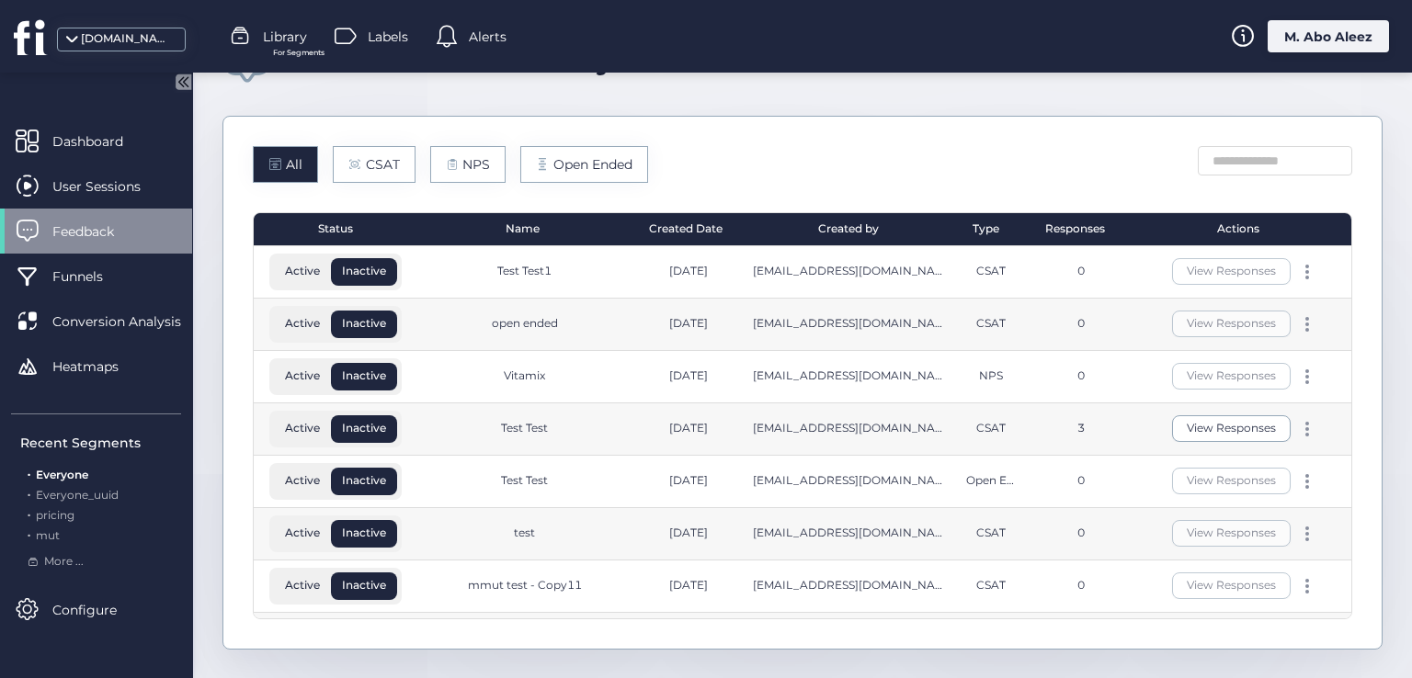
click at [1285, 279] on div "View Responses" at bounding box center [1244, 271] width 199 height 27
click at [1298, 267] on div at bounding box center [1307, 272] width 18 height 15
click at [1176, 242] on div "Edit" at bounding box center [1200, 241] width 88 height 20
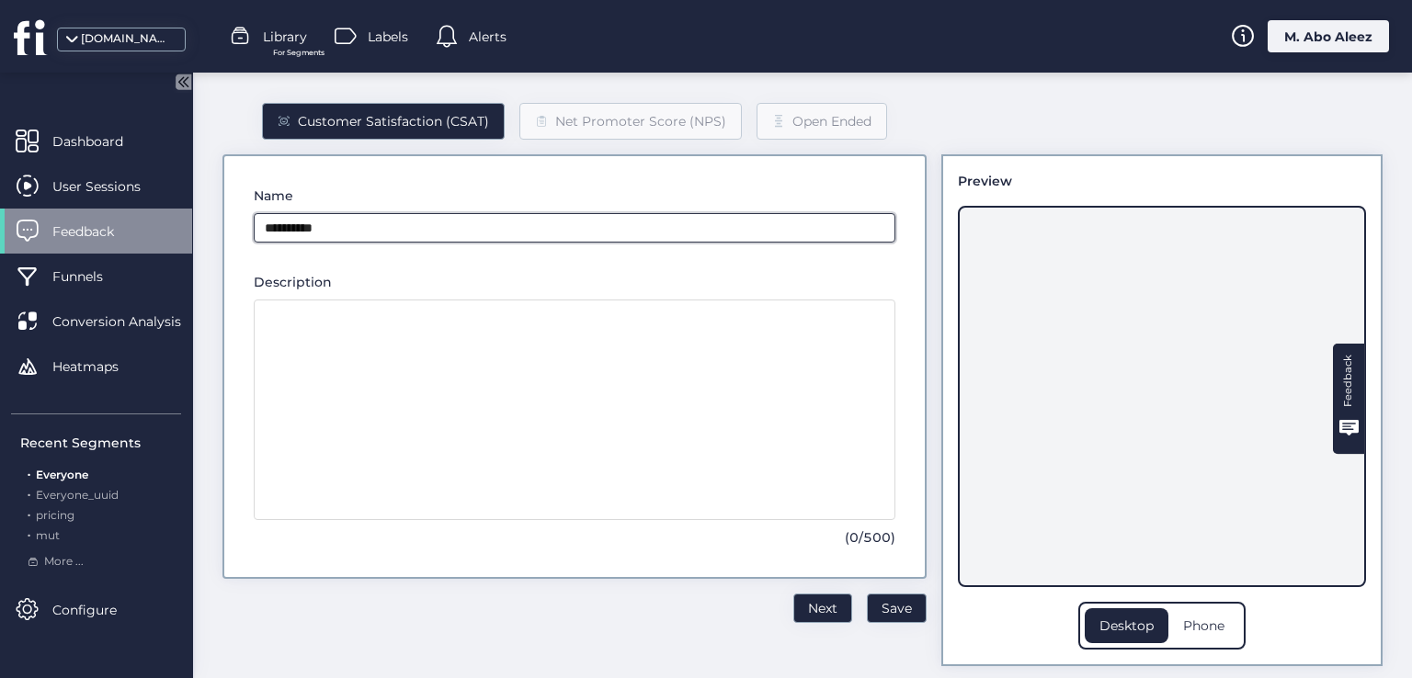
click at [555, 225] on input "**********" at bounding box center [575, 227] width 642 height 29
type input "*********"
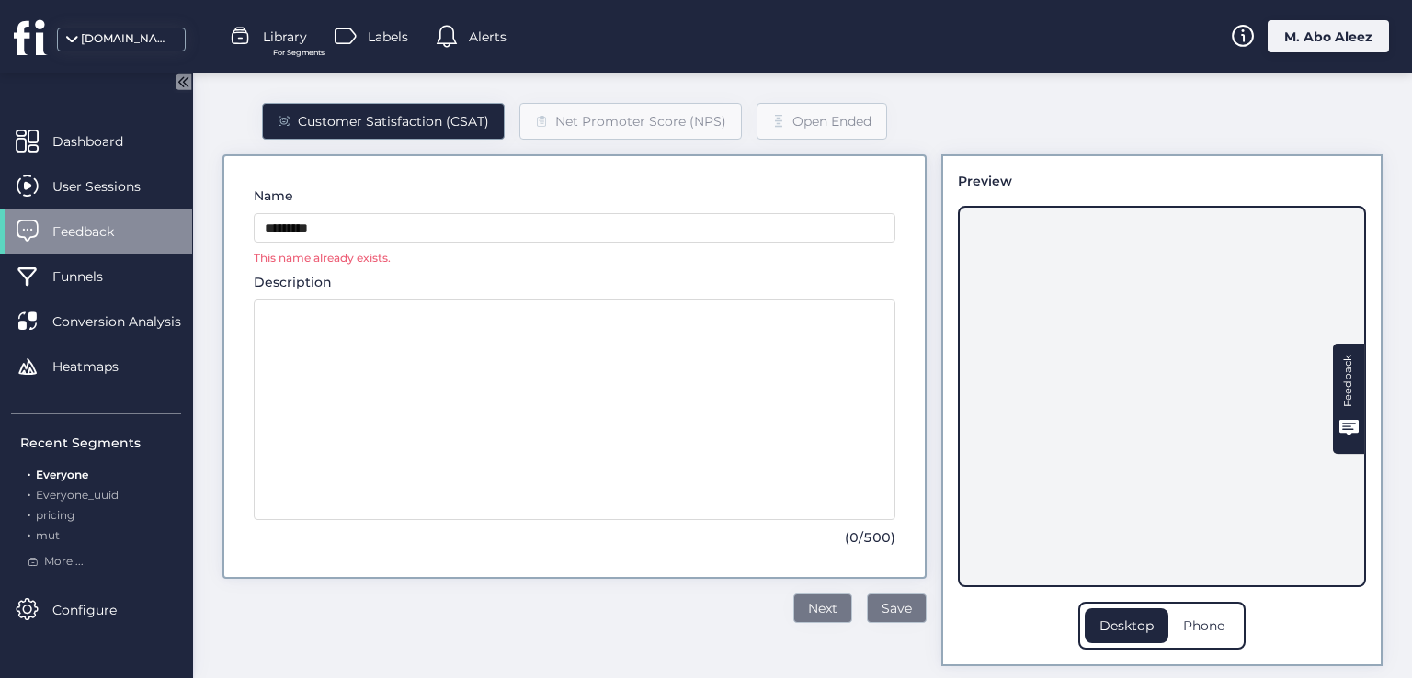
click at [808, 604] on span "Next" at bounding box center [822, 608] width 29 height 20
click at [882, 613] on span "Save" at bounding box center [897, 608] width 30 height 20
click at [793, 603] on button "Next" at bounding box center [822, 608] width 59 height 29
click at [96, 220] on div "Feedback" at bounding box center [96, 231] width 192 height 45
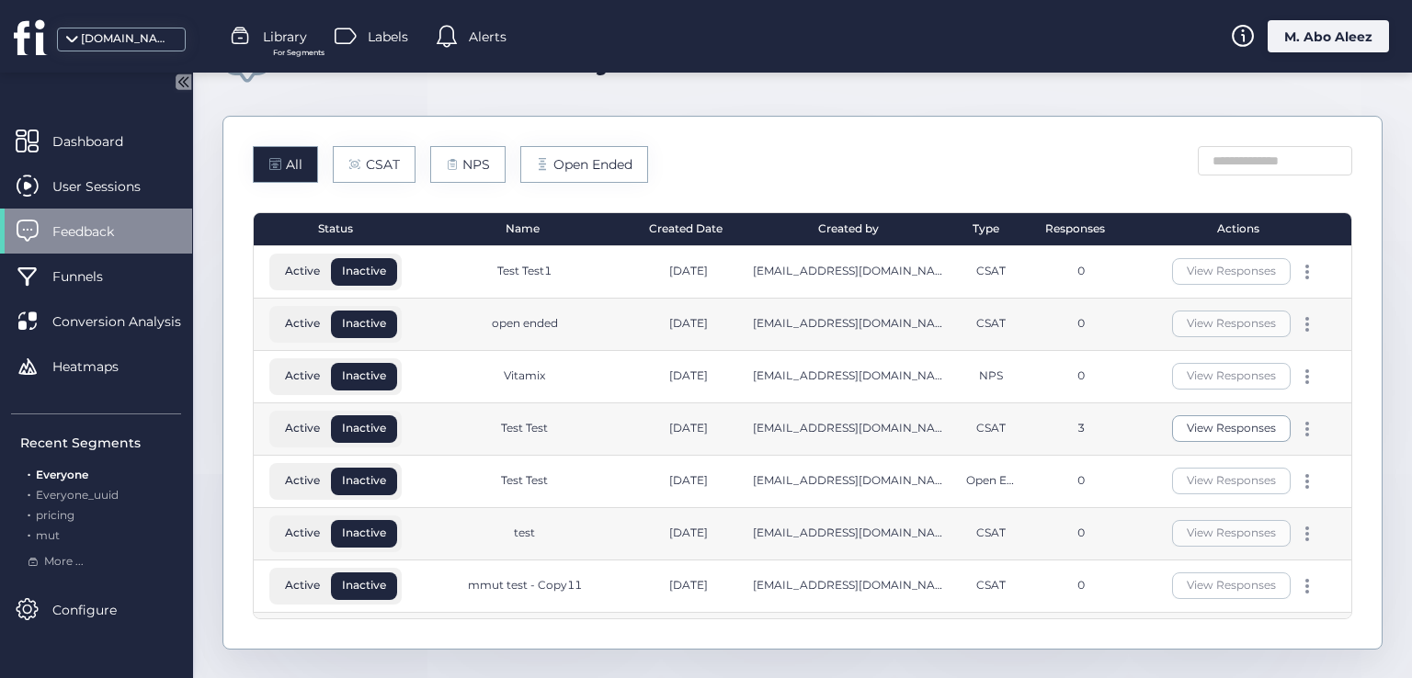
click at [1286, 418] on div "View Responses" at bounding box center [1244, 428] width 199 height 27
click at [1305, 427] on span at bounding box center [1307, 429] width 4 height 4
click at [1189, 393] on div "Edit" at bounding box center [1200, 398] width 88 height 20
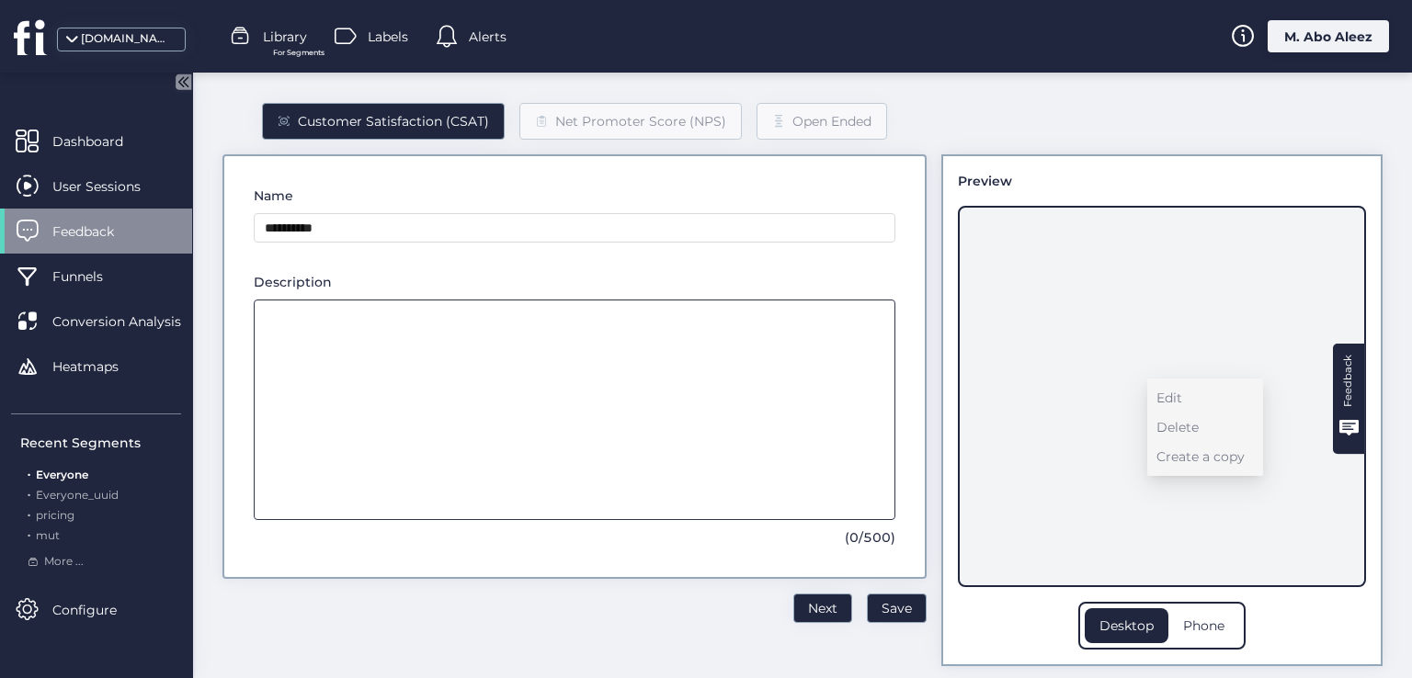
type input "*********"
type textarea "**********"
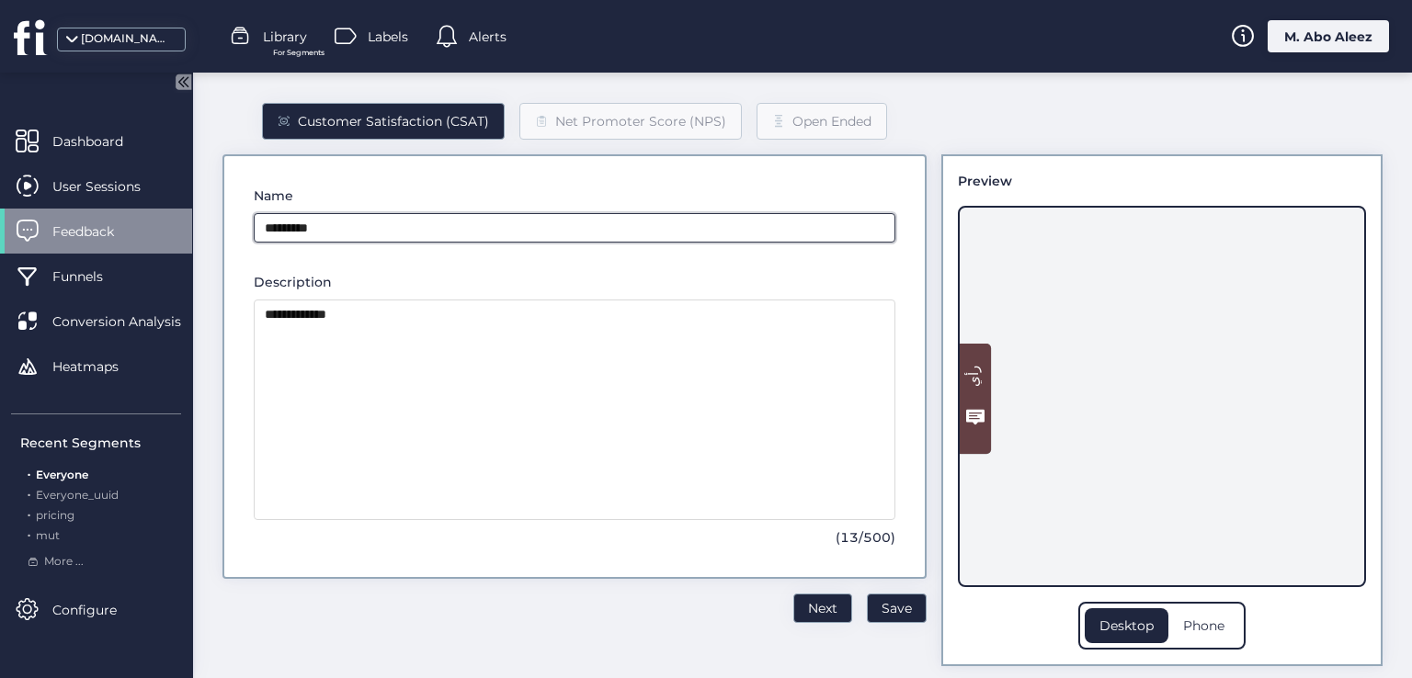
click at [362, 225] on input "*********" at bounding box center [575, 227] width 642 height 29
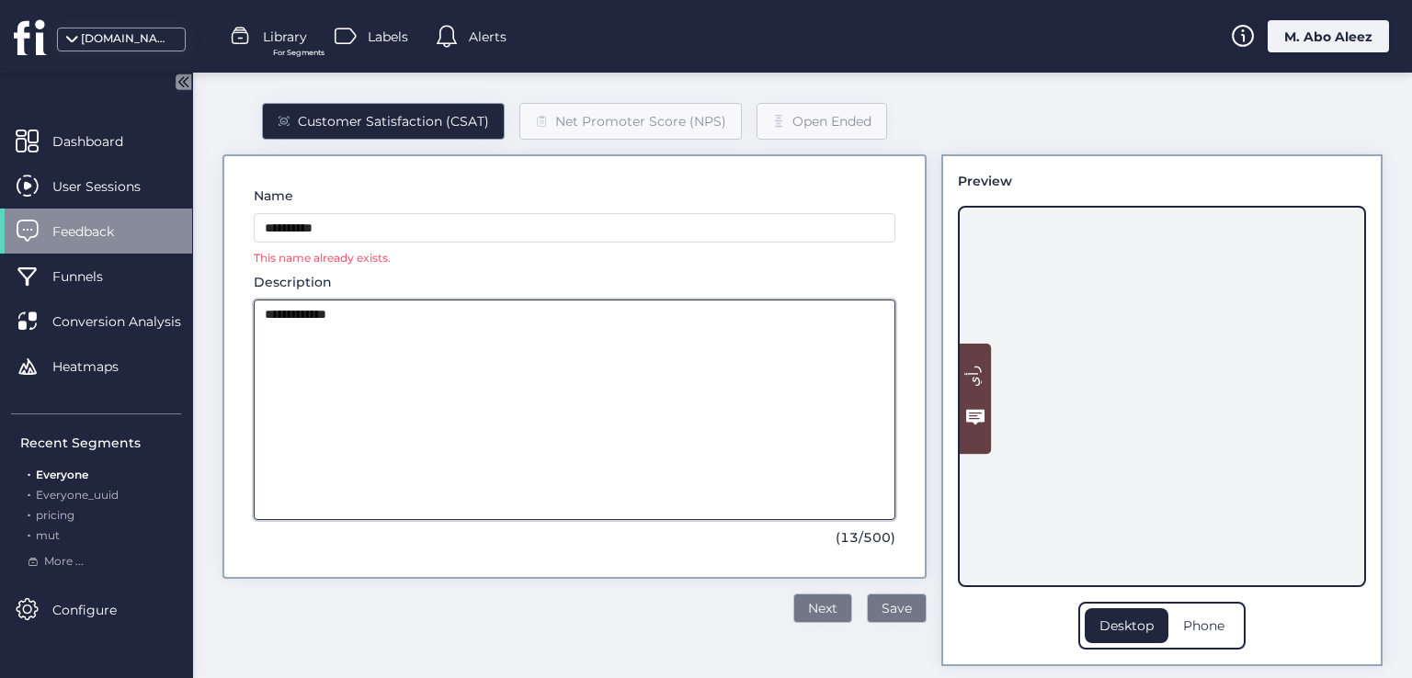
click at [695, 346] on textarea "**********" at bounding box center [575, 410] width 642 height 221
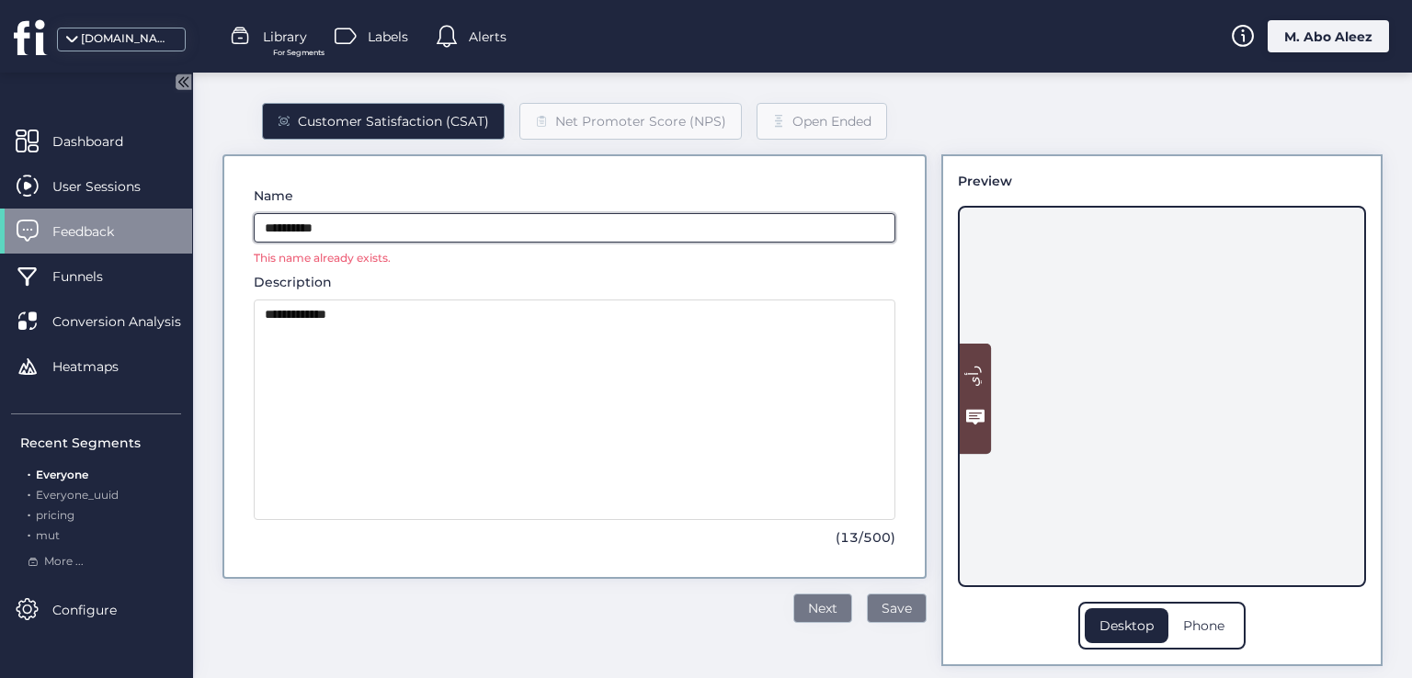
click at [367, 218] on input "**********" at bounding box center [575, 227] width 642 height 29
type input "**********"
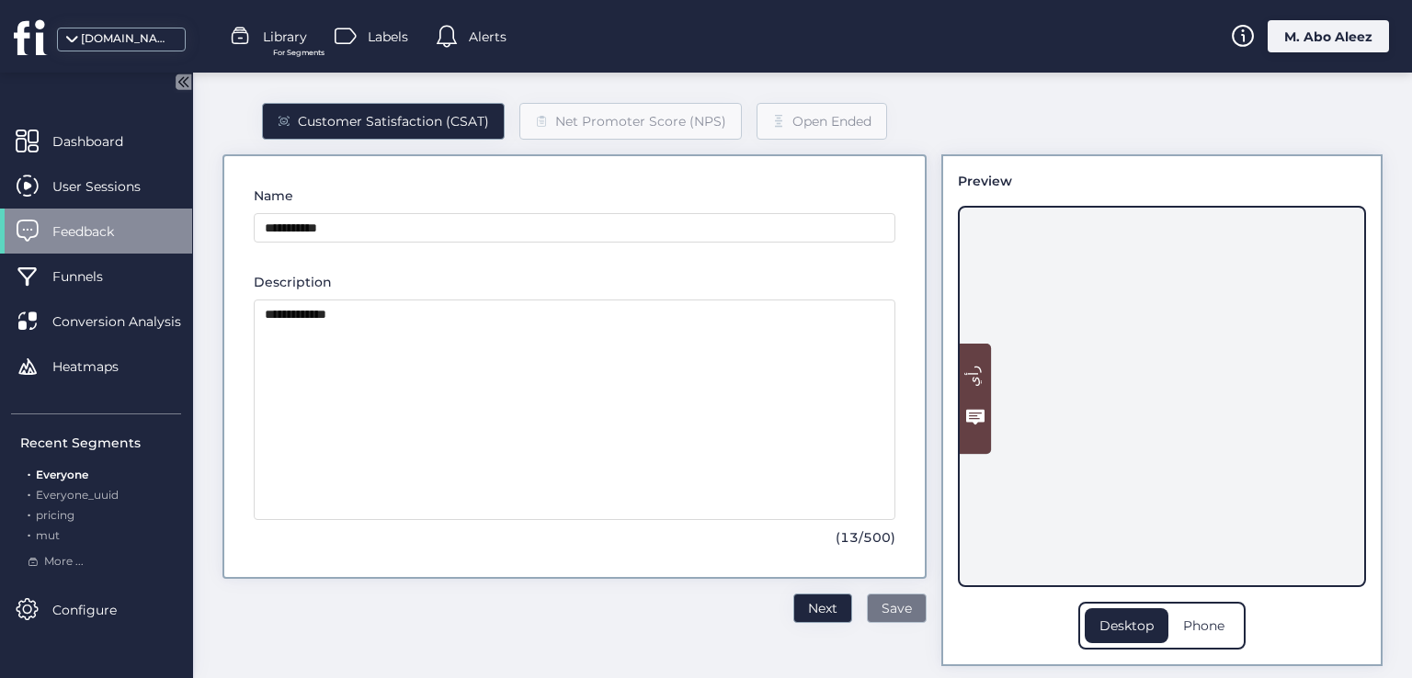
click at [867, 602] on button "Save" at bounding box center [897, 608] width 60 height 29
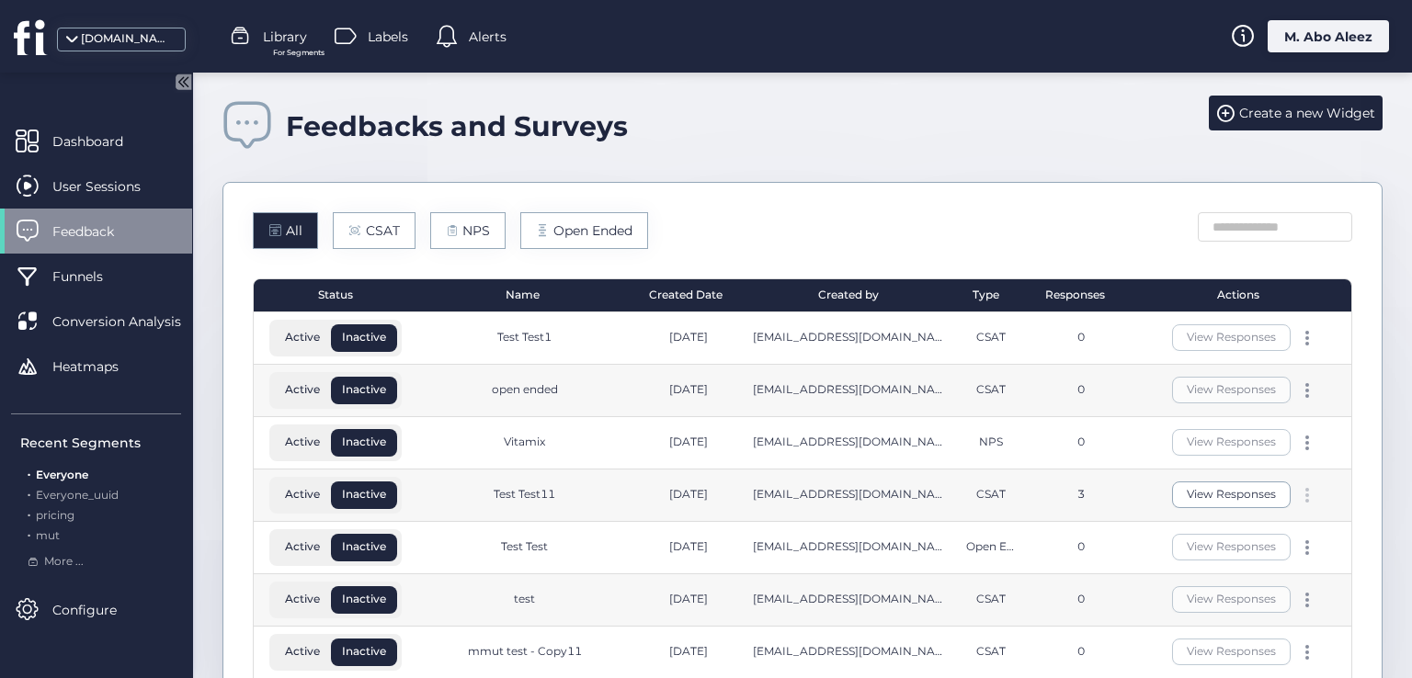
click at [1298, 496] on div at bounding box center [1307, 495] width 18 height 15
click at [1213, 468] on div "Edit" at bounding box center [1200, 464] width 88 height 20
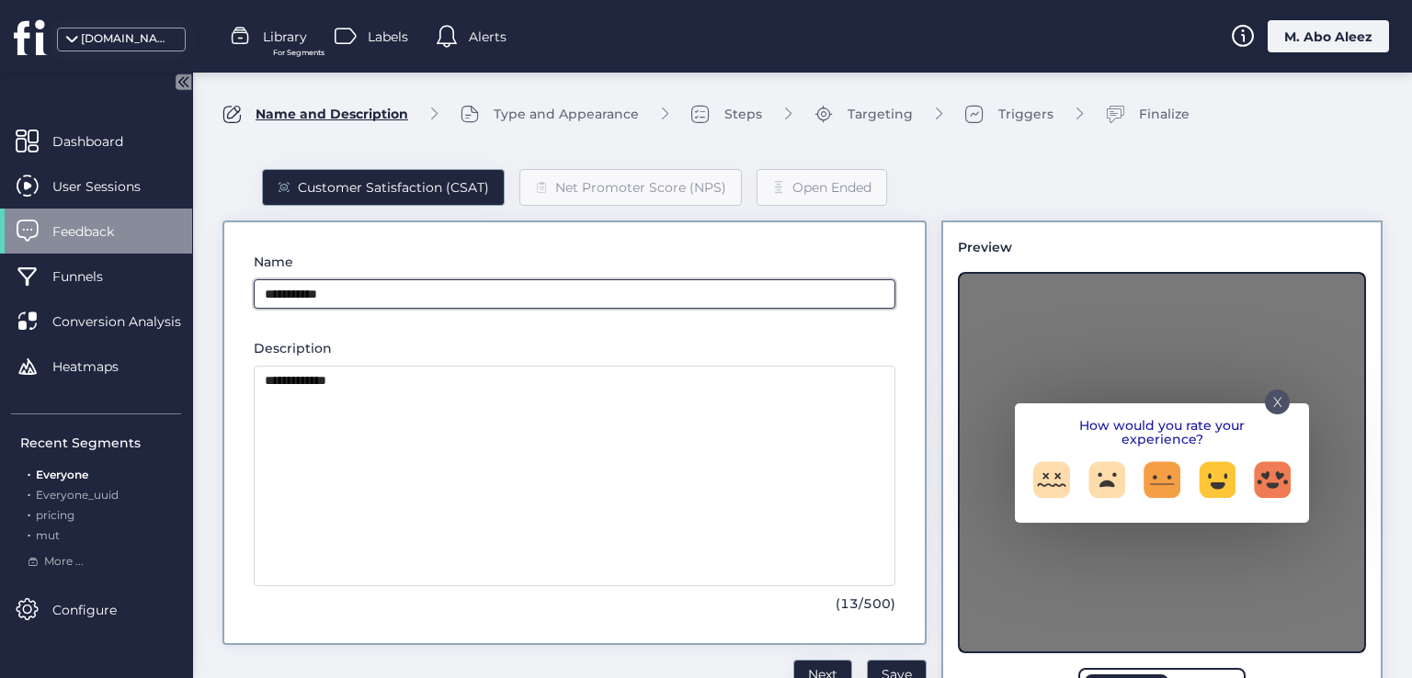
click at [372, 298] on input "**********" at bounding box center [575, 293] width 642 height 29
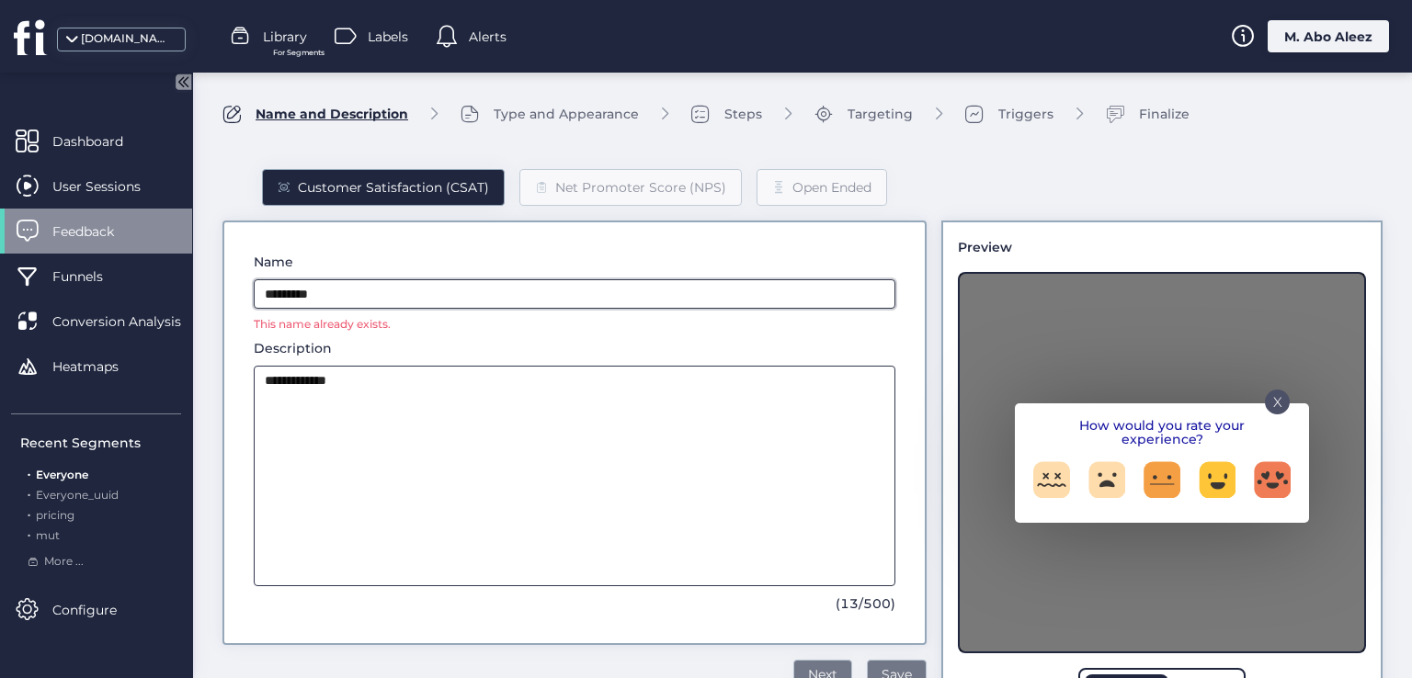
type input "*********"
drag, startPoint x: 651, startPoint y: 368, endPoint x: 632, endPoint y: 370, distance: 19.4
click at [651, 368] on textarea "**********" at bounding box center [575, 476] width 642 height 221
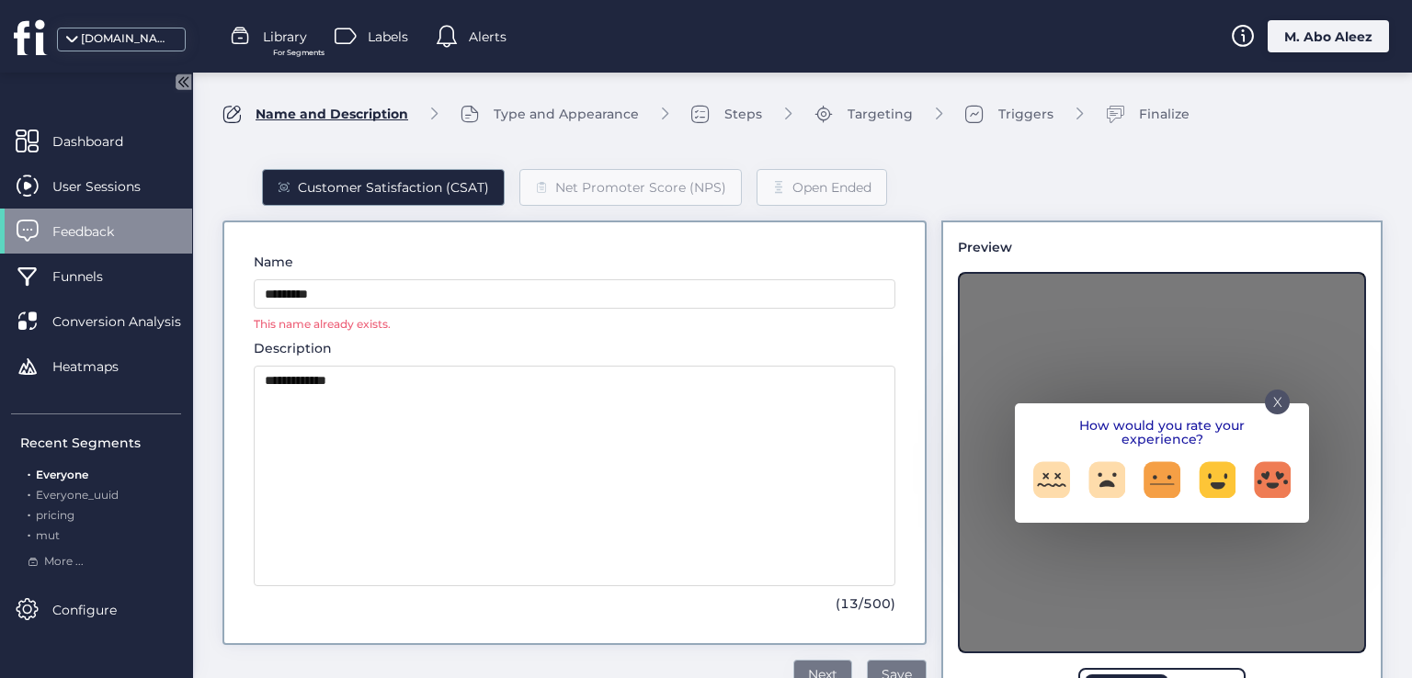
click at [40, 233] on div "Feedback" at bounding box center [96, 231] width 192 height 45
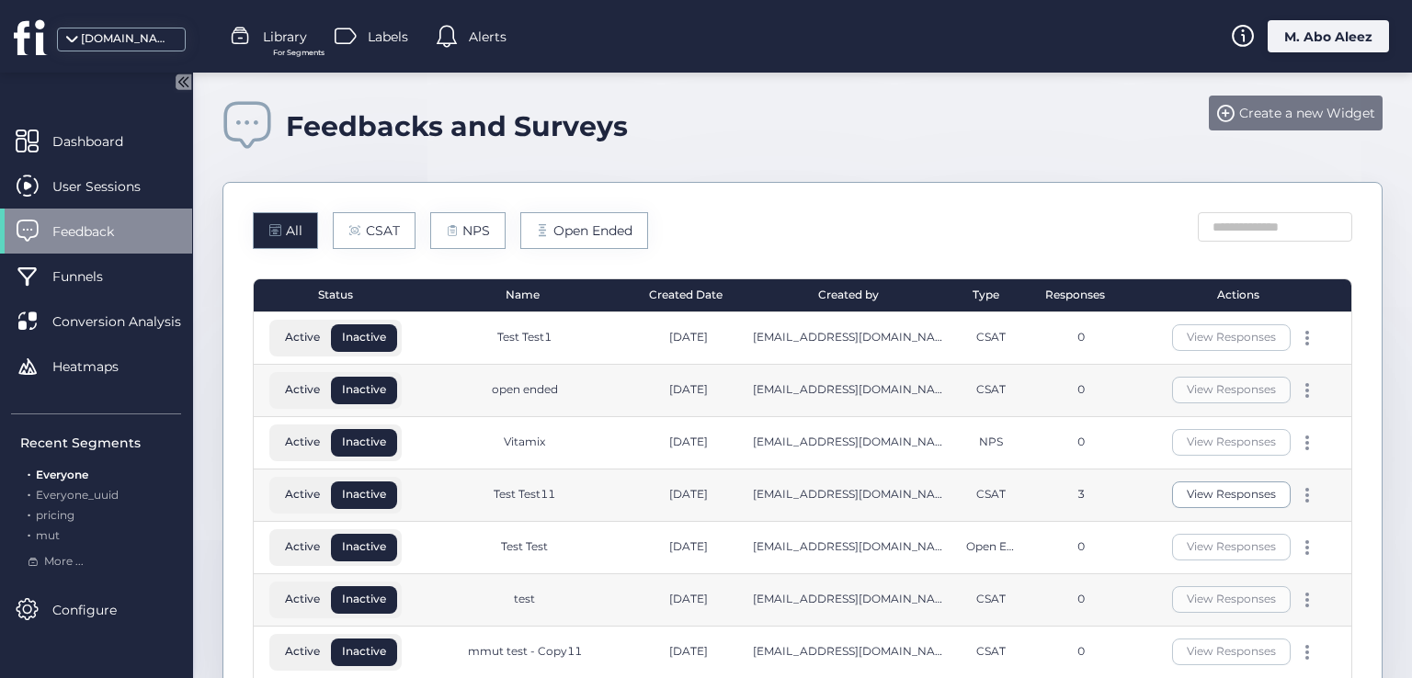
click at [1243, 109] on span "Create a new Widget" at bounding box center [1307, 113] width 136 height 20
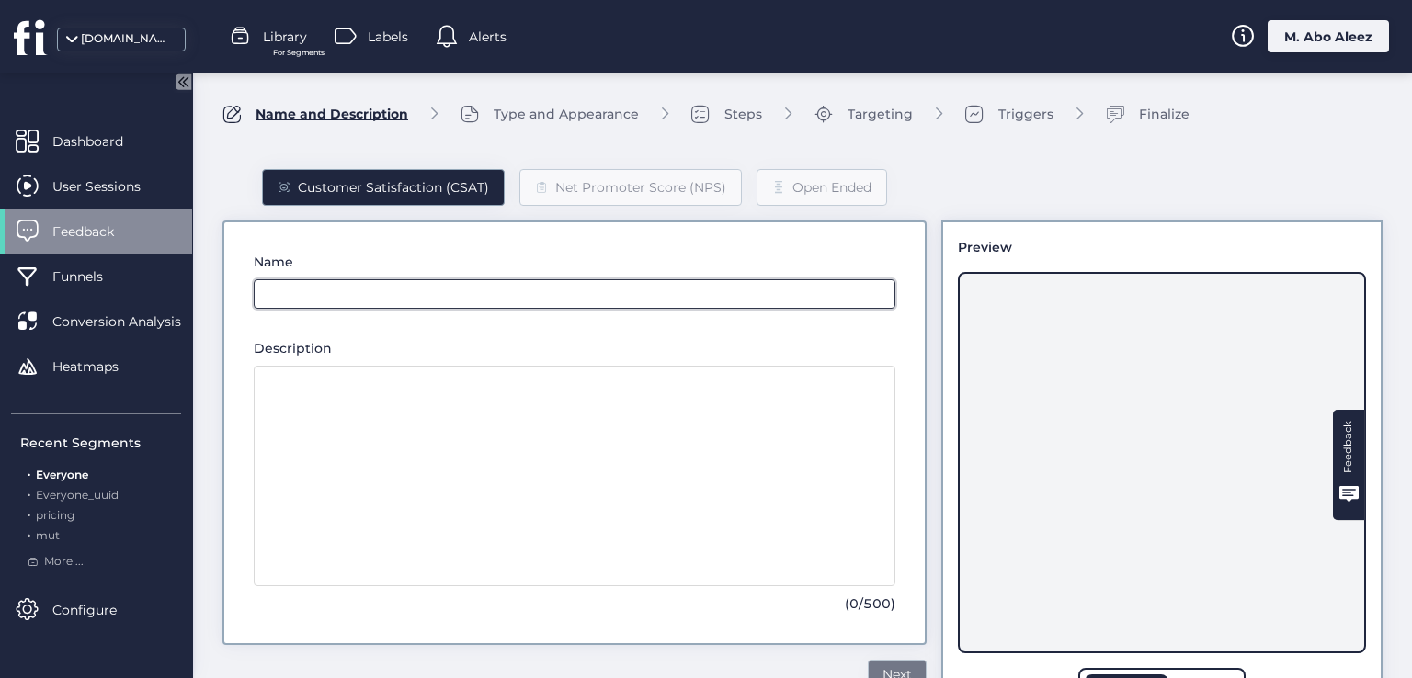
click at [387, 284] on input "text" at bounding box center [575, 293] width 642 height 29
type input "*********"
click at [97, 209] on div "Feedback" at bounding box center [96, 231] width 192 height 45
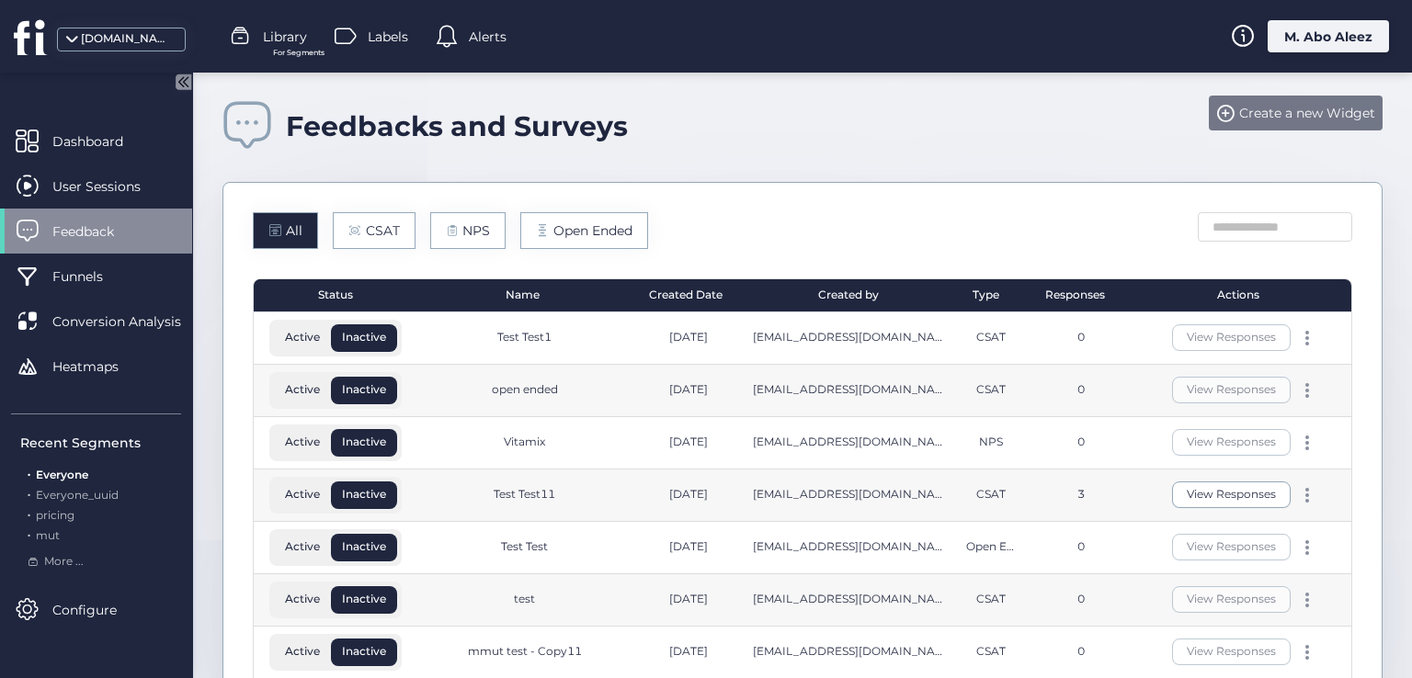
click at [1222, 104] on div "Create a new Widget" at bounding box center [1296, 113] width 174 height 35
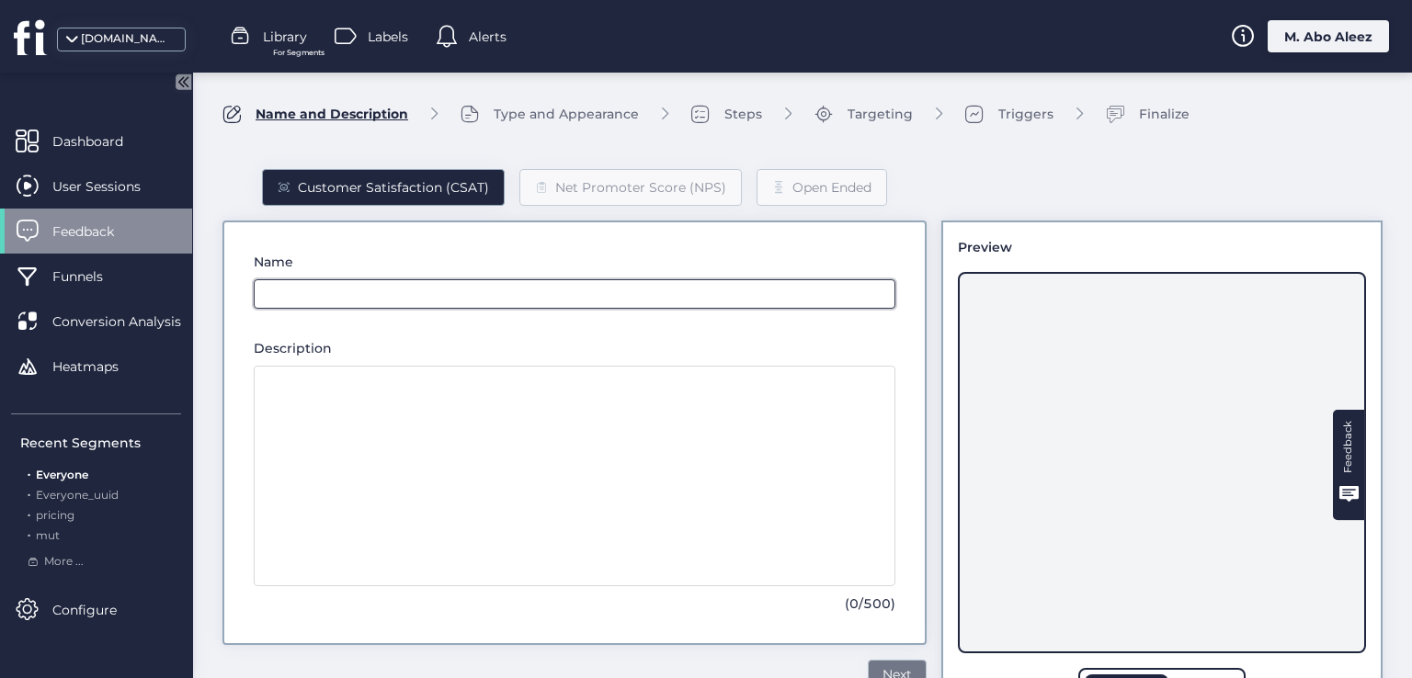
click at [319, 302] on input "text" at bounding box center [575, 293] width 642 height 29
click at [354, 290] on input "*********" at bounding box center [575, 293] width 642 height 29
type input "**********"
click at [85, 220] on div "Feedback" at bounding box center [96, 231] width 192 height 45
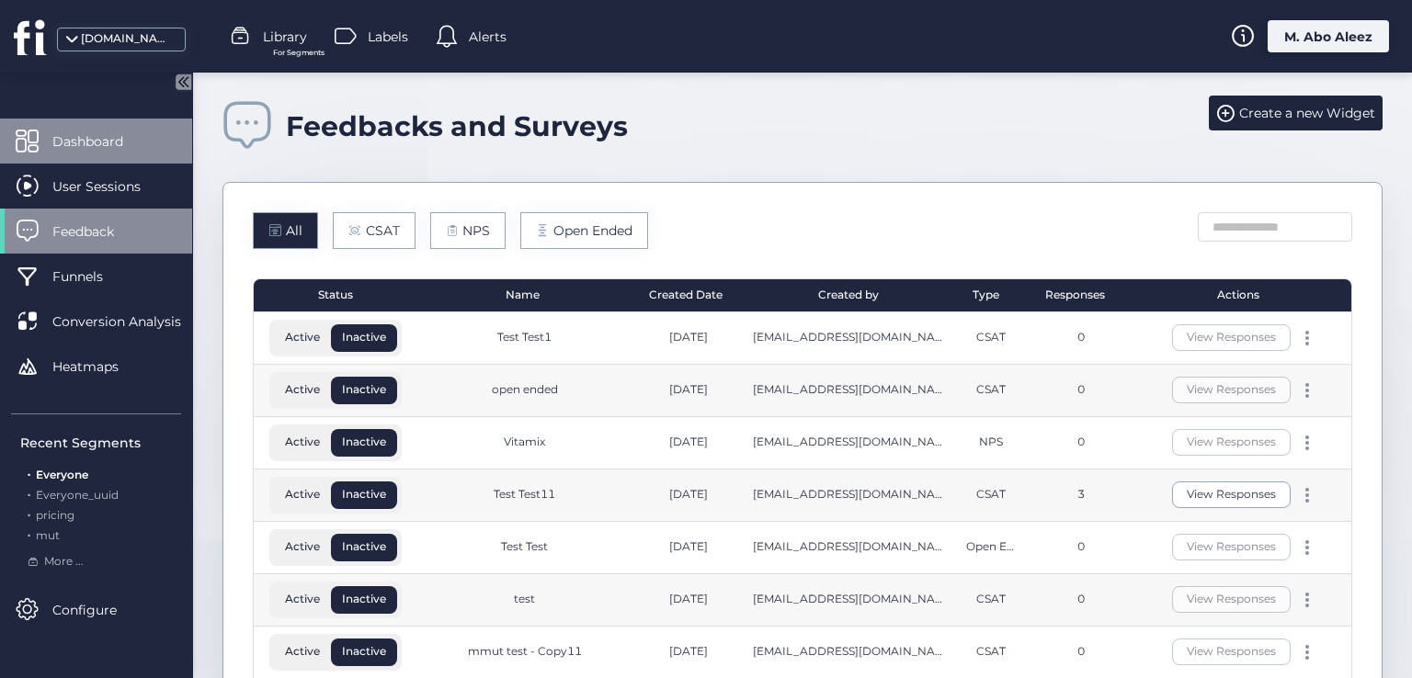
click at [138, 134] on span "Dashboard" at bounding box center [101, 141] width 98 height 20
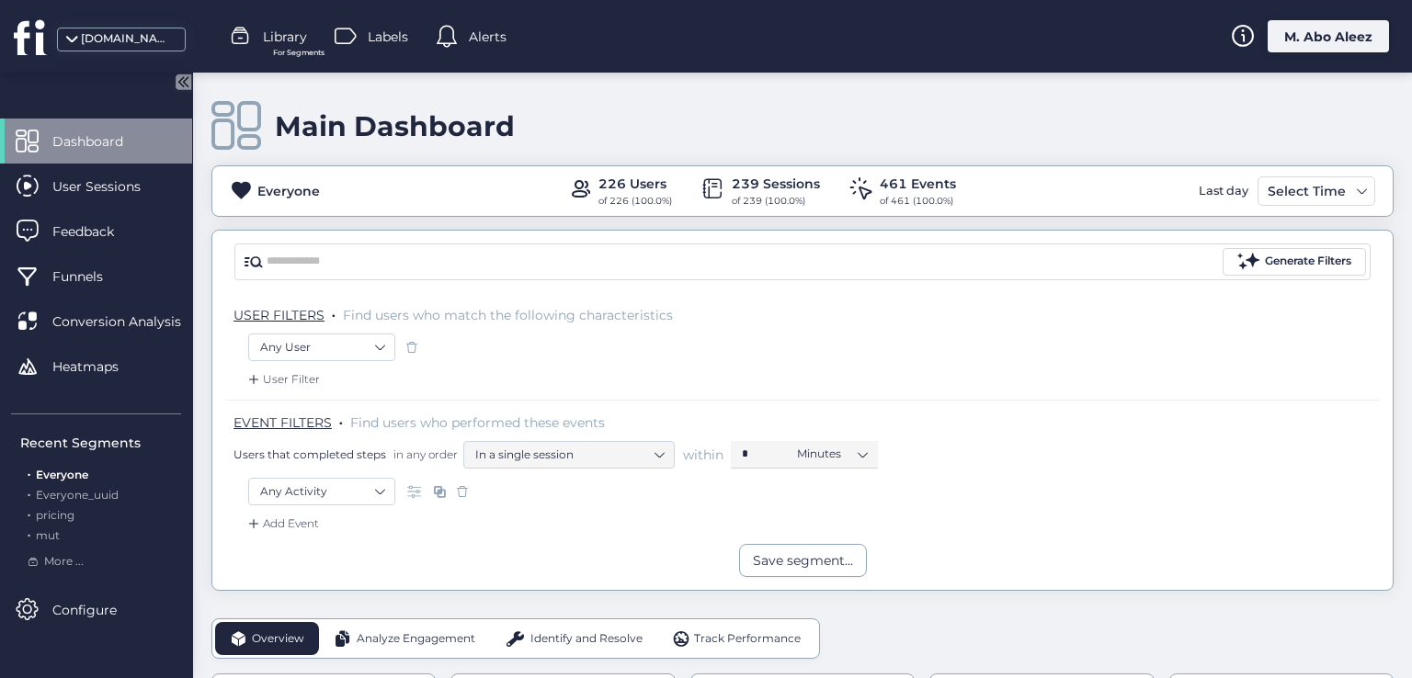
click at [294, 534] on div "Add Event" at bounding box center [802, 529] width 1153 height 29
click at [309, 518] on div "Add Event" at bounding box center [282, 524] width 74 height 18
click at [302, 620] on div "Clicked on ..." at bounding box center [316, 622] width 69 height 17
click at [290, 529] on div "Add Event" at bounding box center [282, 524] width 74 height 18
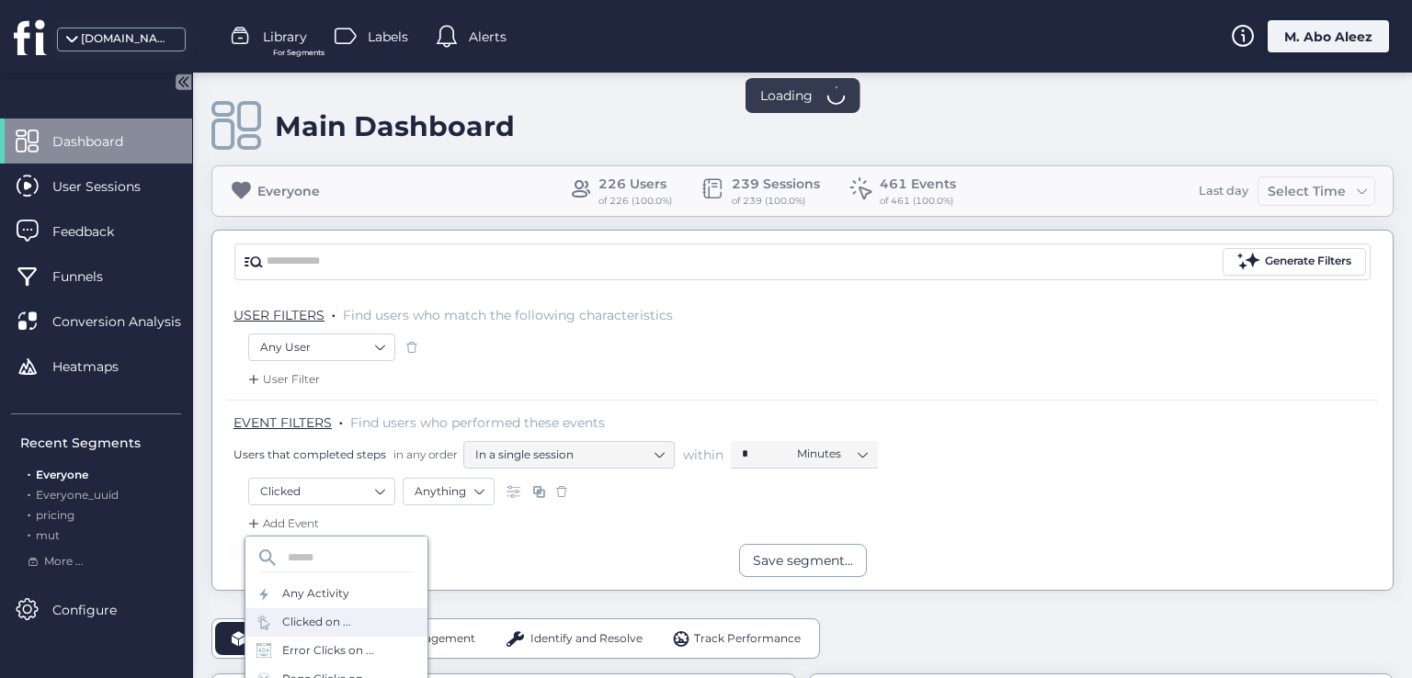
click at [309, 628] on div "Clicked on ..." at bounding box center [316, 622] width 69 height 17
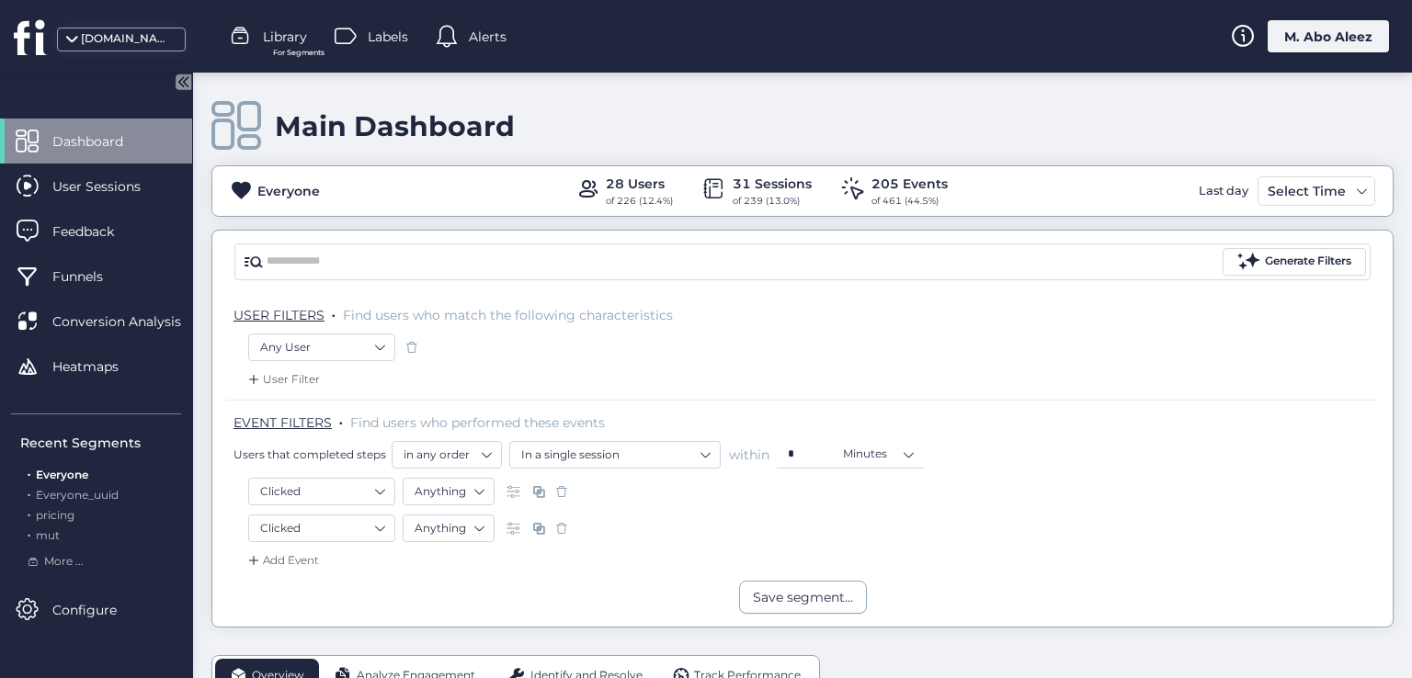
click at [415, 343] on span at bounding box center [412, 347] width 18 height 18
click at [407, 343] on span at bounding box center [412, 347] width 18 height 18
click at [565, 523] on span at bounding box center [561, 528] width 18 height 18
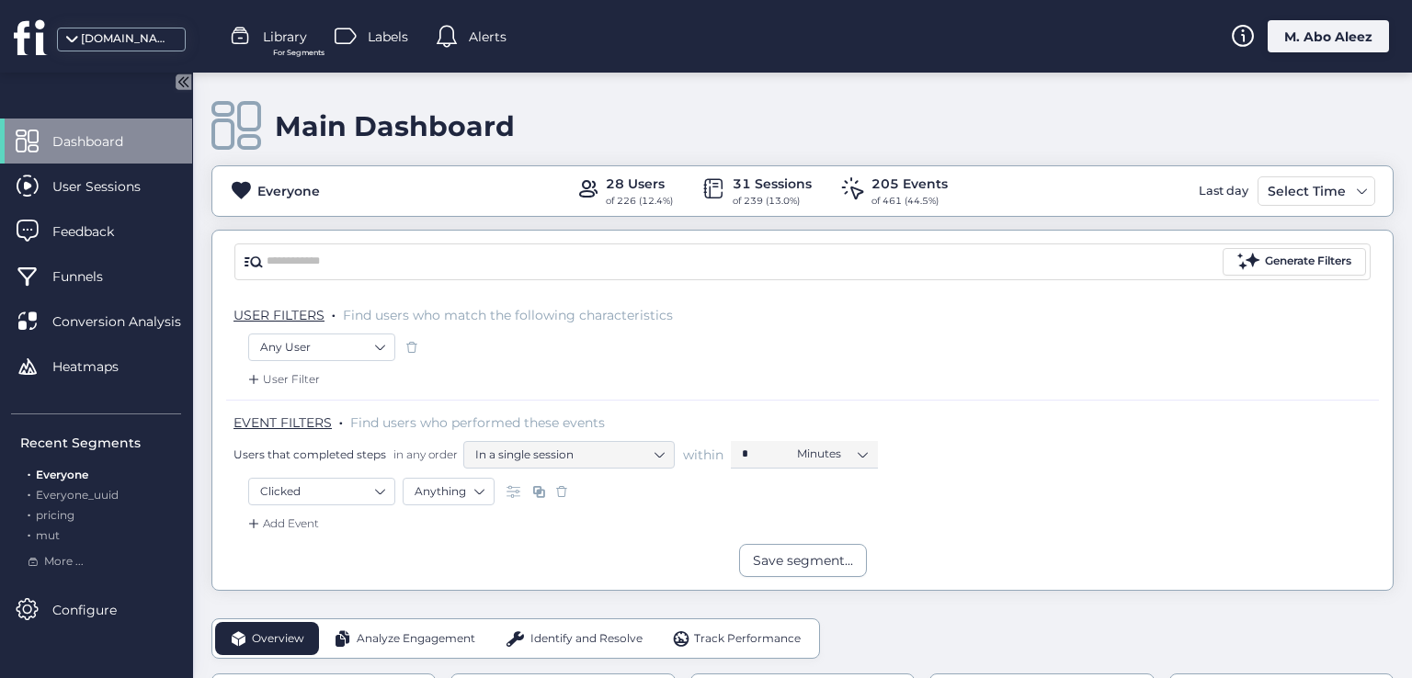
click at [563, 494] on span at bounding box center [561, 492] width 18 height 18
click at [464, 490] on span at bounding box center [462, 492] width 18 height 18
click at [412, 348] on span at bounding box center [412, 347] width 18 height 18
click at [463, 493] on span at bounding box center [462, 492] width 18 height 18
click at [1274, 192] on div "Select Time" at bounding box center [1306, 191] width 87 height 22
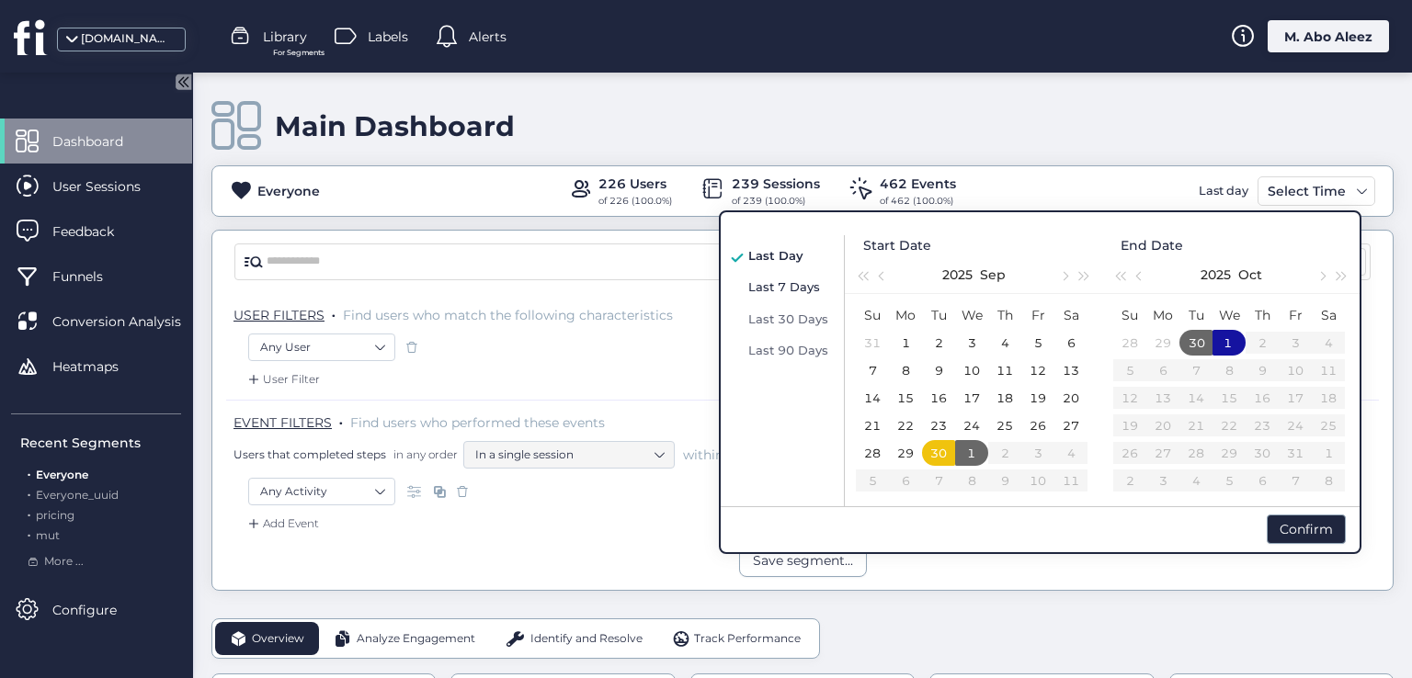
click at [783, 289] on span "Last 7 Days" at bounding box center [784, 286] width 72 height 15
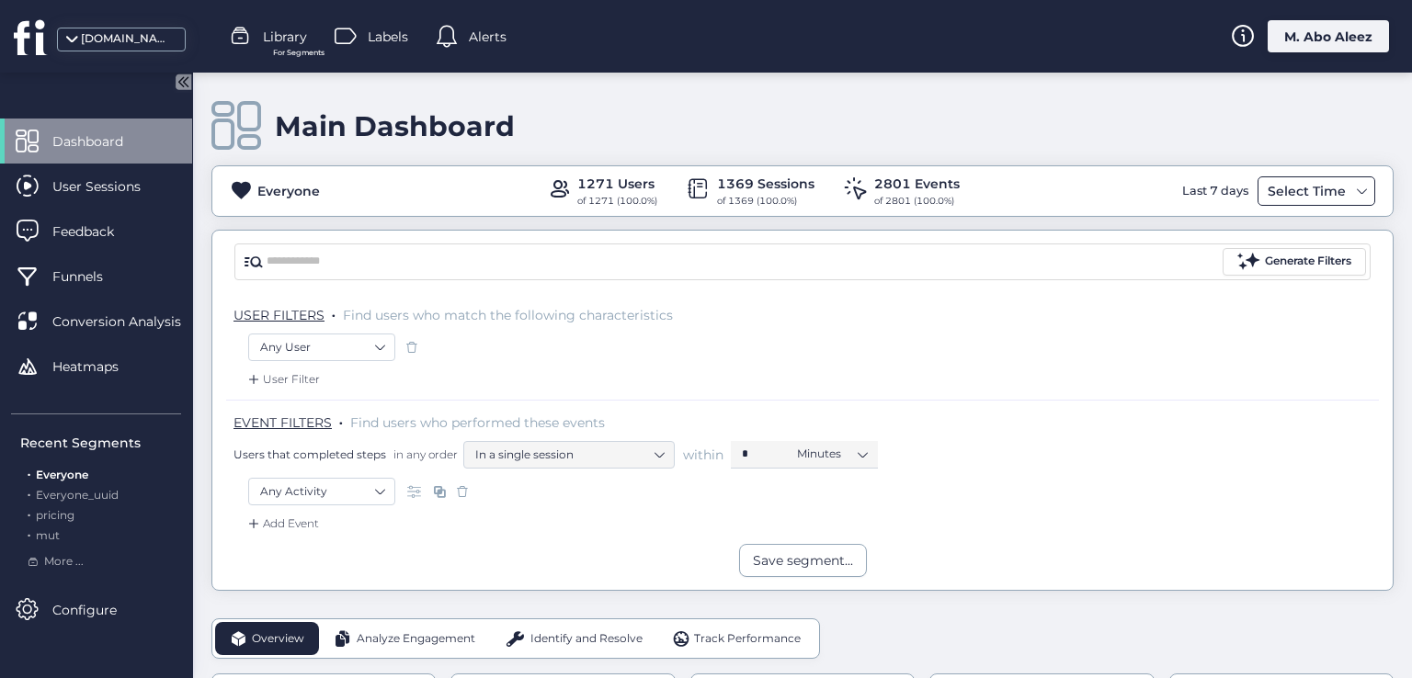
click at [1263, 193] on div "Select Time" at bounding box center [1306, 191] width 87 height 22
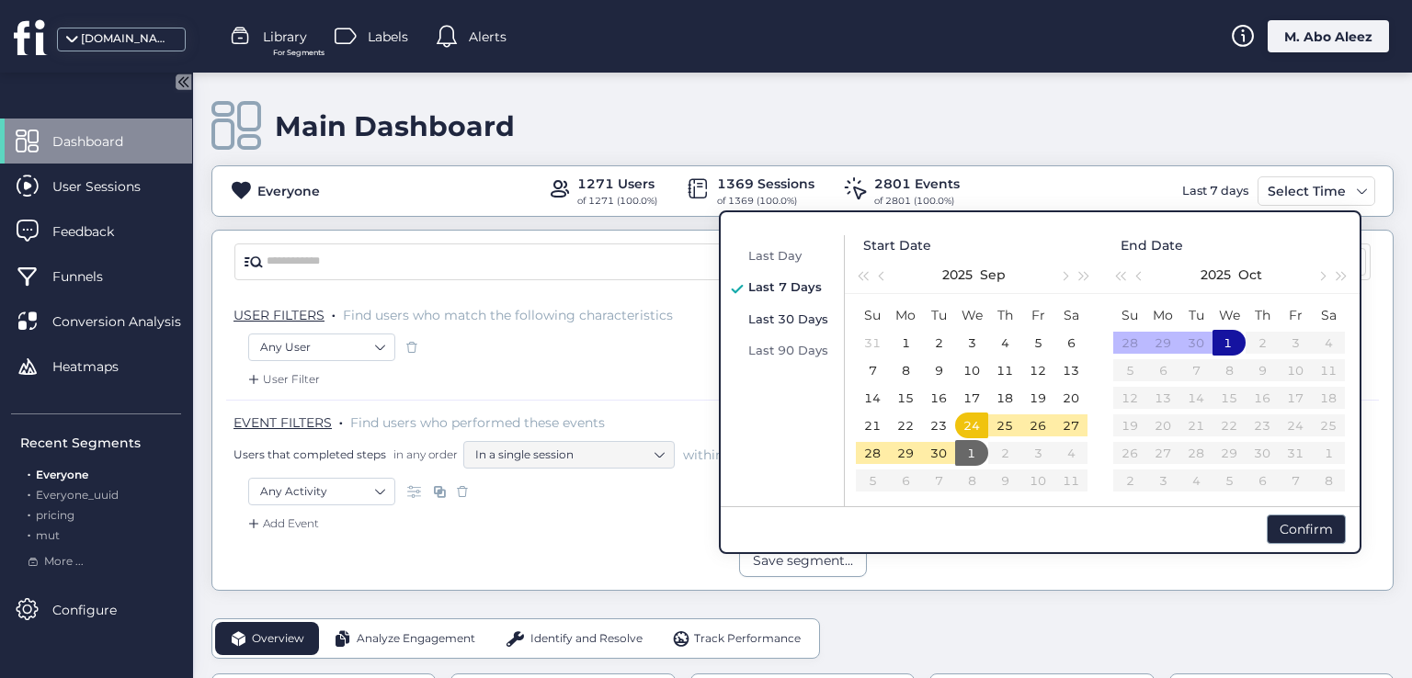
click at [802, 313] on span "Last 30 Days" at bounding box center [788, 319] width 80 height 15
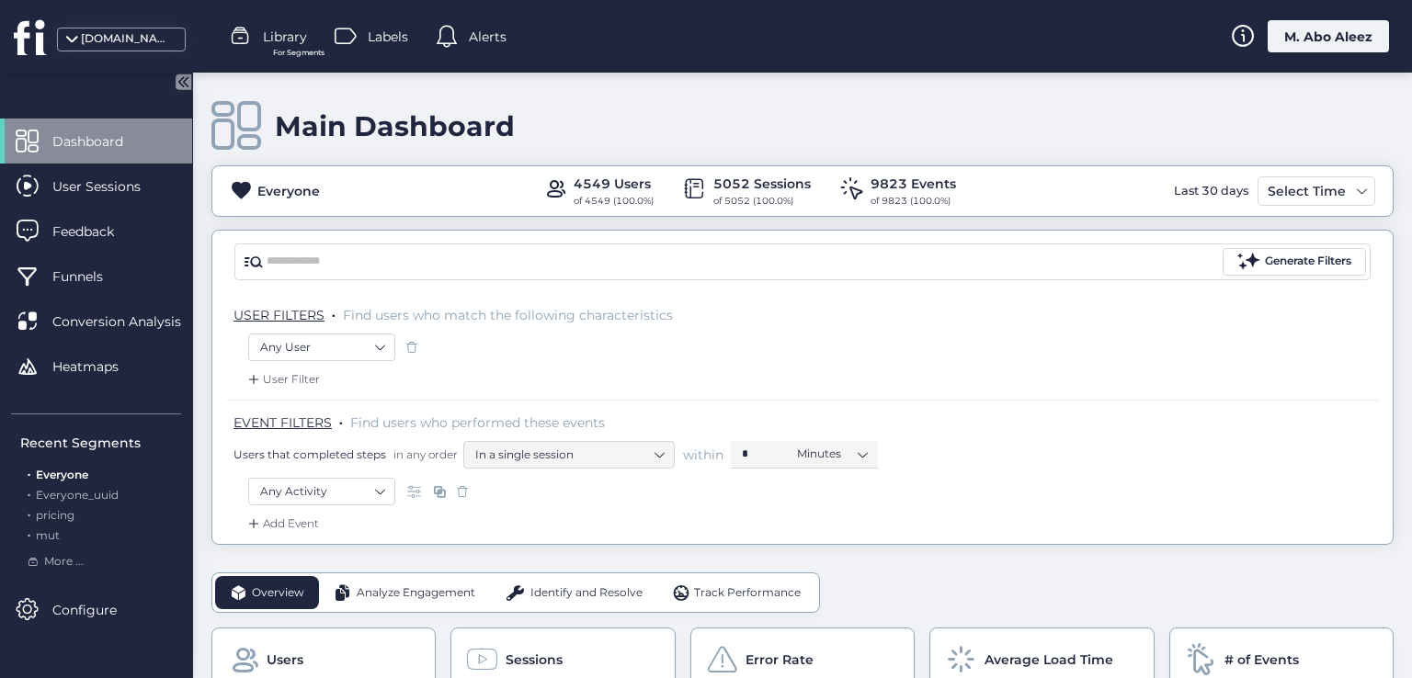
scroll to position [184, 0]
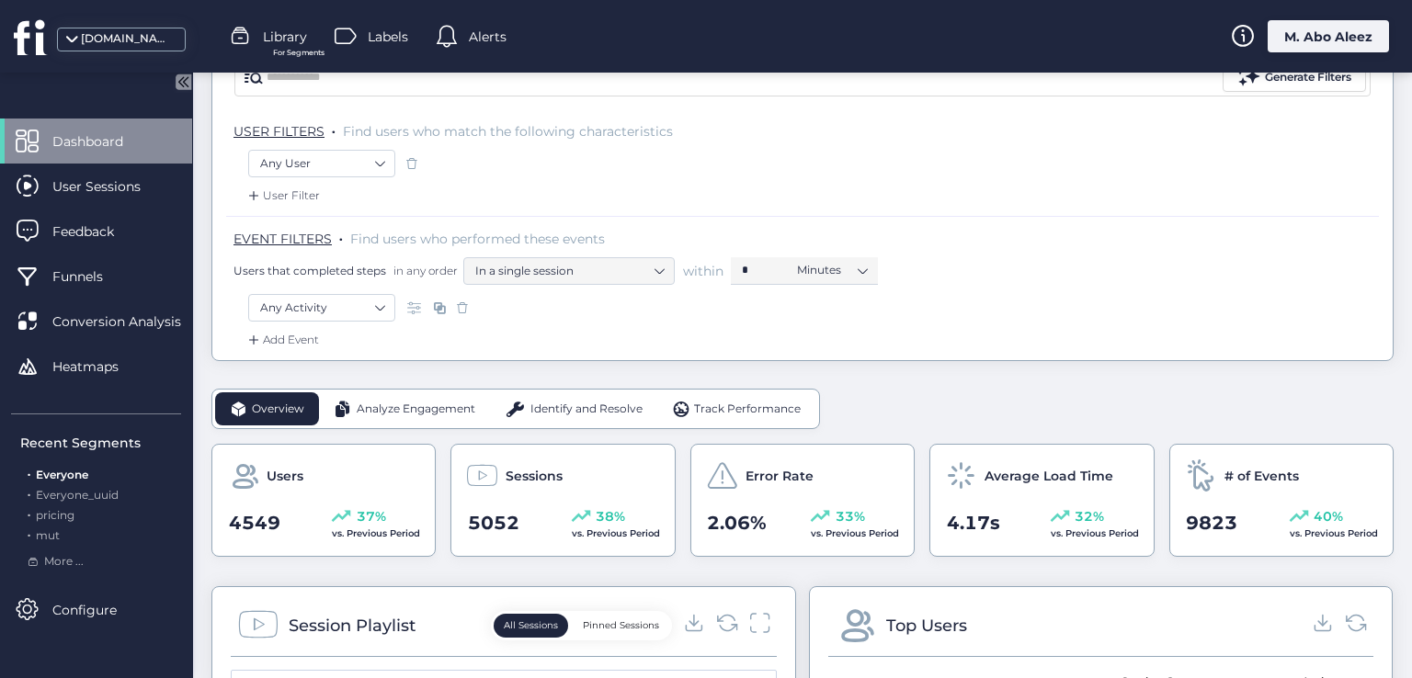
click at [438, 403] on span "Analyze Engagement" at bounding box center [416, 409] width 119 height 17
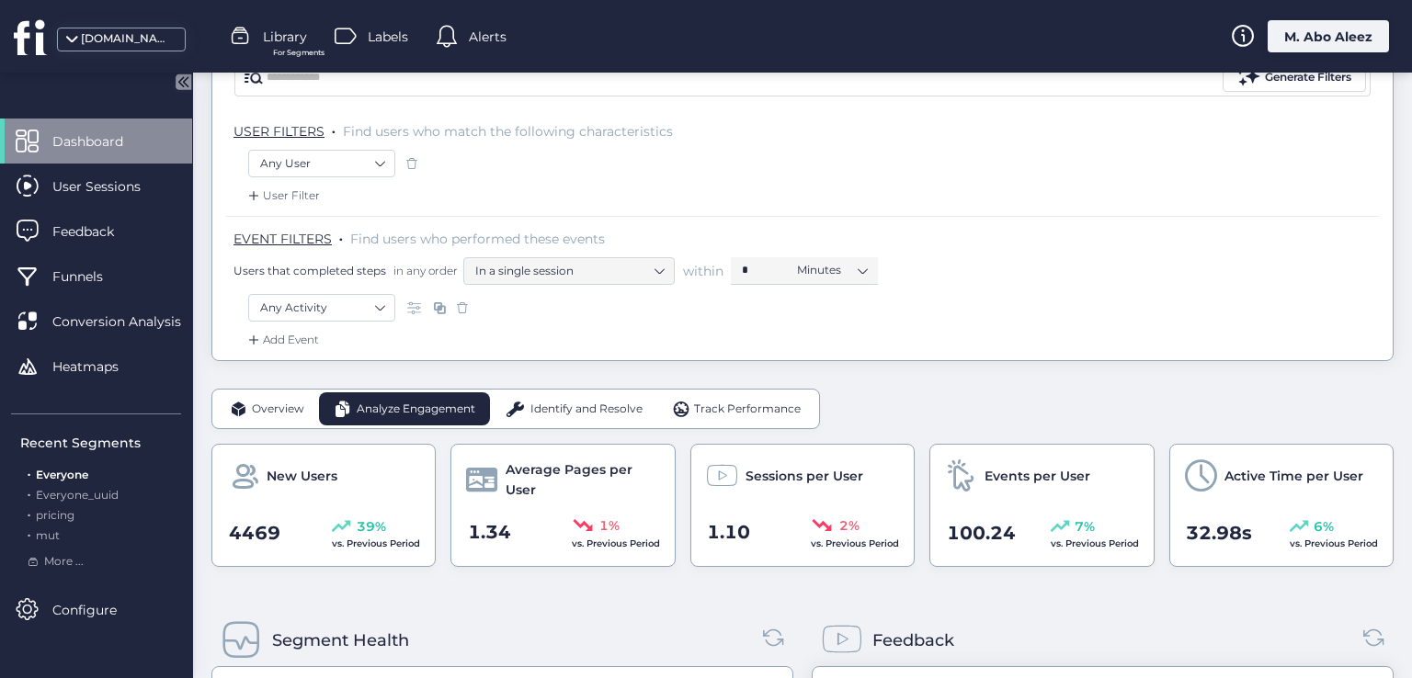
click at [541, 416] on div "Identify and Resolve" at bounding box center [573, 409] width 167 height 33
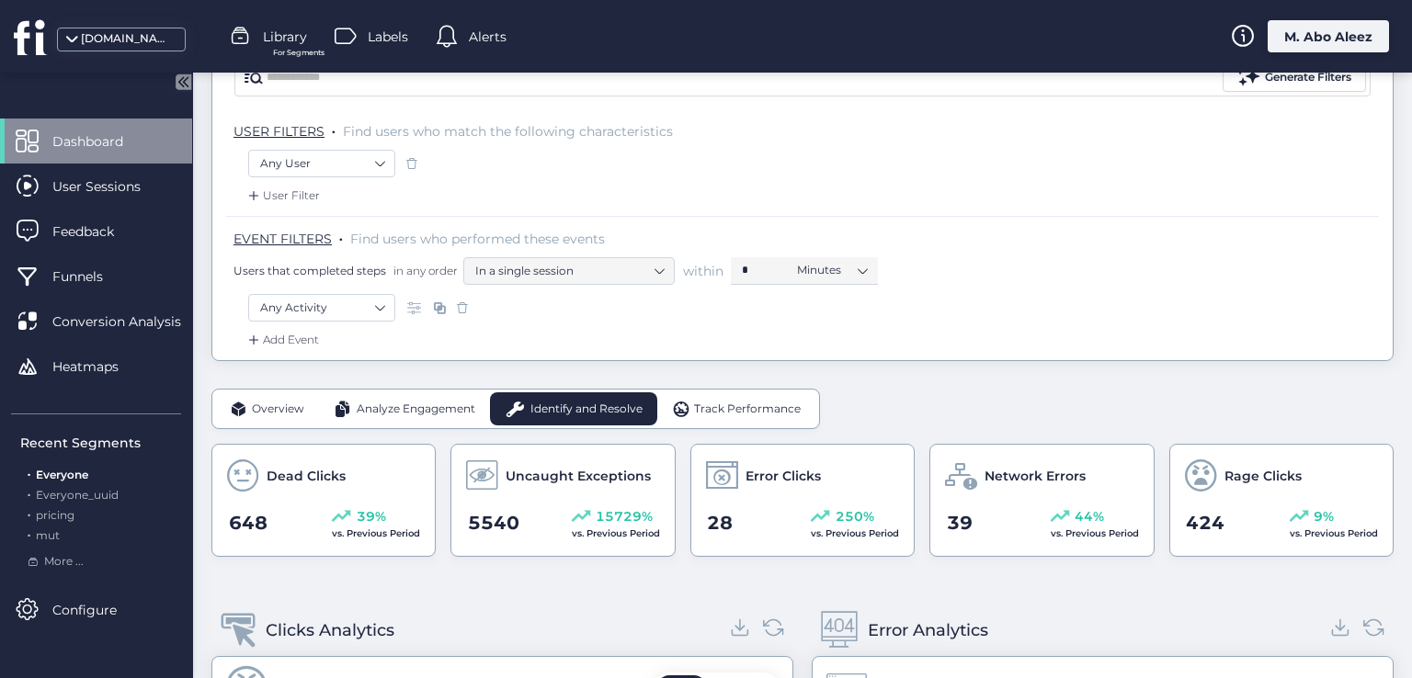
click at [722, 394] on div "Track Performance" at bounding box center [736, 409] width 159 height 33
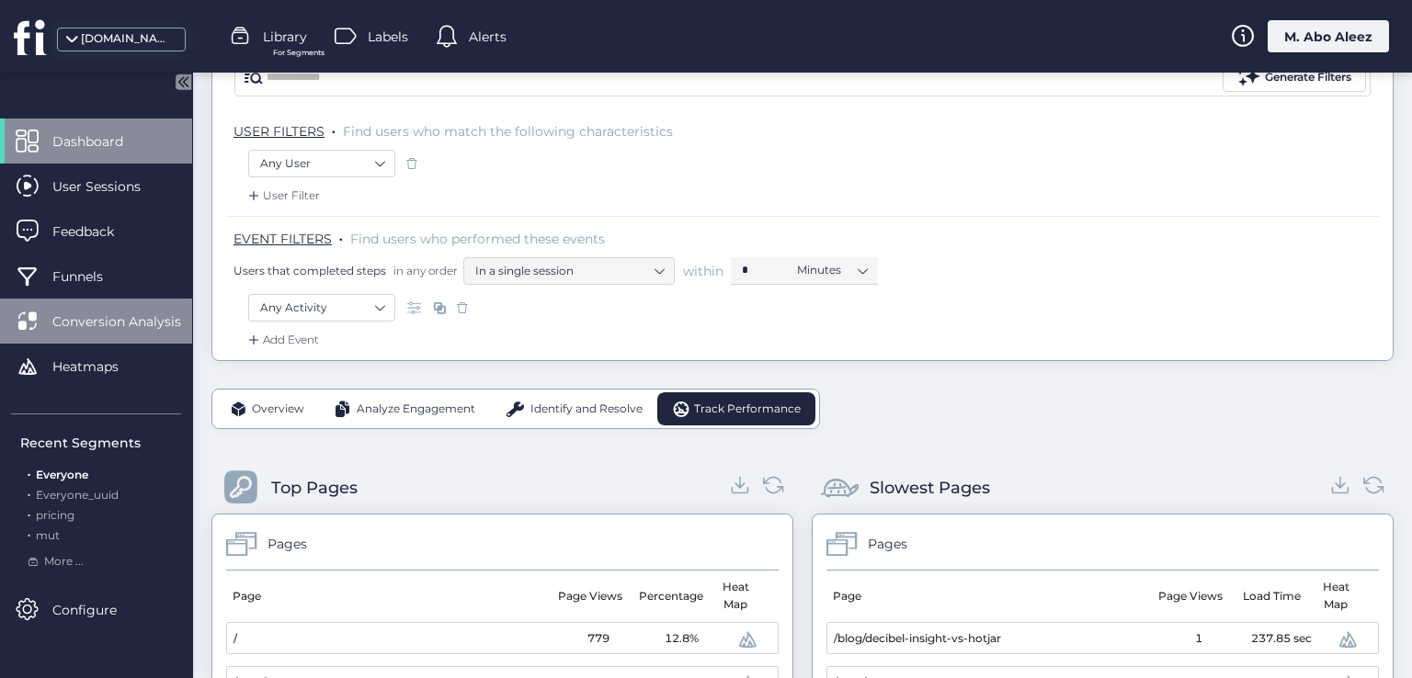
click at [28, 317] on span at bounding box center [27, 321] width 23 height 23
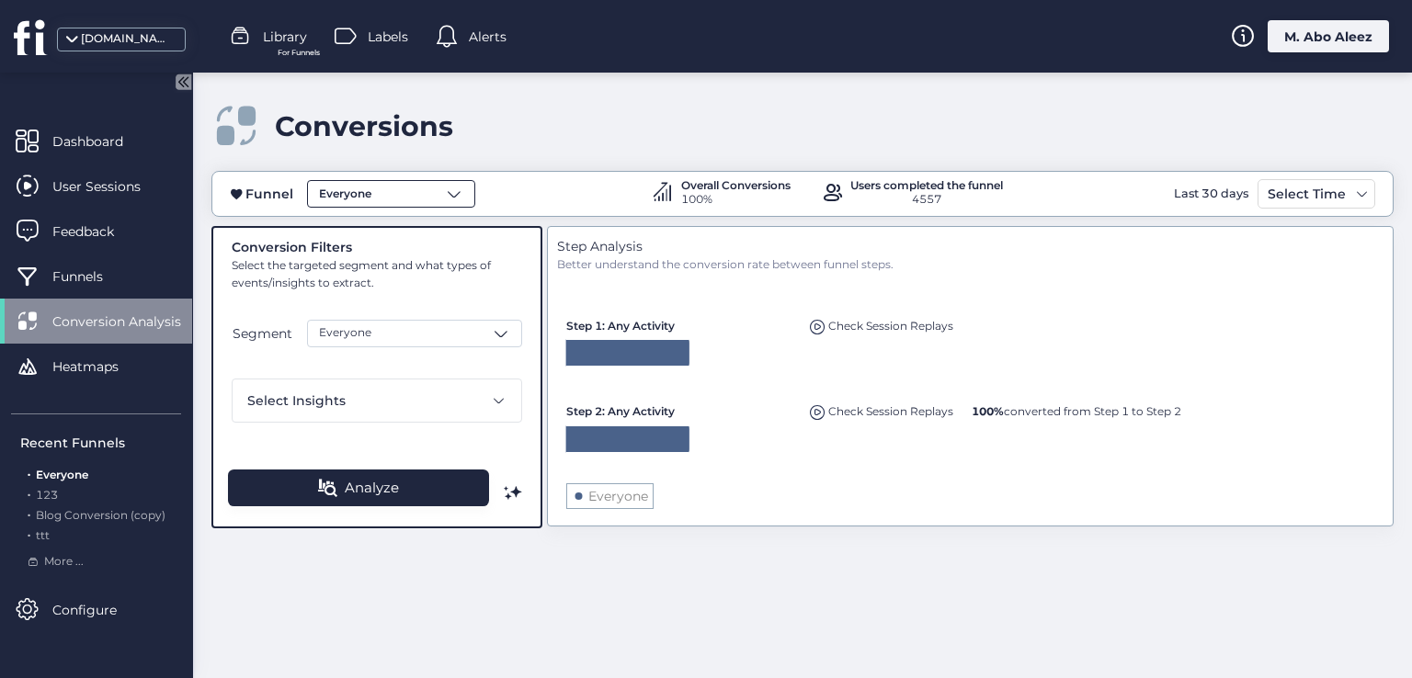
click at [364, 192] on span "Everyone" at bounding box center [345, 194] width 52 height 17
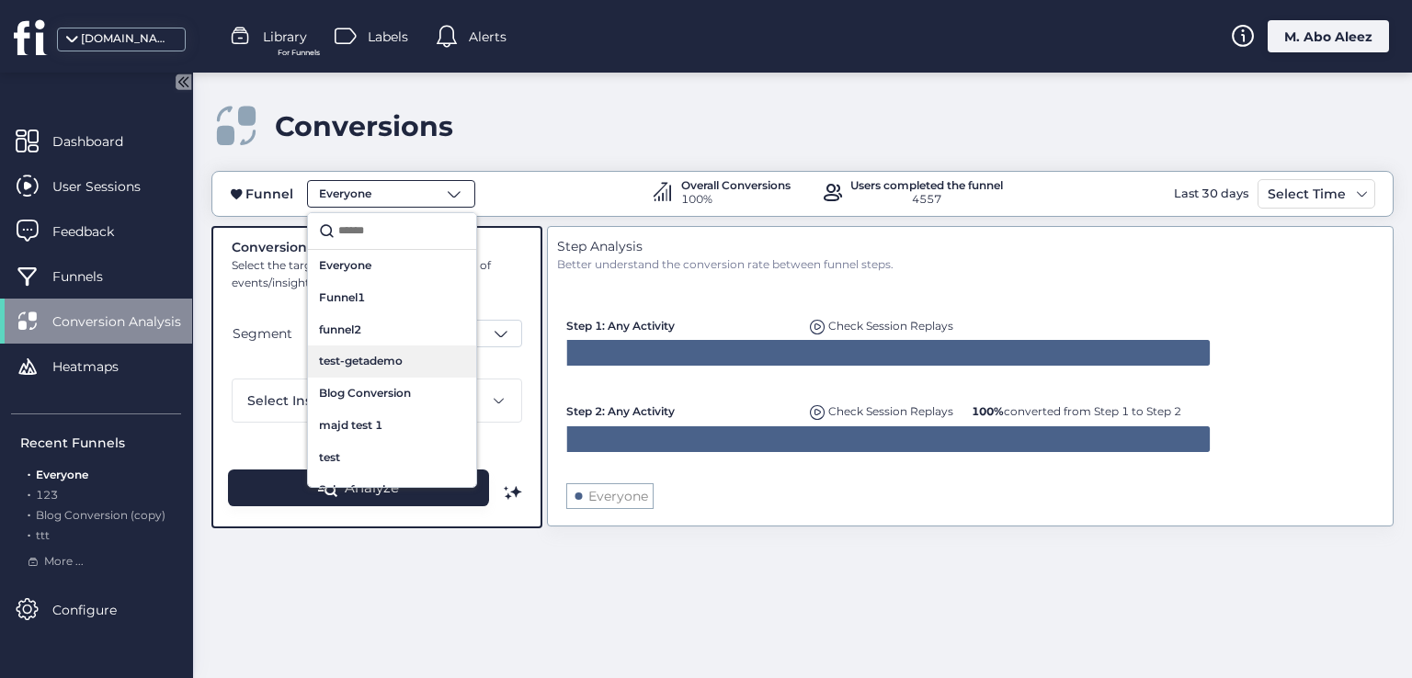
click at [371, 357] on span "test-getademo" at bounding box center [361, 361] width 84 height 17
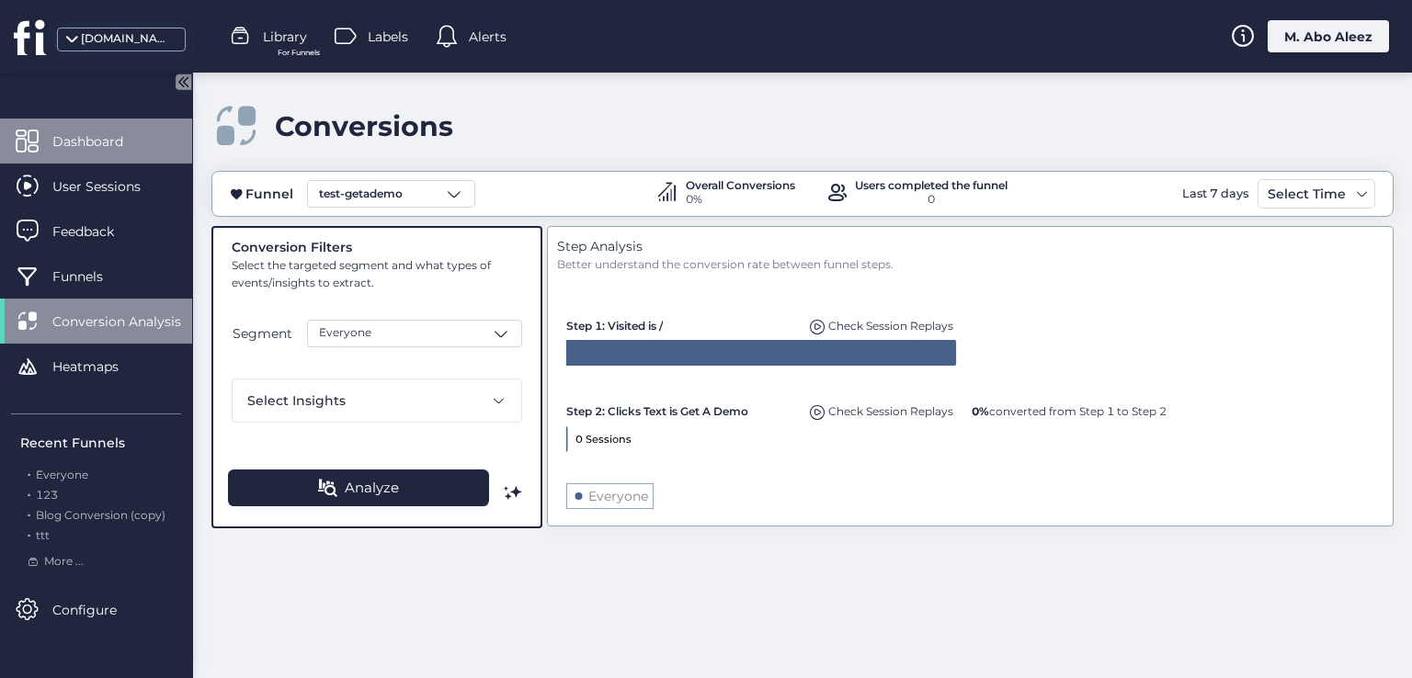
click at [144, 133] on span "Dashboard" at bounding box center [101, 141] width 98 height 20
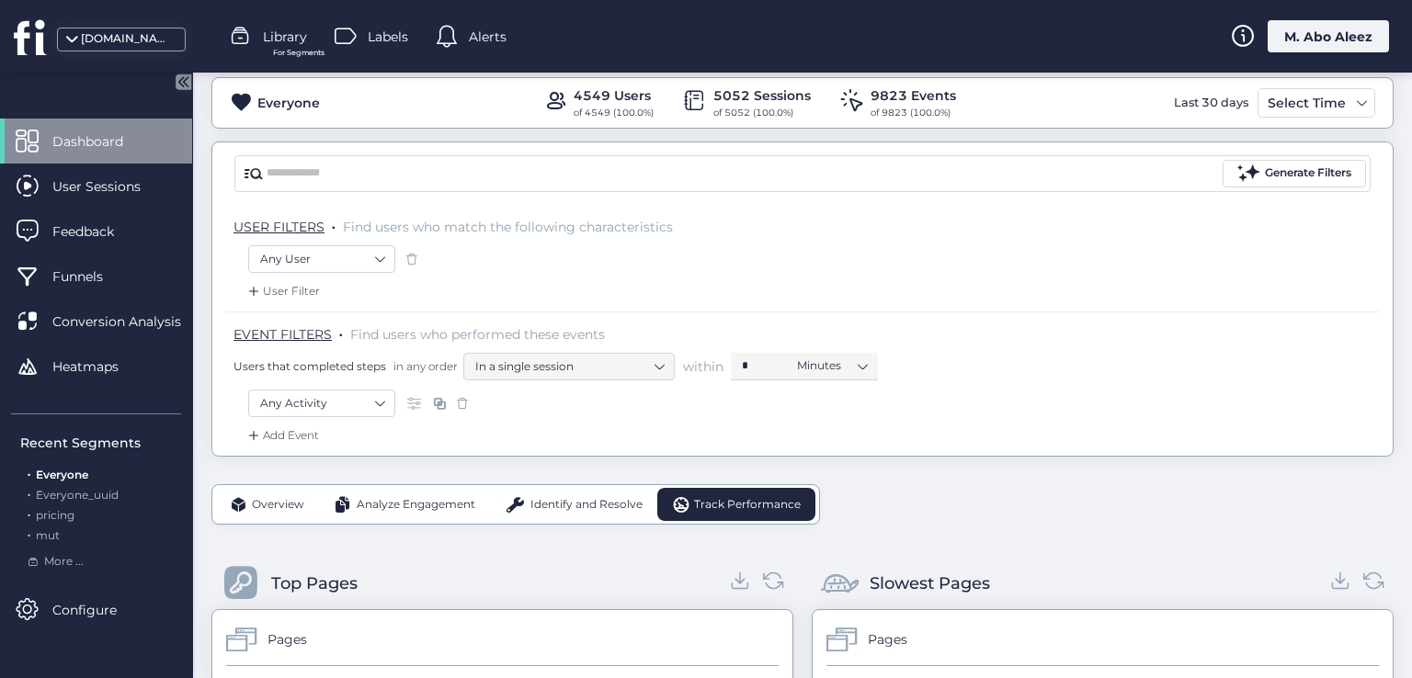
scroll to position [184, 0]
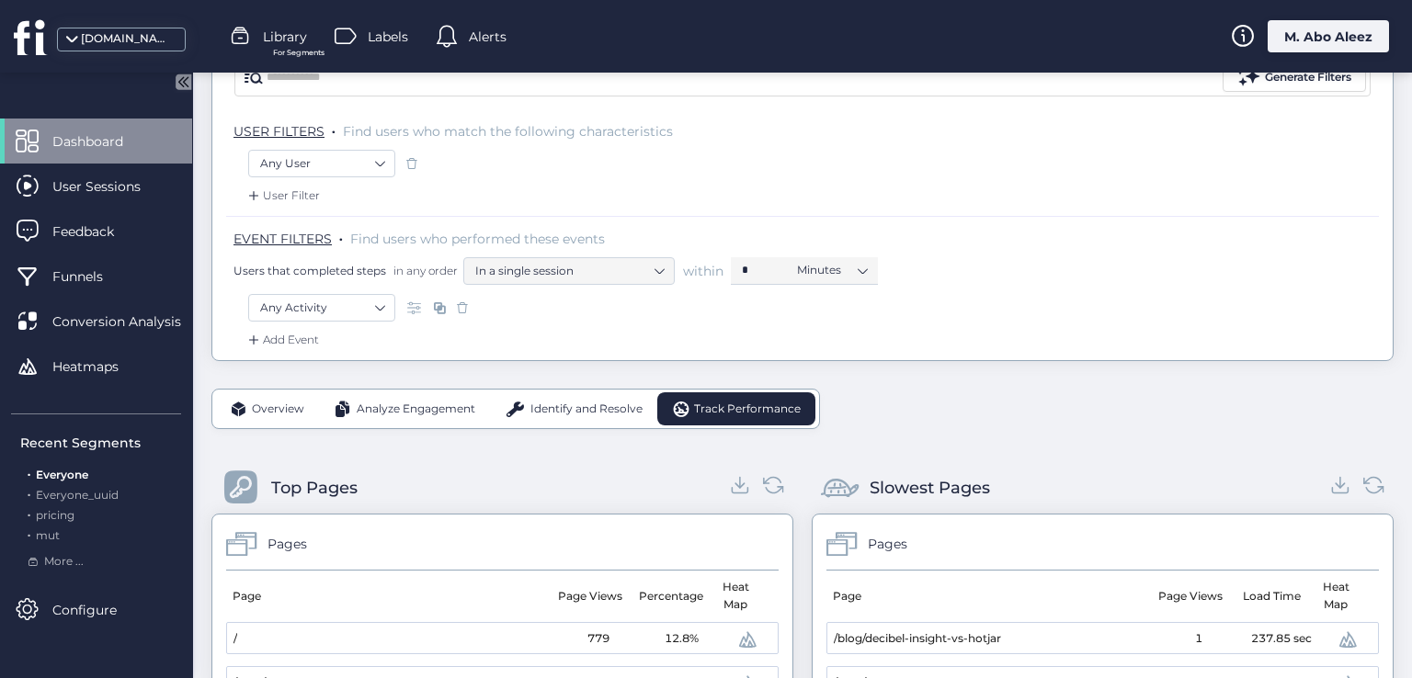
click at [583, 408] on span "Identify and Resolve" at bounding box center [586, 409] width 112 height 17
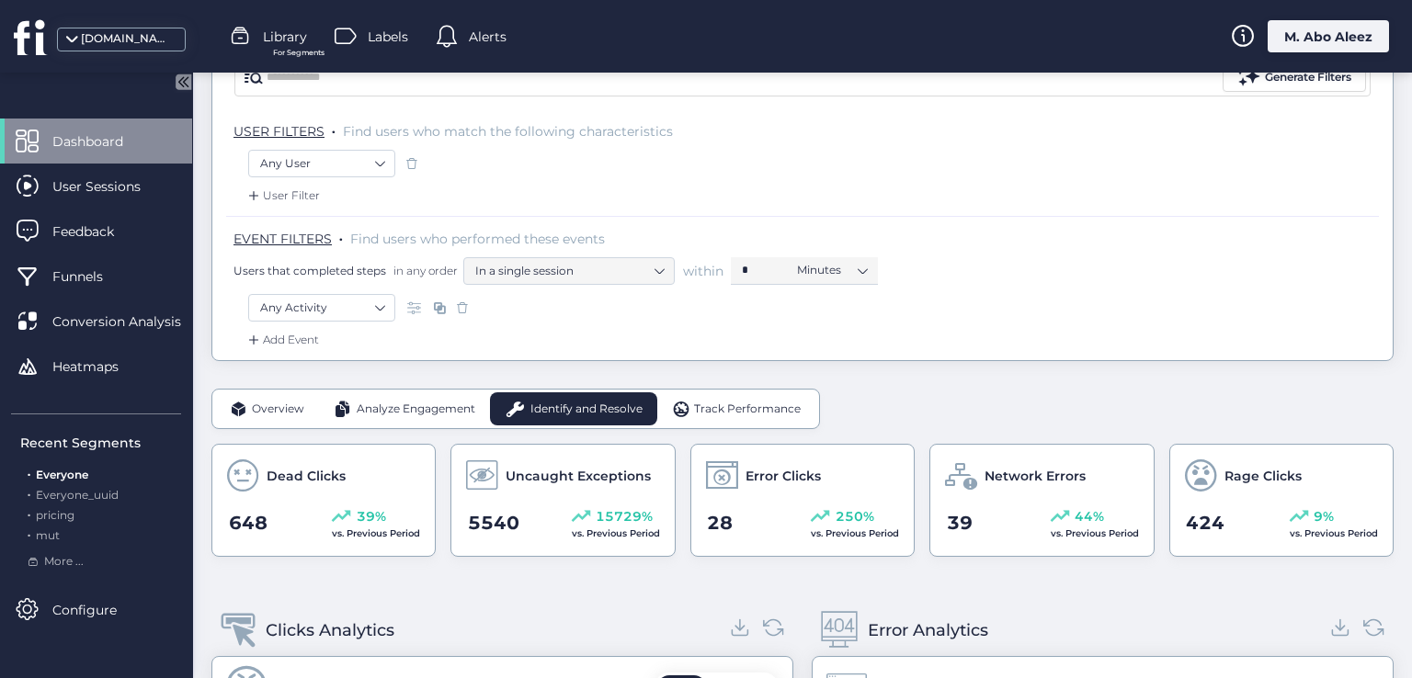
scroll to position [92, 0]
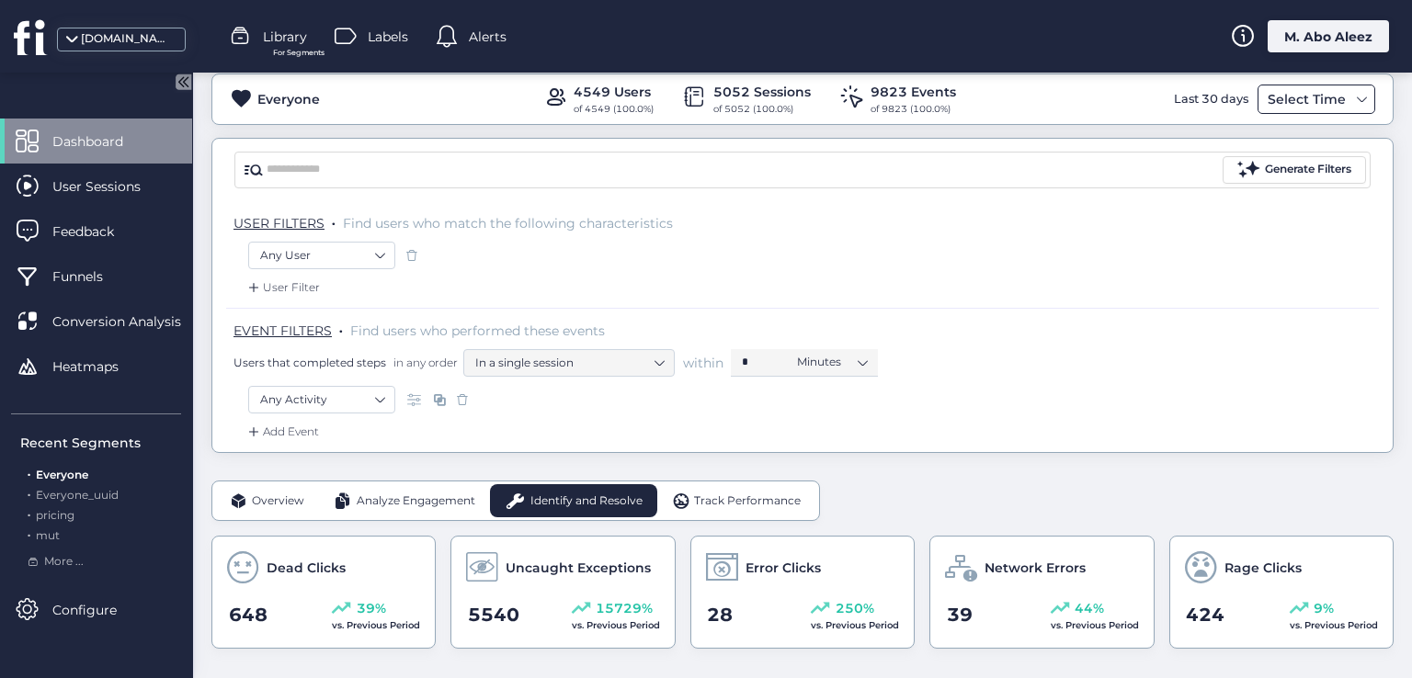
click at [1302, 88] on div "Select Time" at bounding box center [1306, 99] width 87 height 22
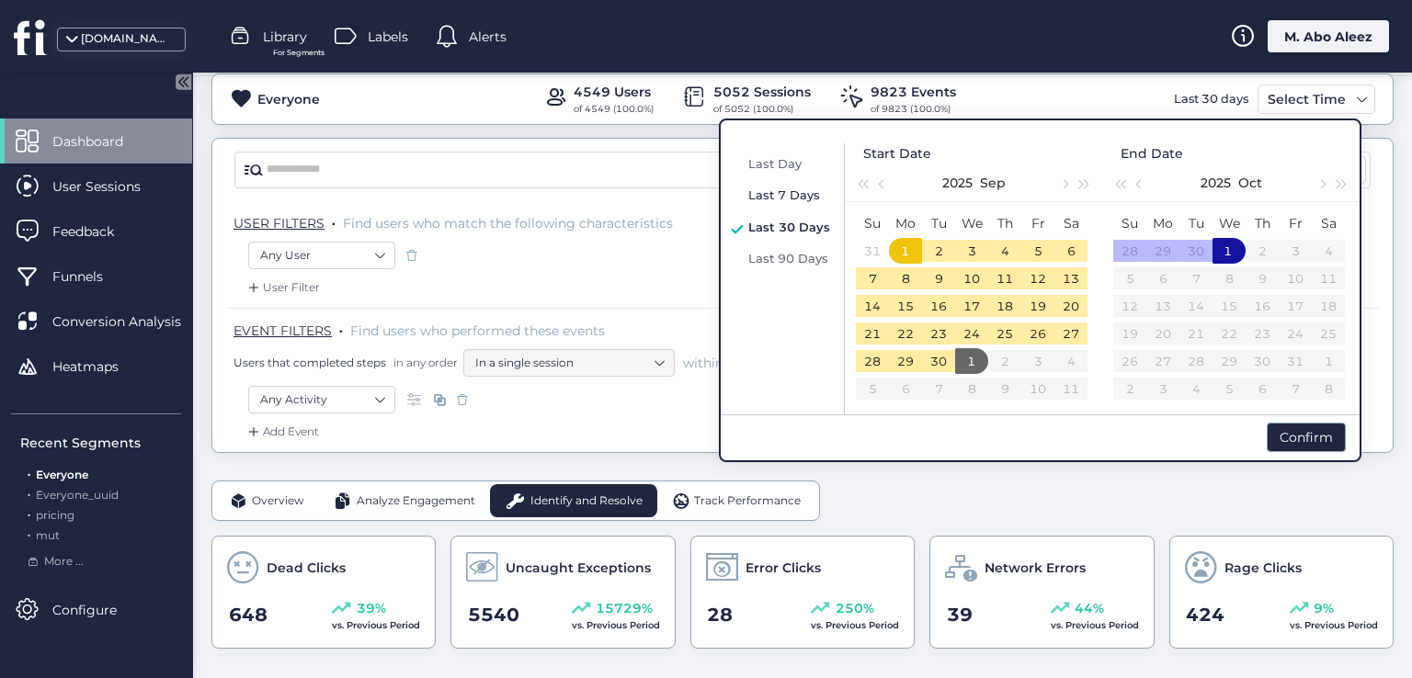
click at [797, 195] on span "Last 7 Days" at bounding box center [784, 195] width 72 height 15
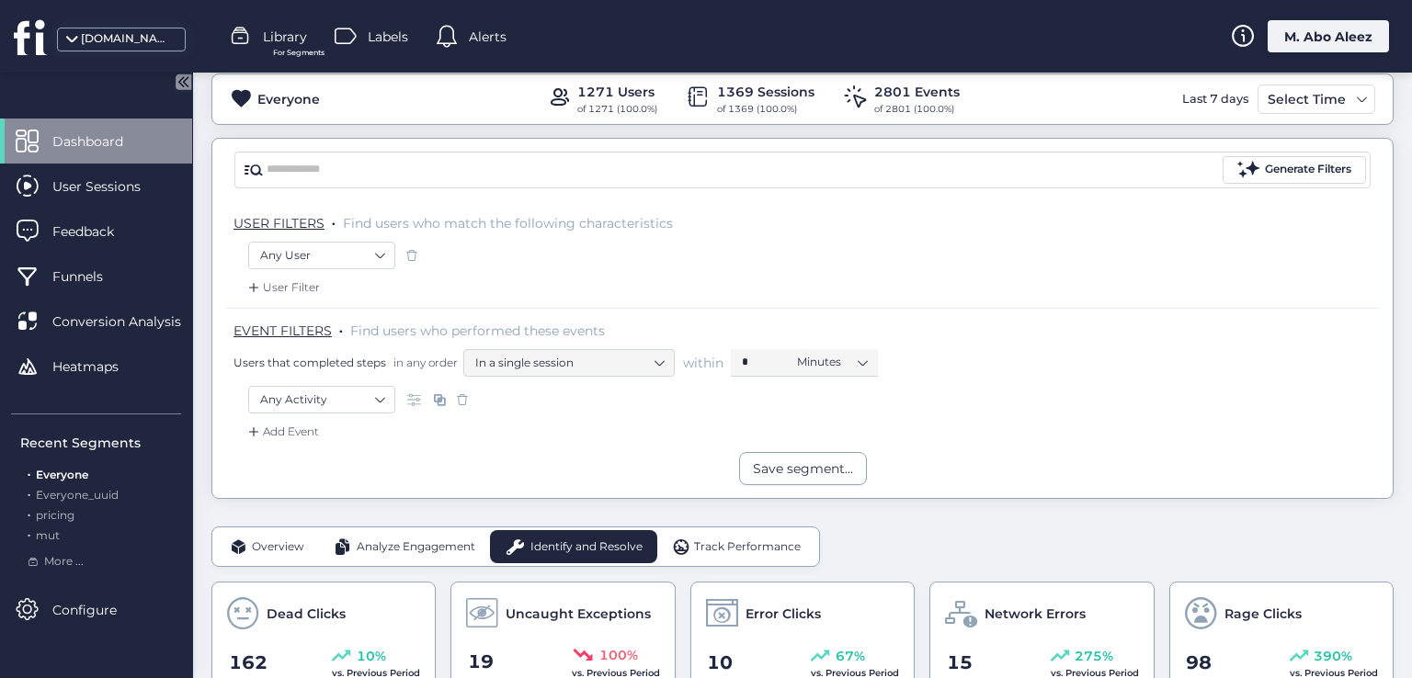
scroll to position [184, 0]
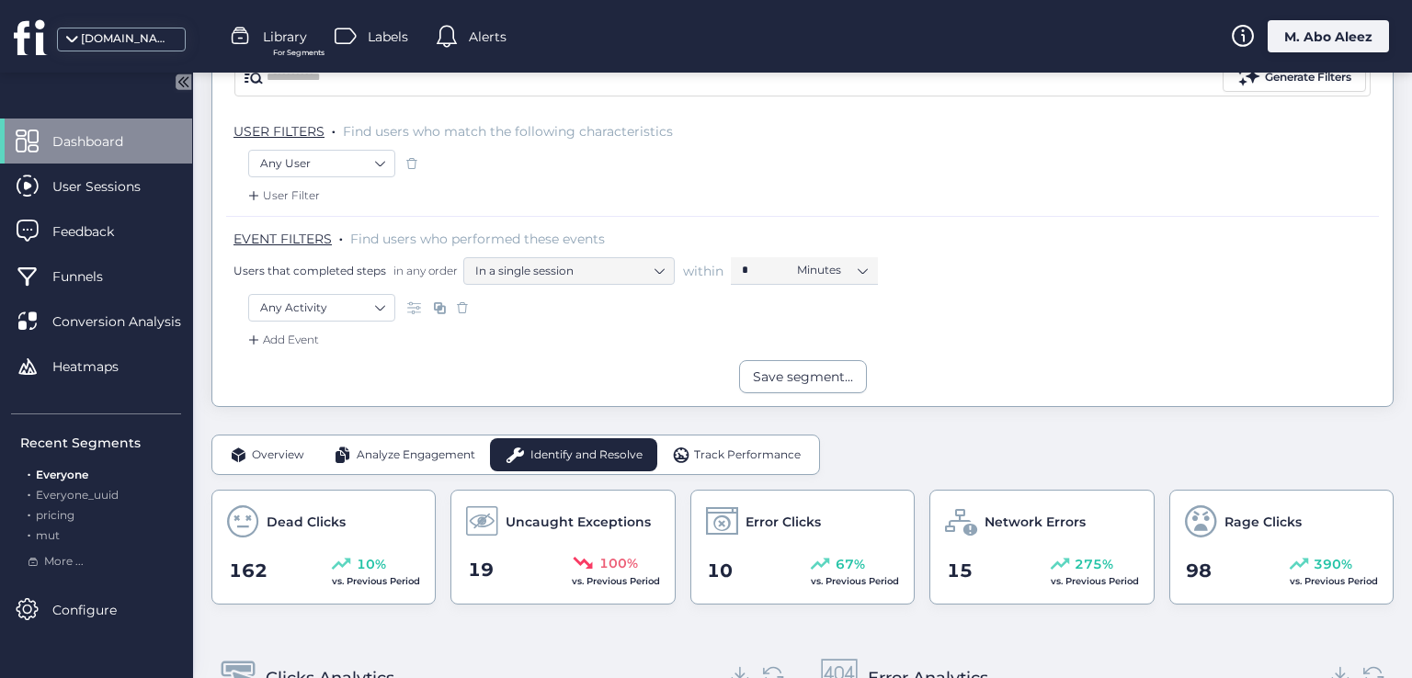
click at [425, 449] on span "Analyze Engagement" at bounding box center [416, 455] width 119 height 17
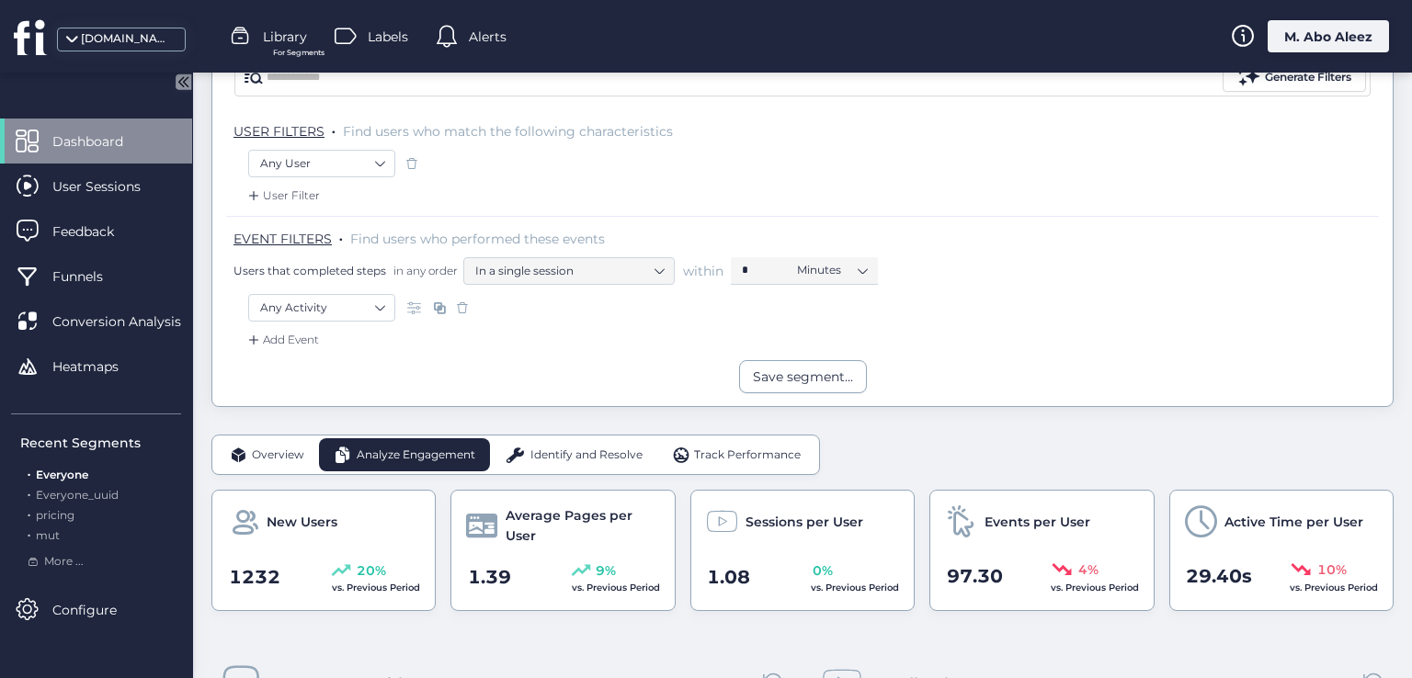
click at [272, 448] on span "Overview" at bounding box center [278, 455] width 52 height 17
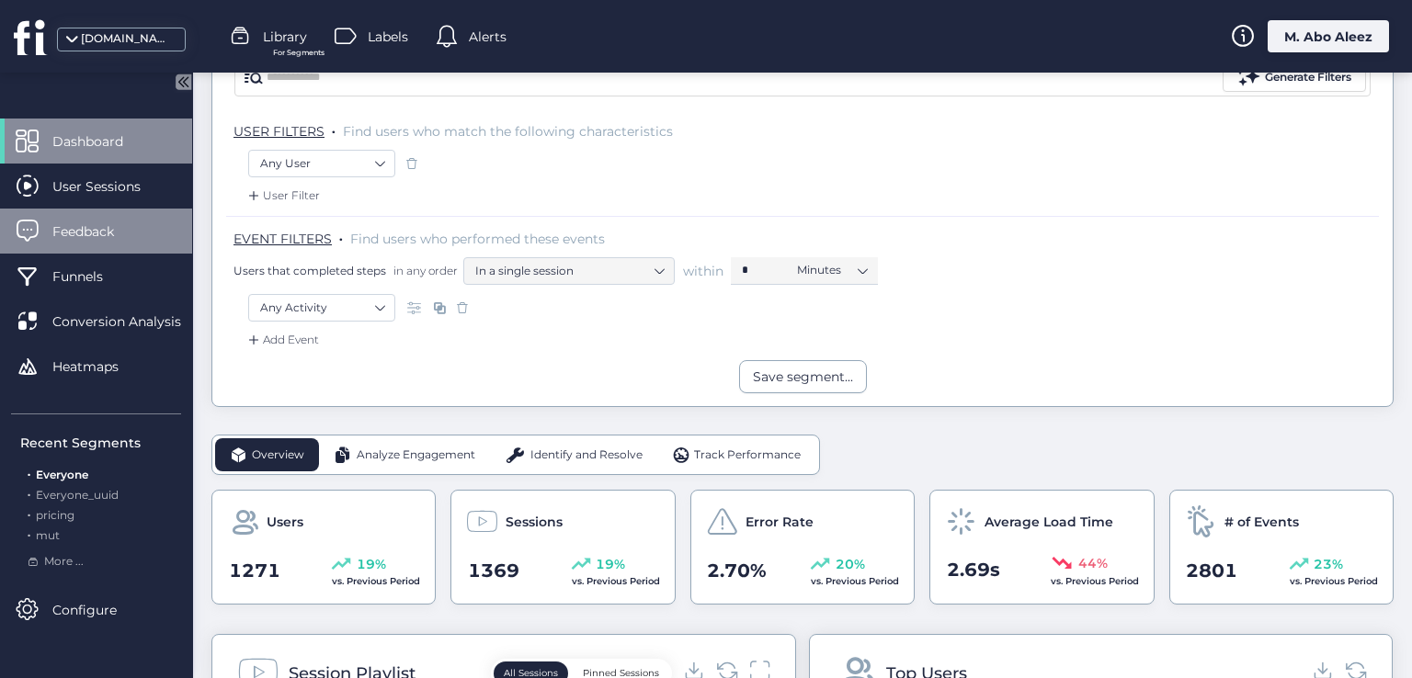
click at [82, 232] on span "Feedback" at bounding box center [96, 232] width 89 height 20
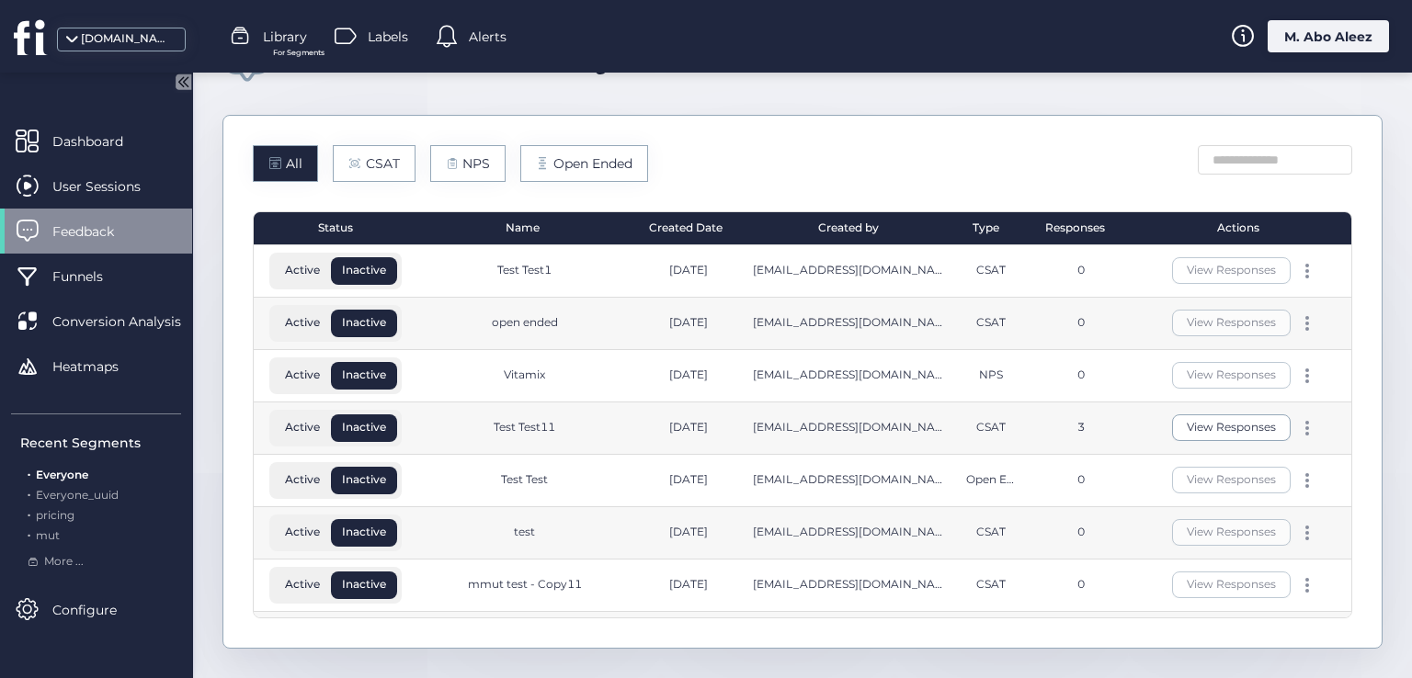
scroll to position [66, 0]
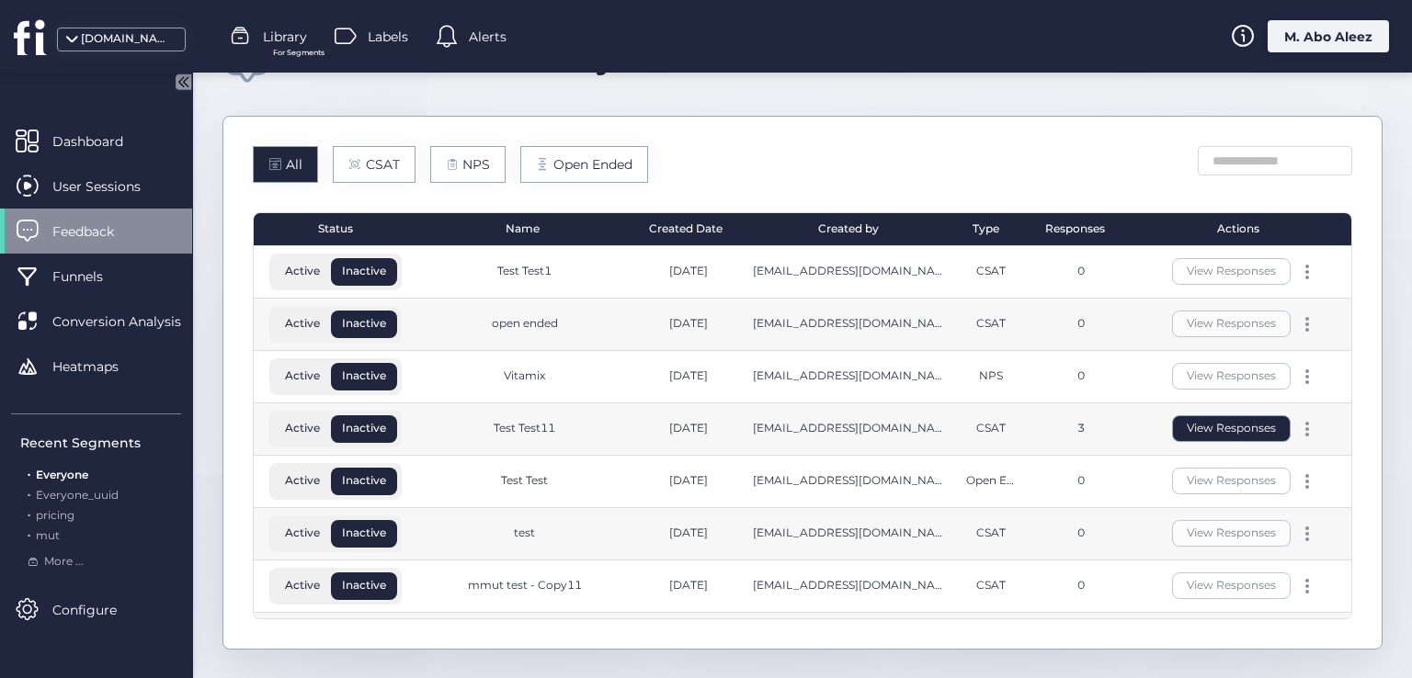
click at [1235, 424] on button "View Responses" at bounding box center [1231, 428] width 119 height 27
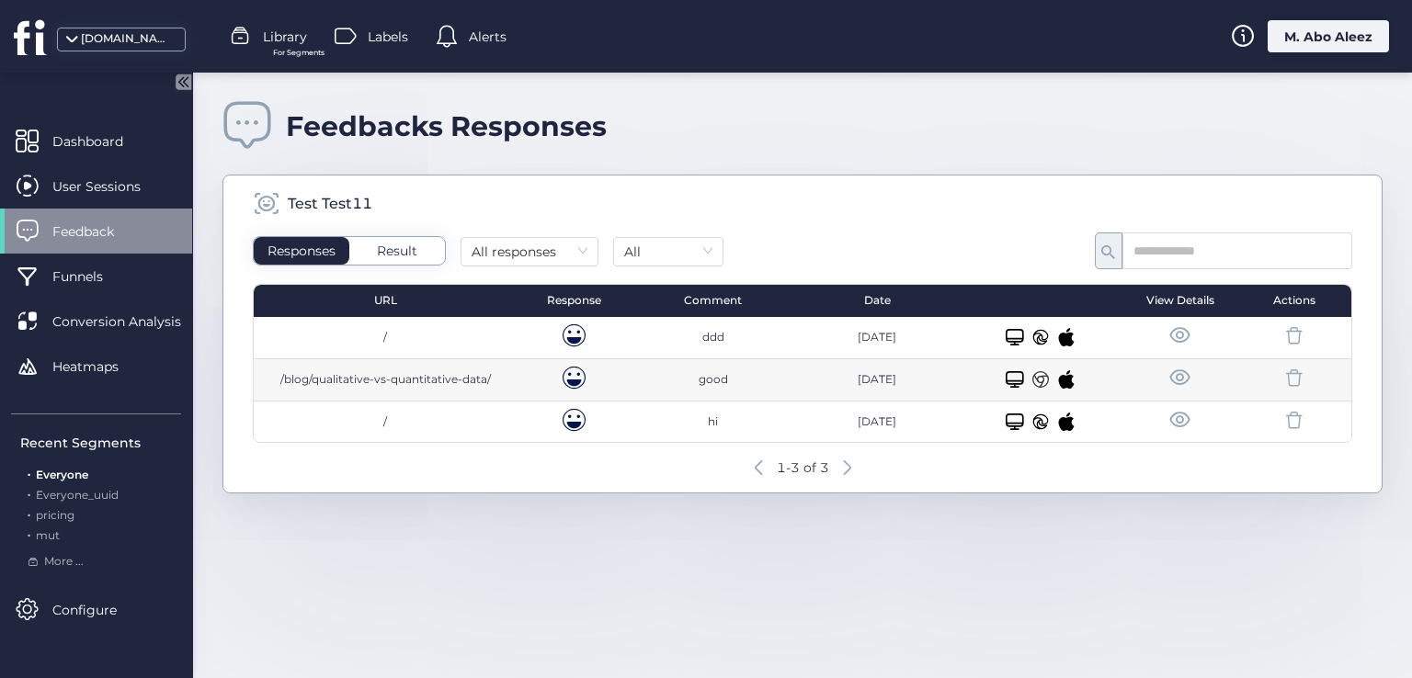
click at [1184, 374] on span at bounding box center [1179, 378] width 23 height 23
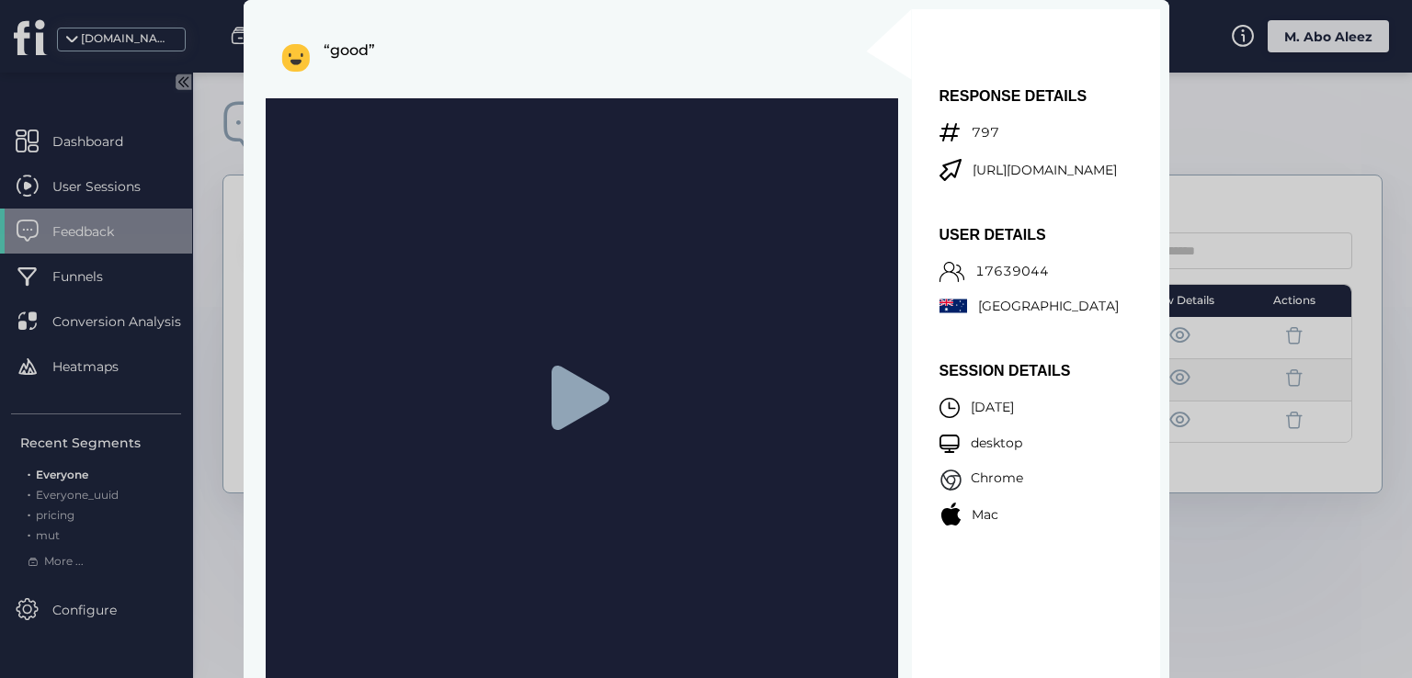
click at [578, 413] on icon at bounding box center [580, 398] width 58 height 64
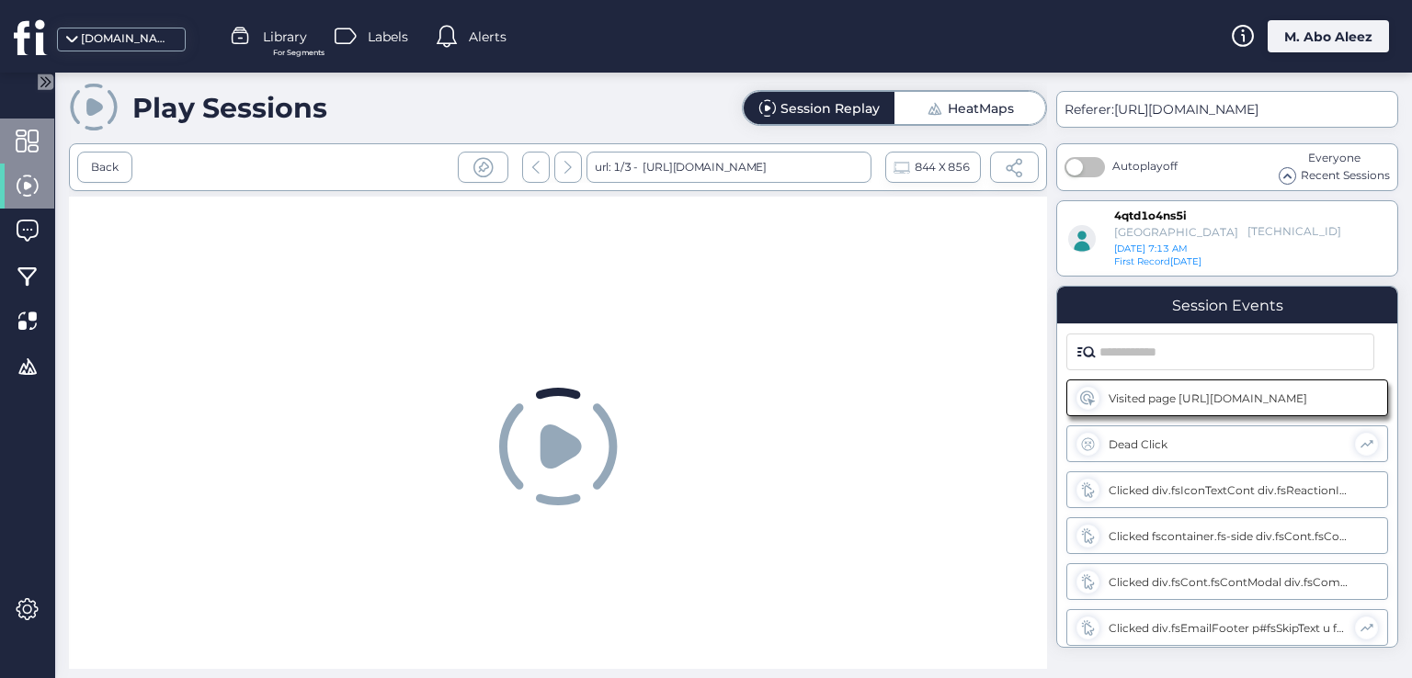
click at [28, 144] on span at bounding box center [27, 141] width 23 height 23
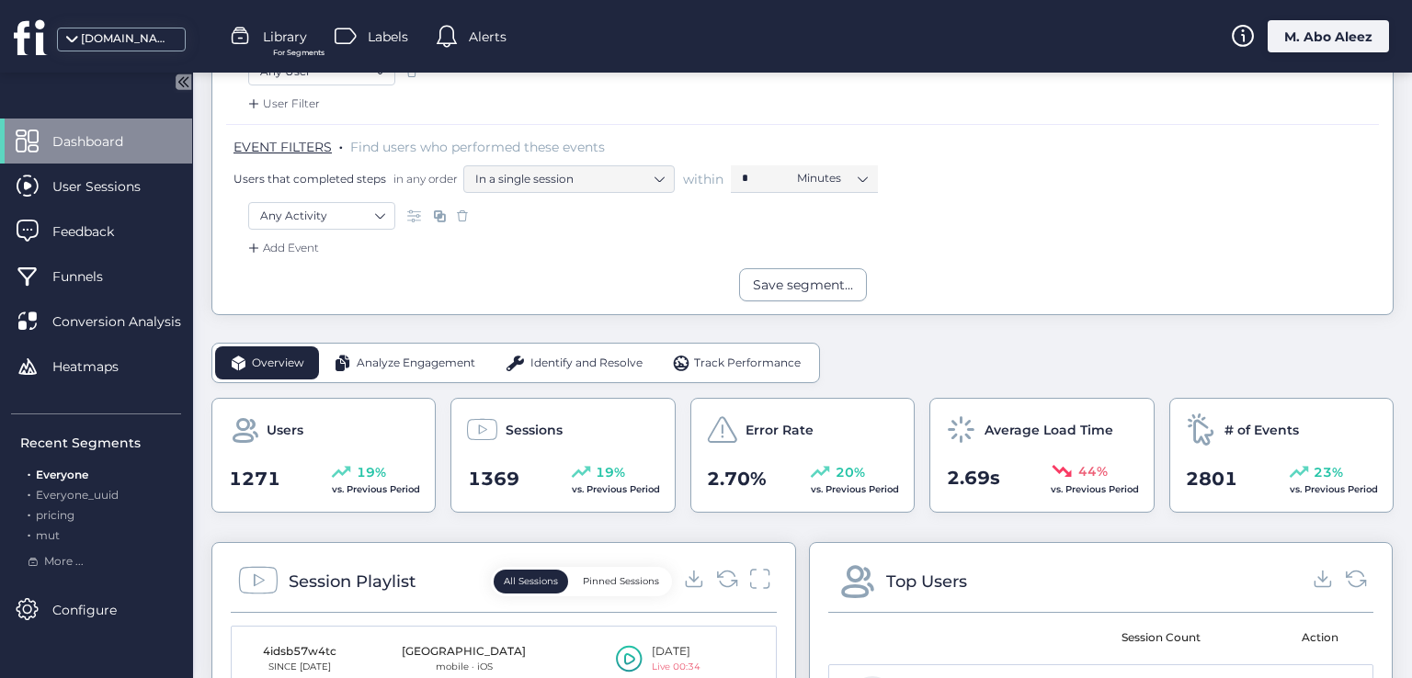
scroll to position [92, 0]
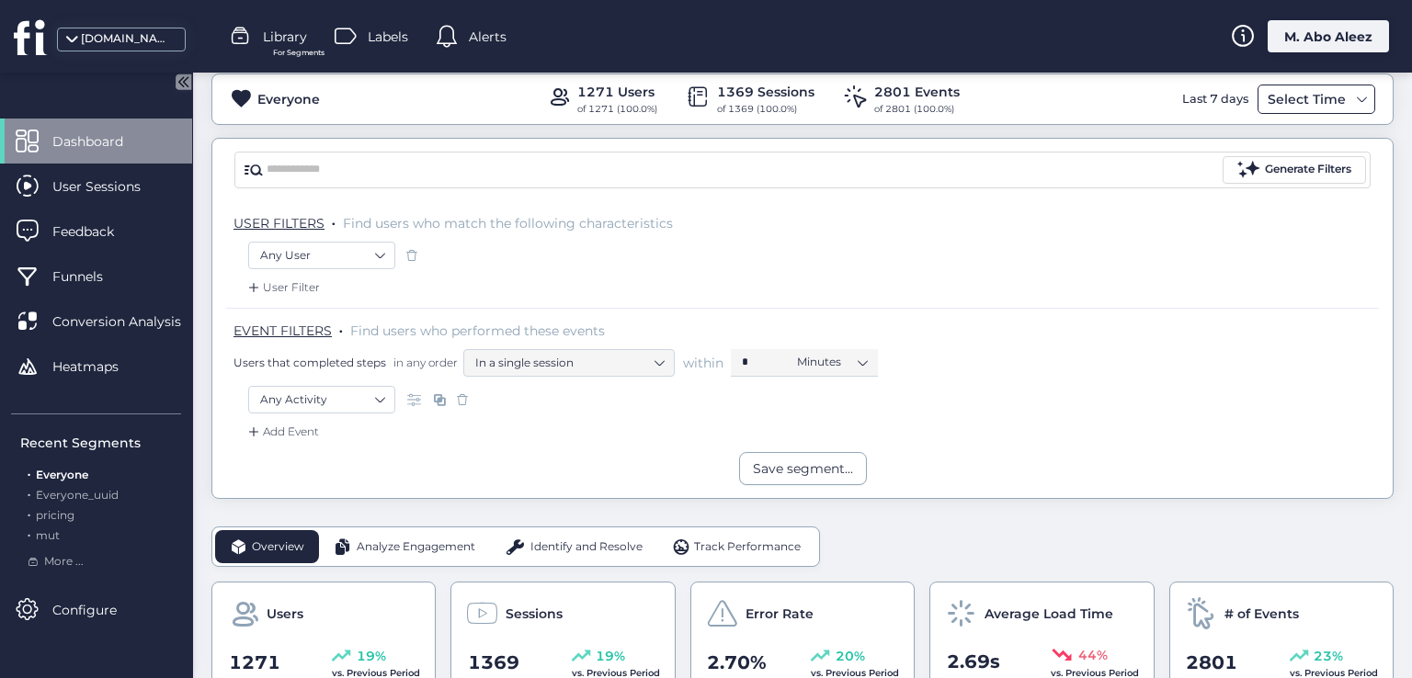
click at [1285, 106] on div "Select Time" at bounding box center [1306, 99] width 87 height 22
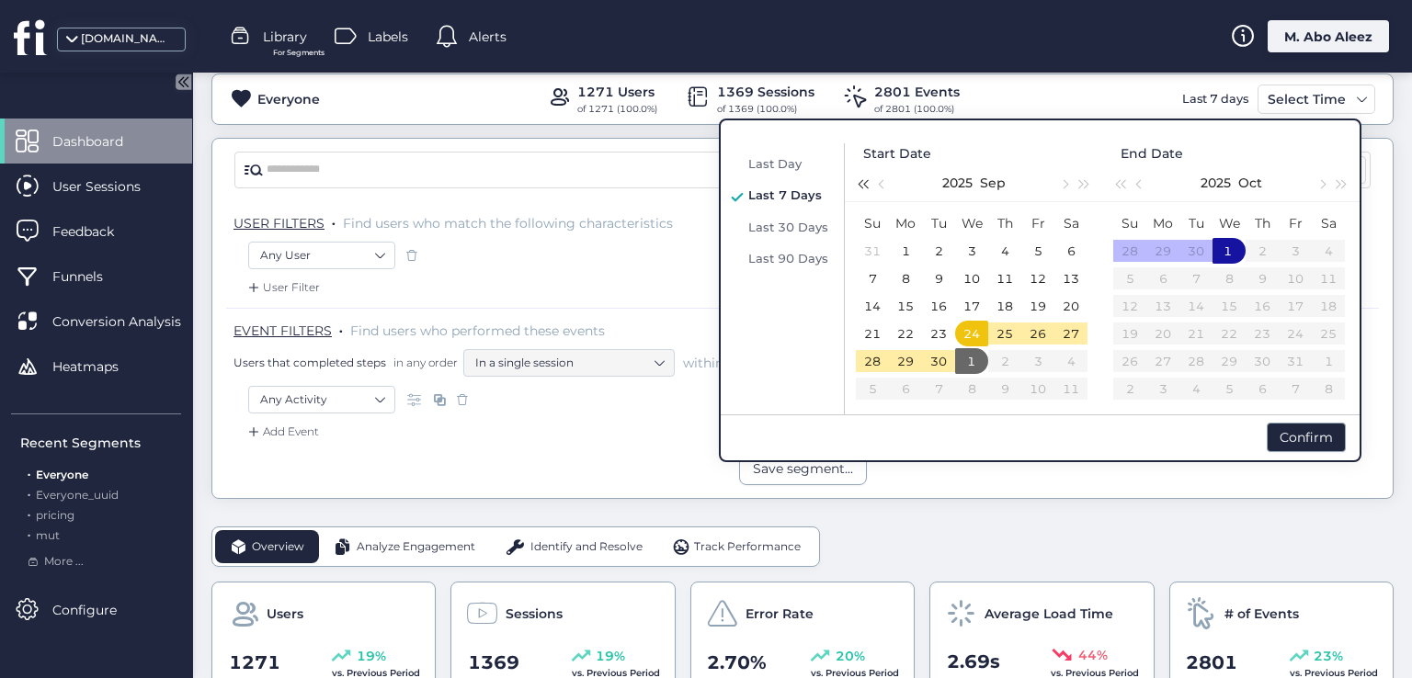
click at [870, 179] on button "button" at bounding box center [862, 183] width 20 height 37
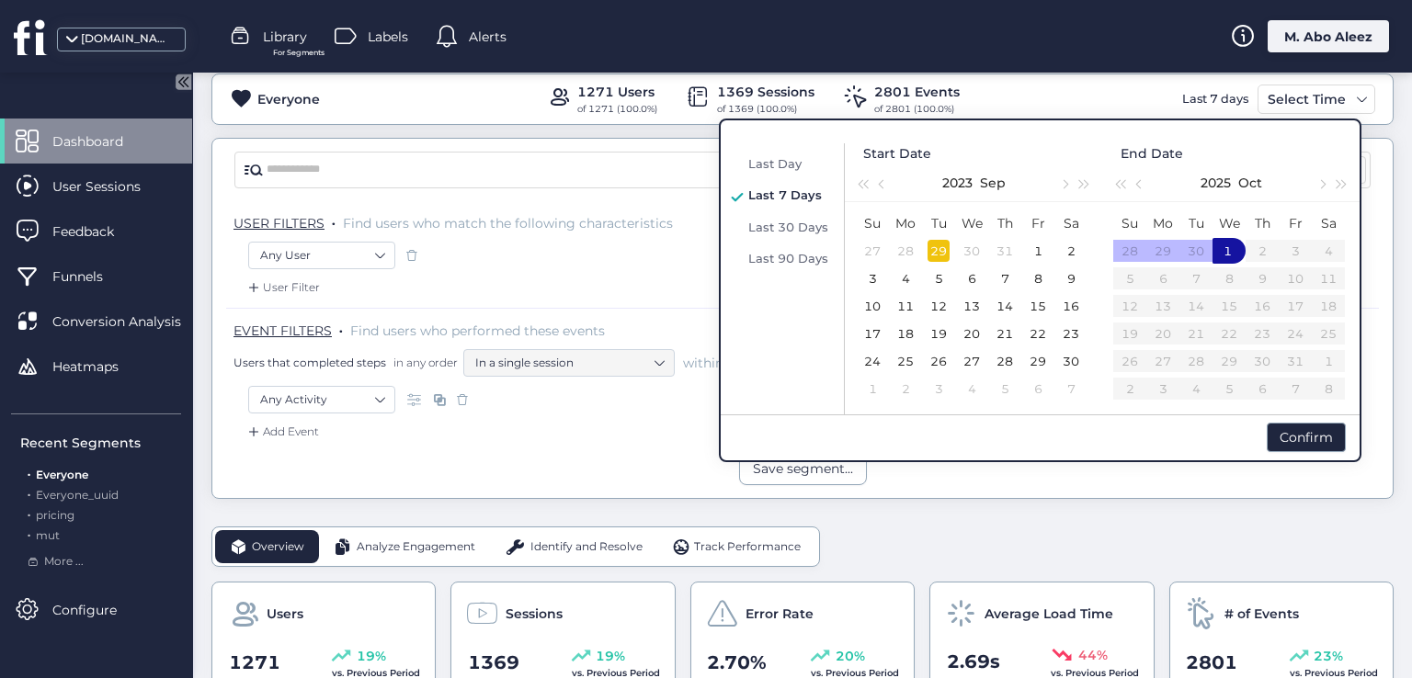
drag, startPoint x: 935, startPoint y: 243, endPoint x: 949, endPoint y: 269, distance: 30.0
click at [935, 244] on div "29" at bounding box center [939, 251] width 22 height 22
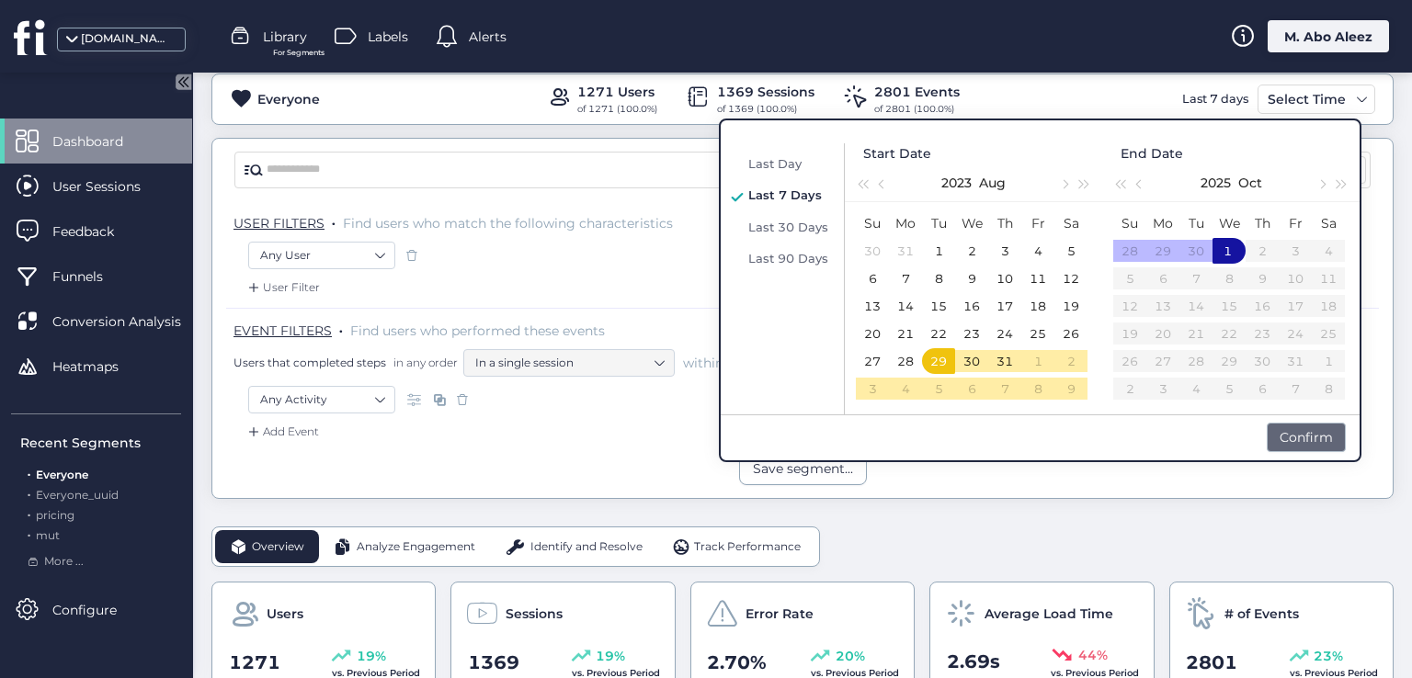
click at [1312, 435] on div "Confirm" at bounding box center [1306, 437] width 79 height 29
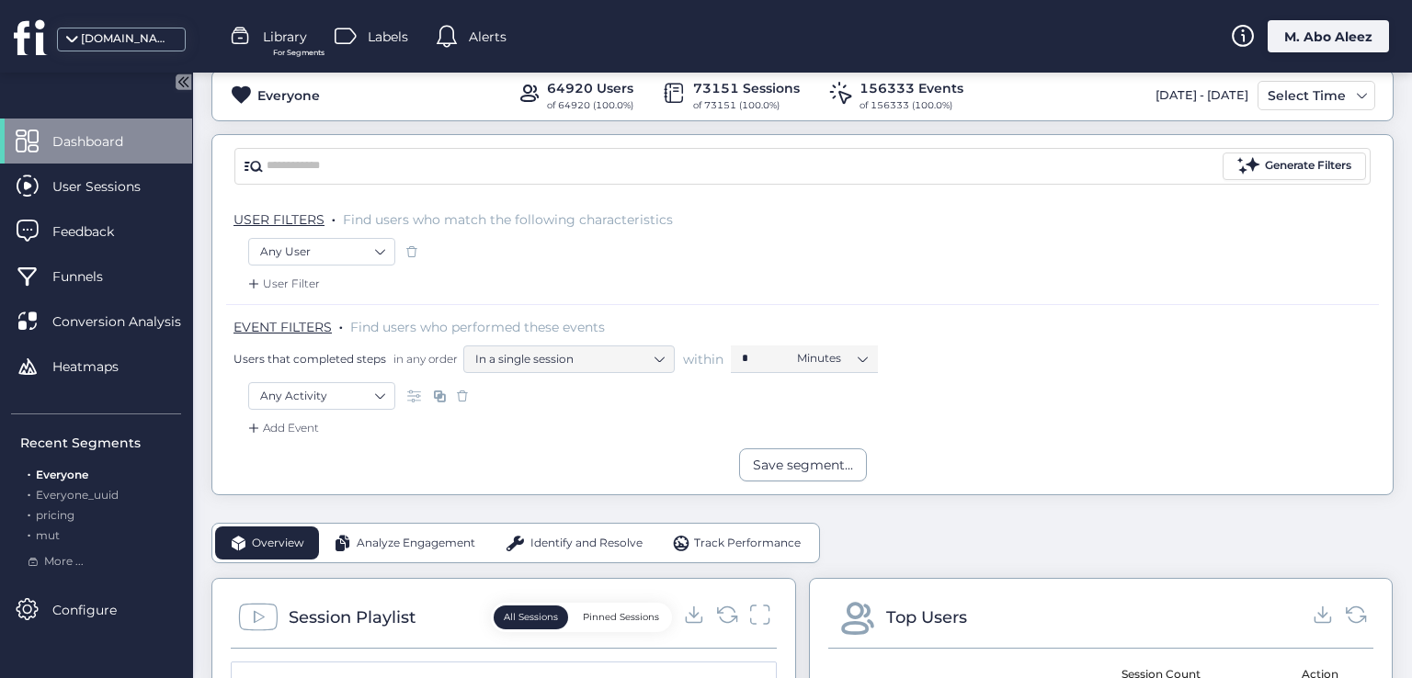
scroll to position [92, 0]
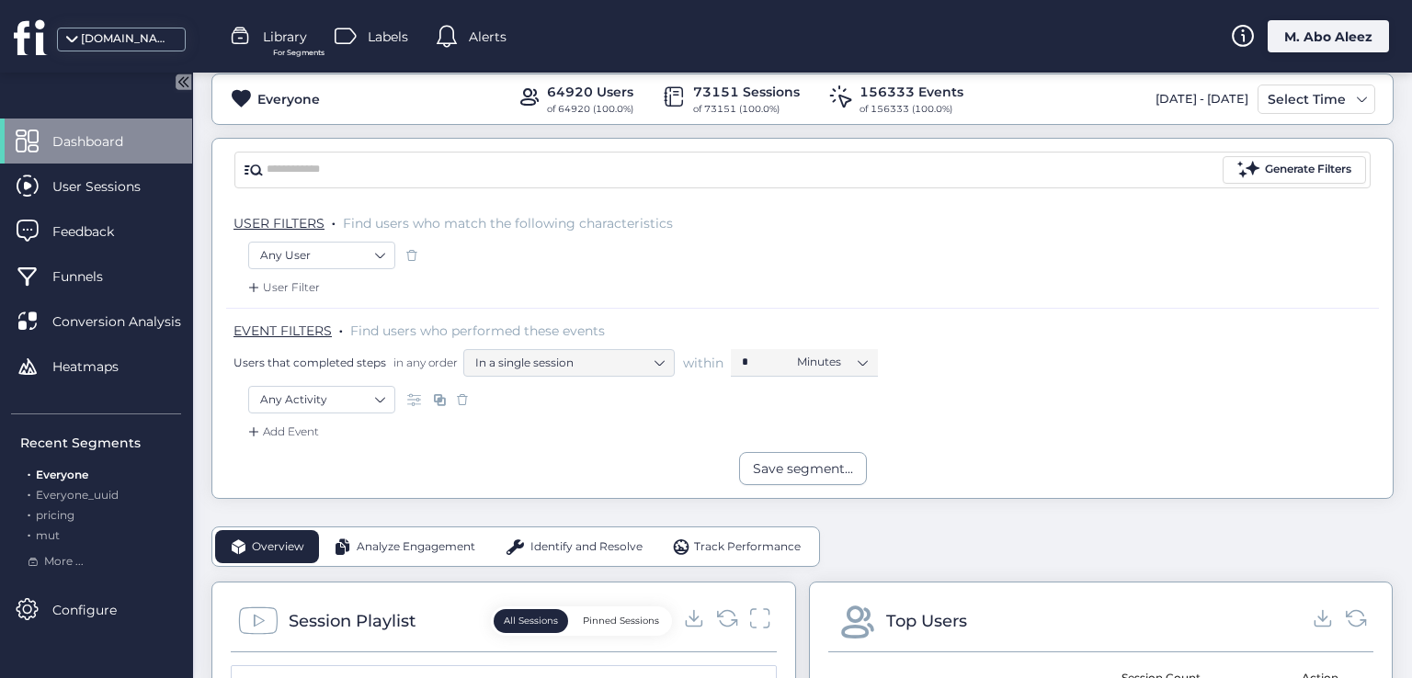
click at [386, 539] on span "Analyze Engagement" at bounding box center [416, 547] width 119 height 17
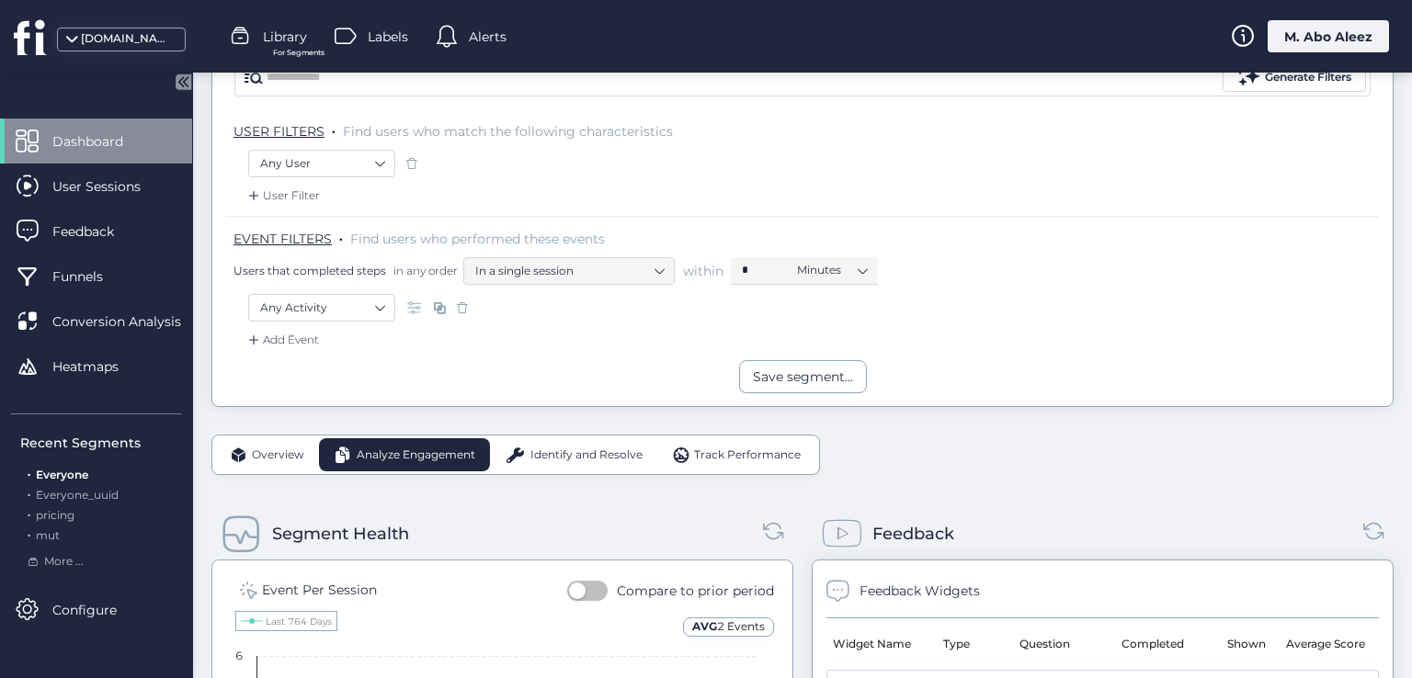
scroll to position [0, 0]
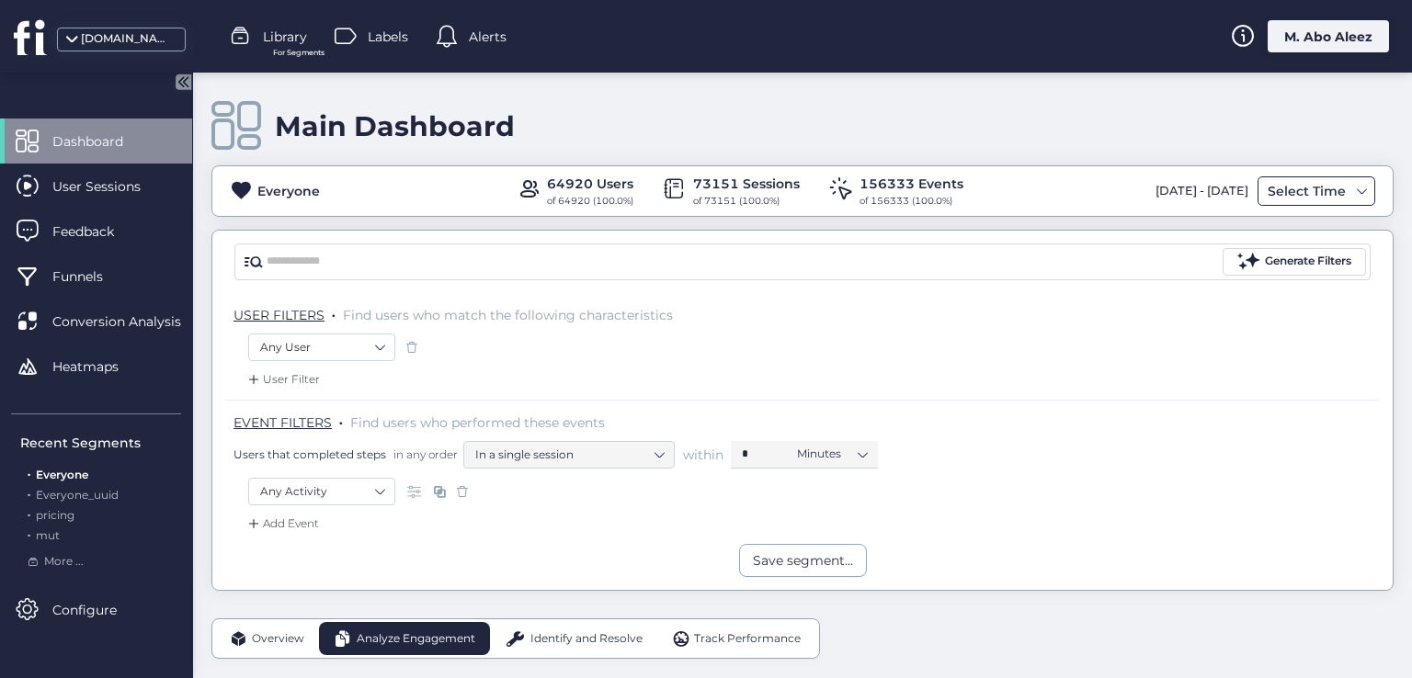
click at [1292, 186] on div "Select Time" at bounding box center [1306, 191] width 87 height 22
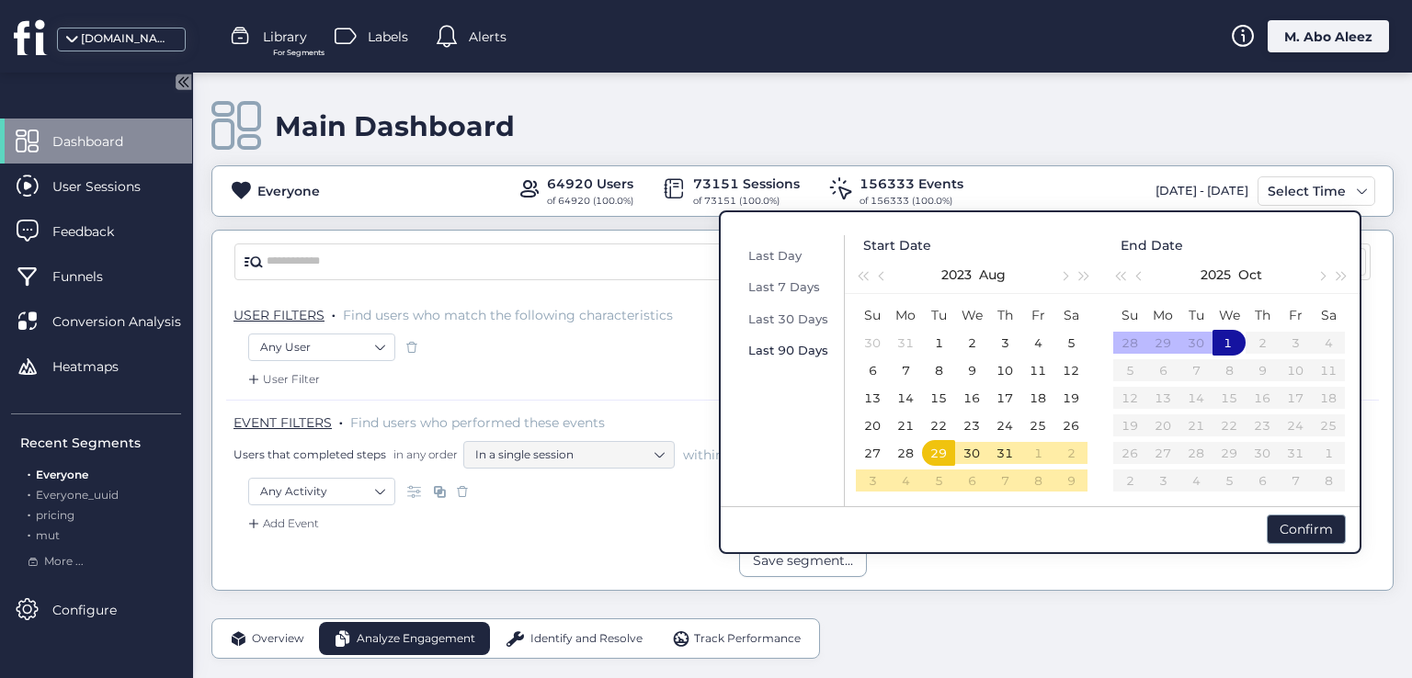
click at [800, 344] on span "Last 90 Days" at bounding box center [788, 350] width 80 height 15
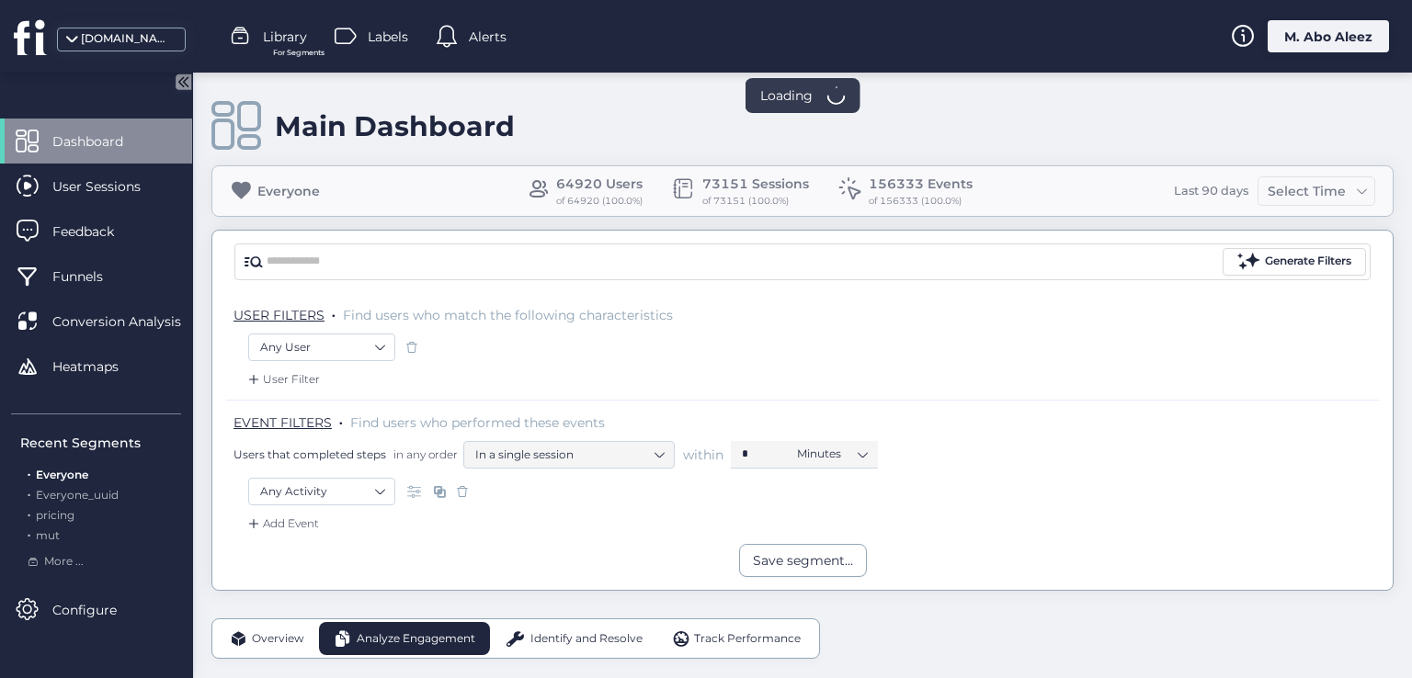
click at [1310, 521] on div "Add Event" at bounding box center [802, 529] width 1153 height 29
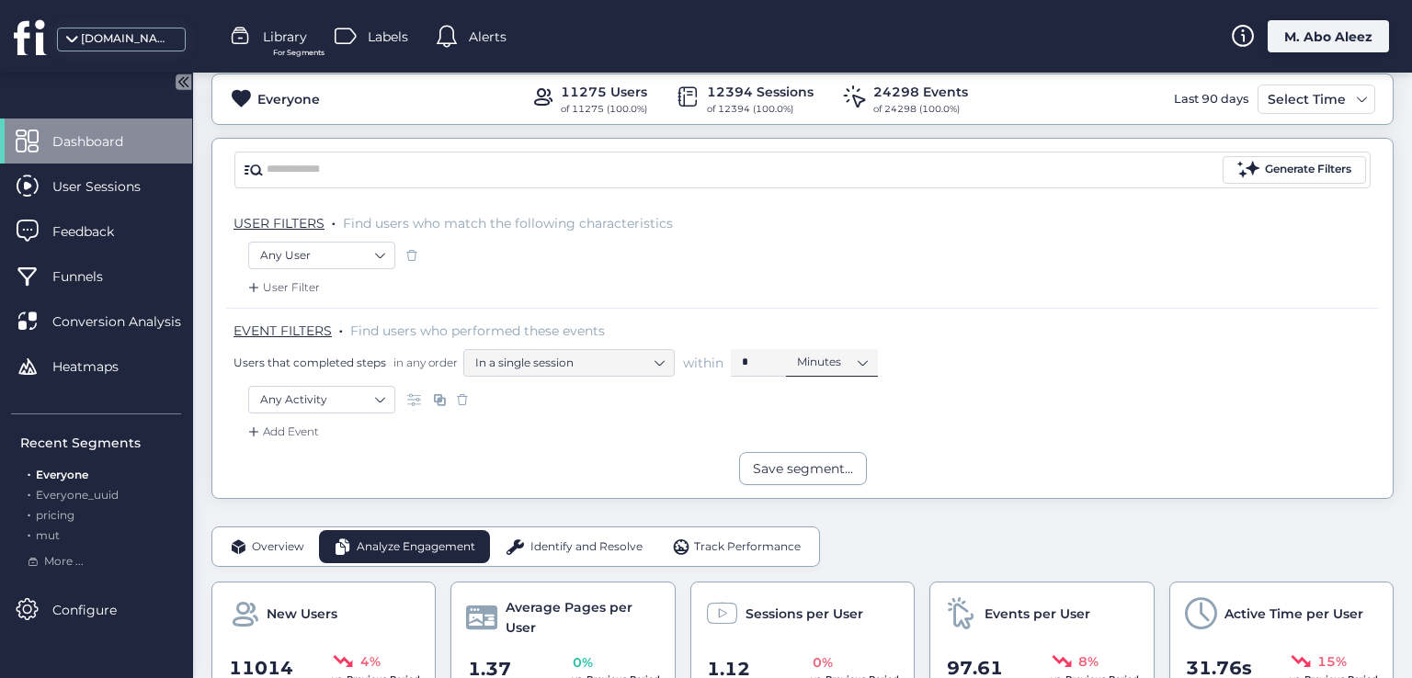
scroll to position [276, 0]
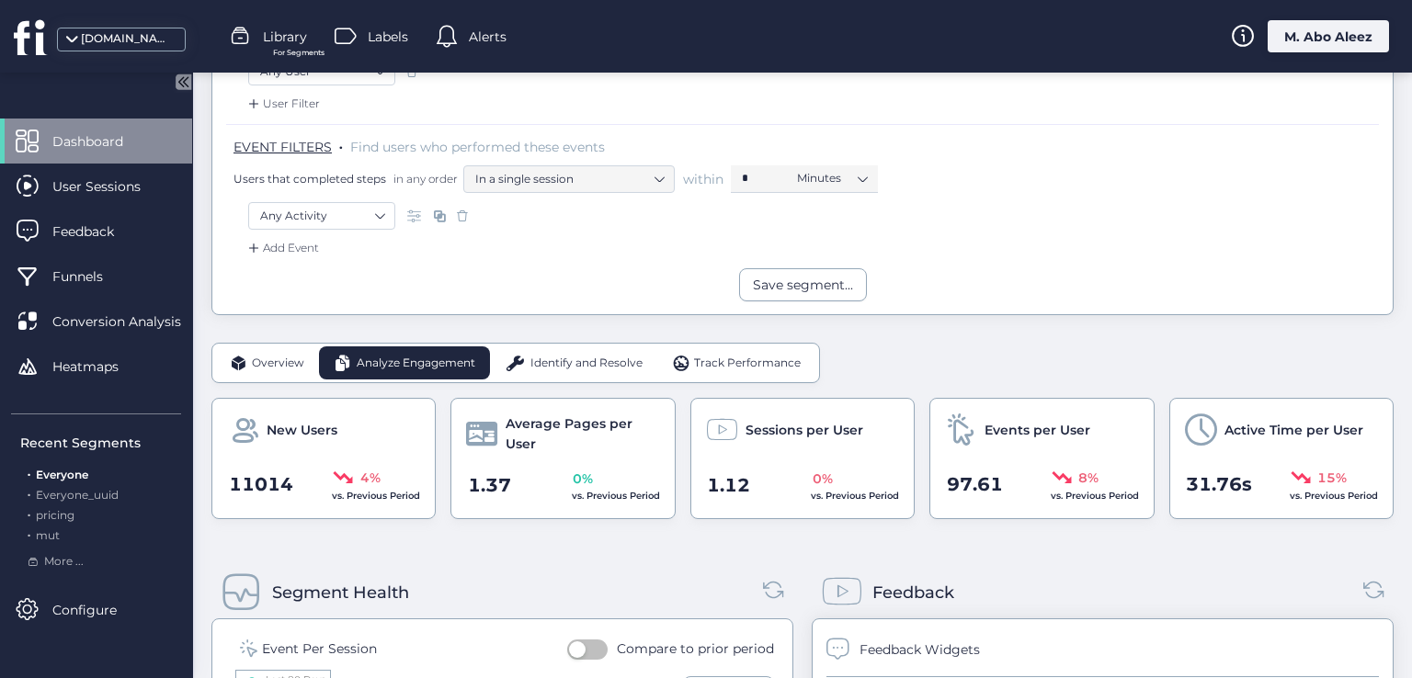
click at [548, 358] on span "Identify and Resolve" at bounding box center [586, 363] width 112 height 17
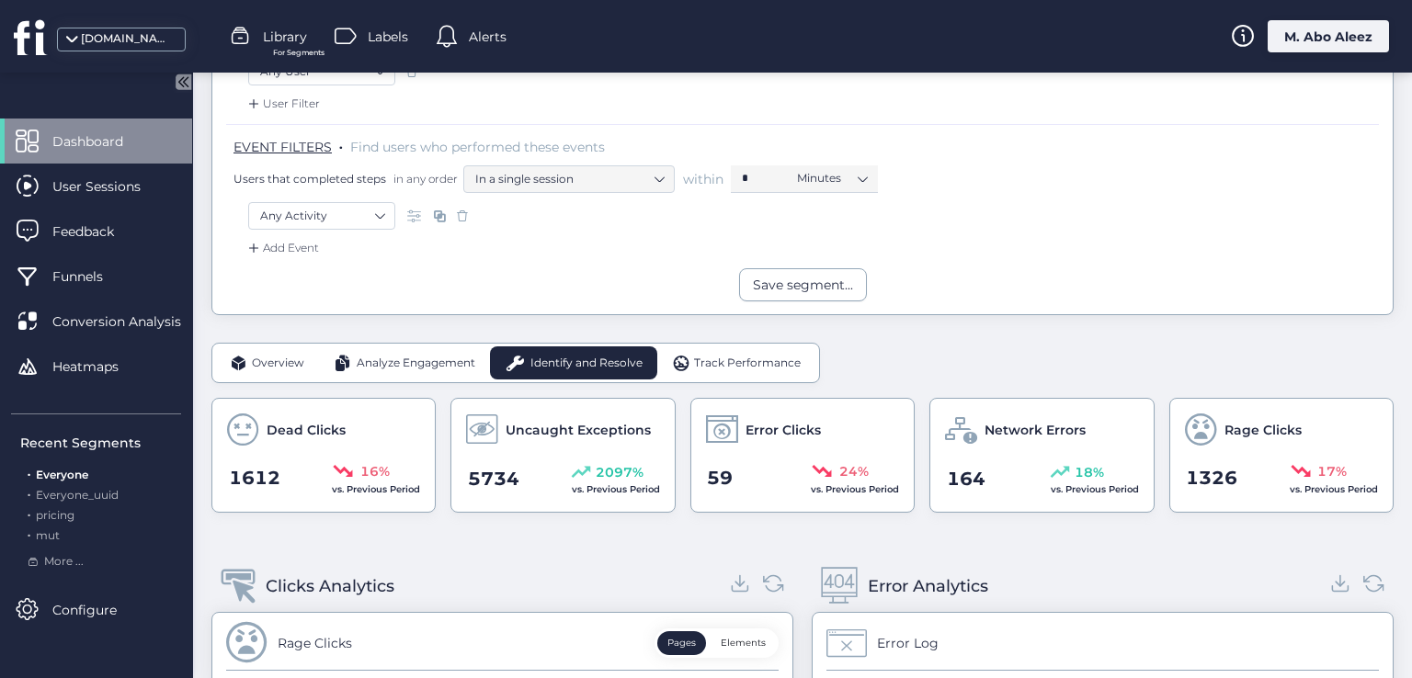
drag, startPoint x: 420, startPoint y: 358, endPoint x: 307, endPoint y: 360, distance: 113.1
click at [419, 358] on span "Analyze Engagement" at bounding box center [416, 363] width 119 height 17
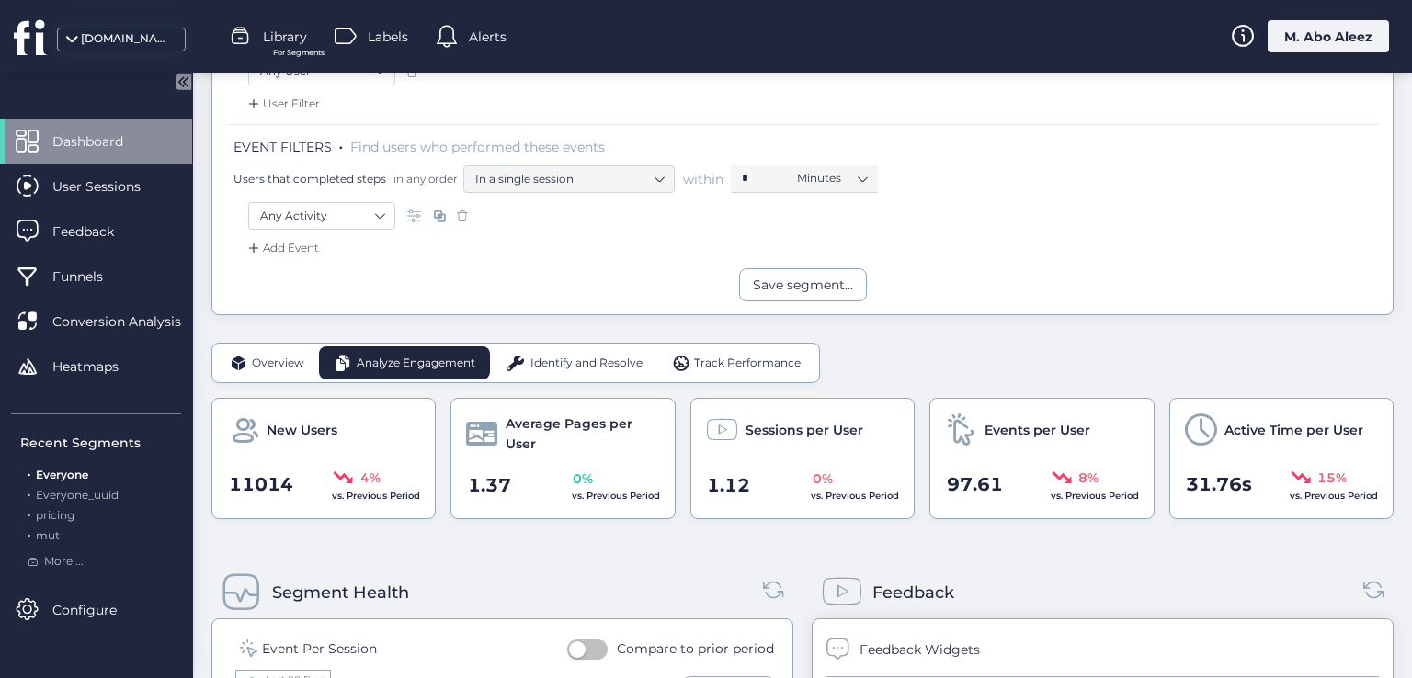
click at [302, 360] on span "Overview" at bounding box center [278, 363] width 52 height 17
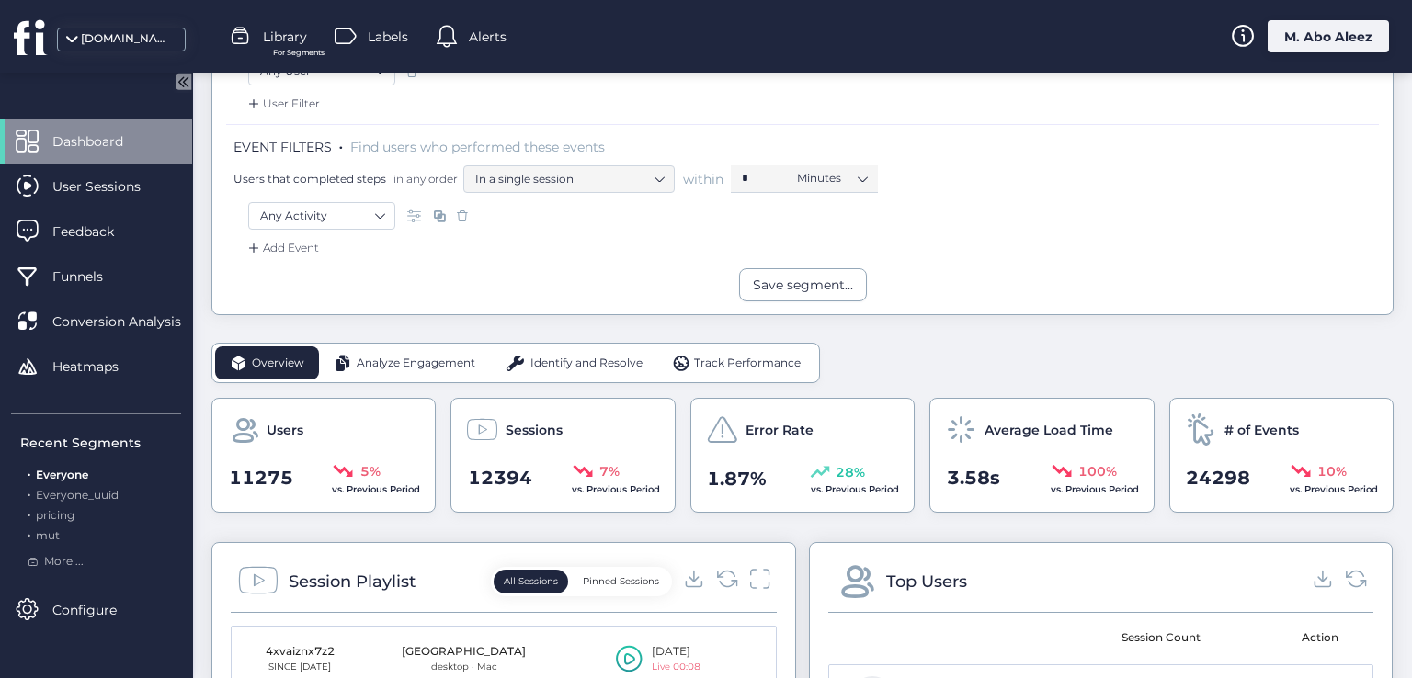
click at [1312, 43] on div "M. Abo Aleez" at bounding box center [1328, 36] width 121 height 32
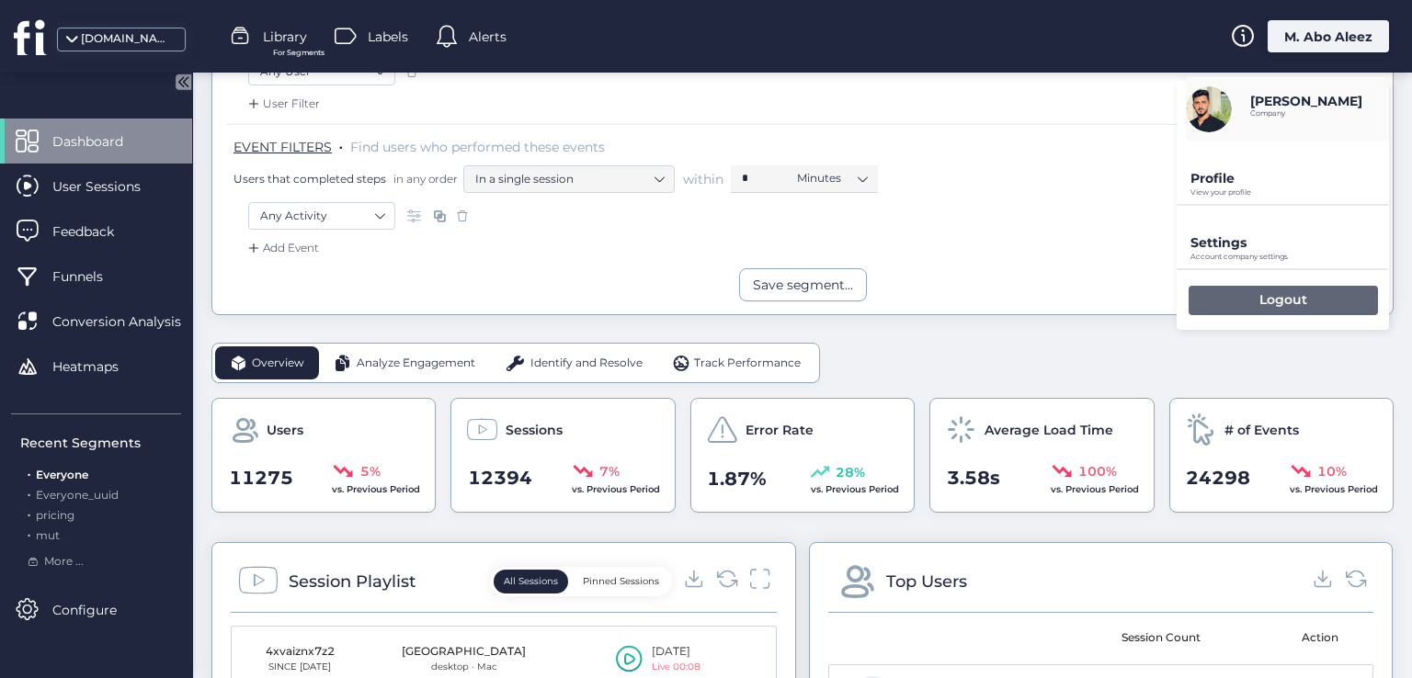
click at [1206, 310] on div "Logout" at bounding box center [1283, 300] width 189 height 29
